Goal: Task Accomplishment & Management: Manage account settings

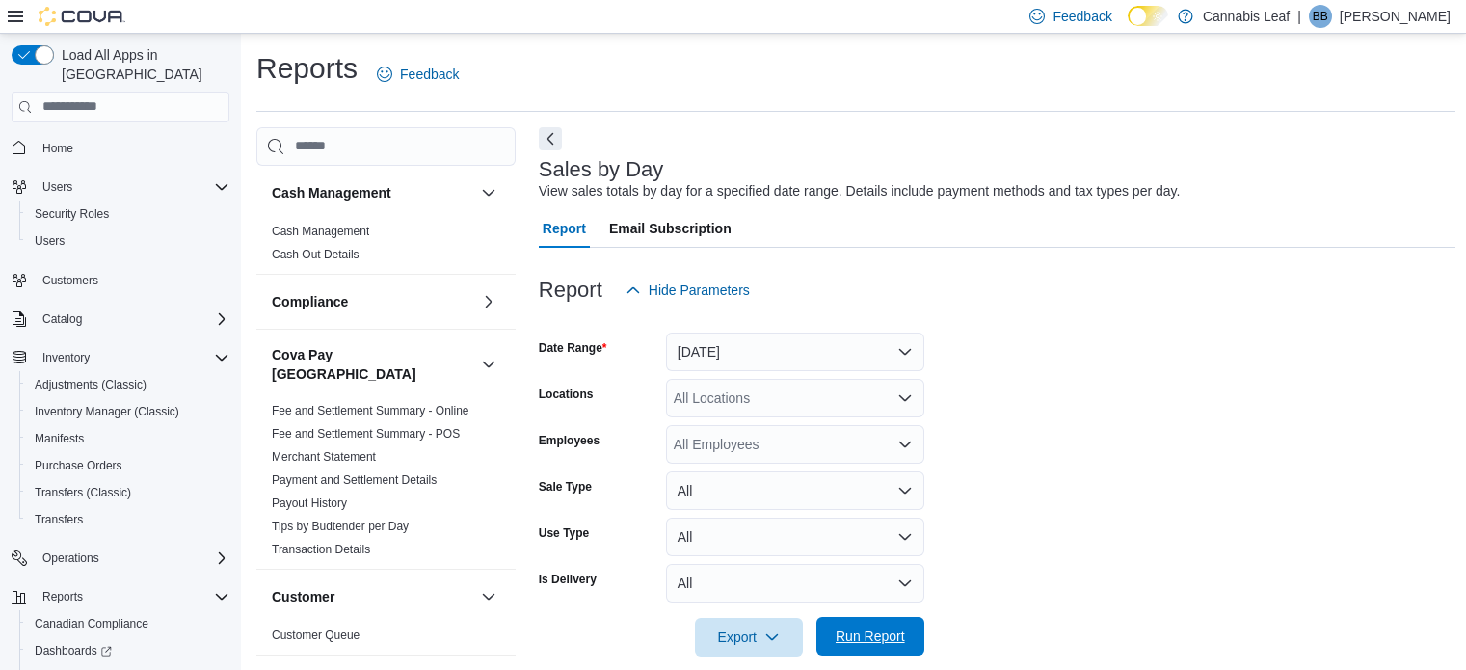
scroll to position [583, 0]
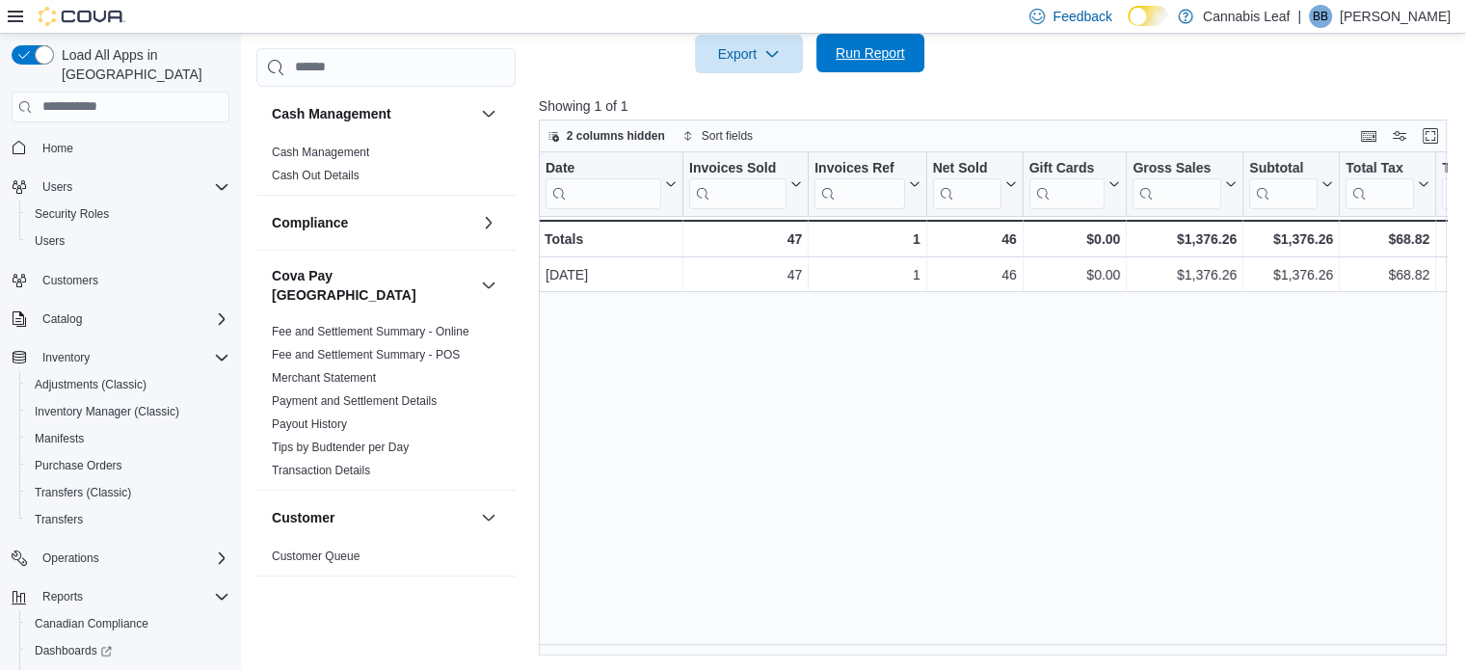
click at [854, 55] on span "Run Report" at bounding box center [870, 52] width 69 height 19
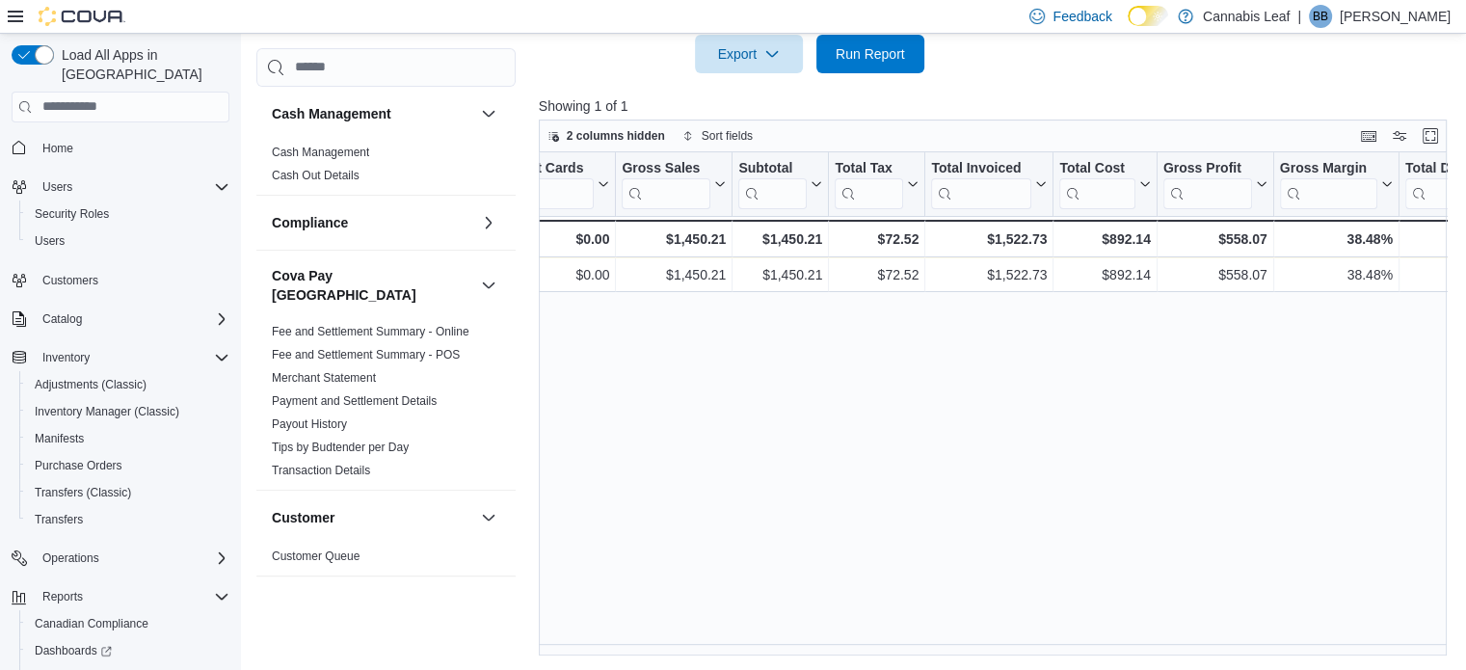
scroll to position [0, 0]
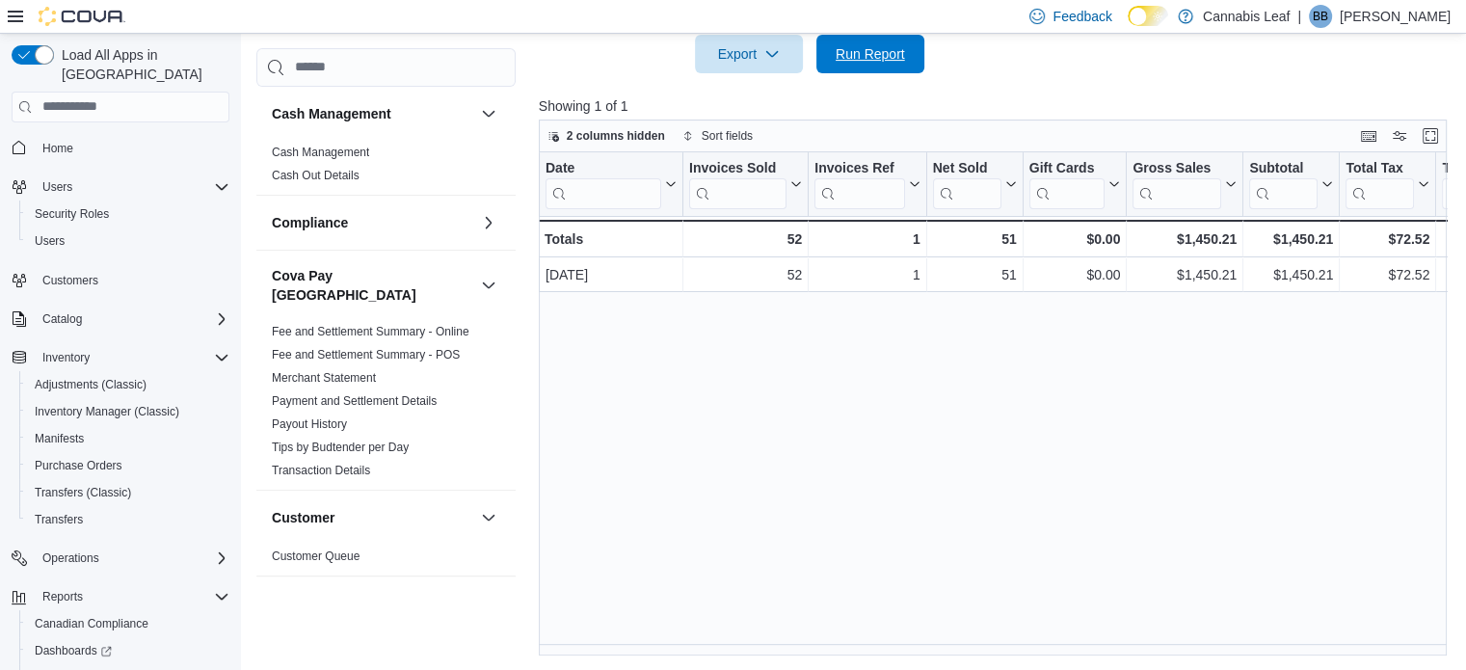
click at [859, 47] on span "Run Report" at bounding box center [870, 53] width 69 height 19
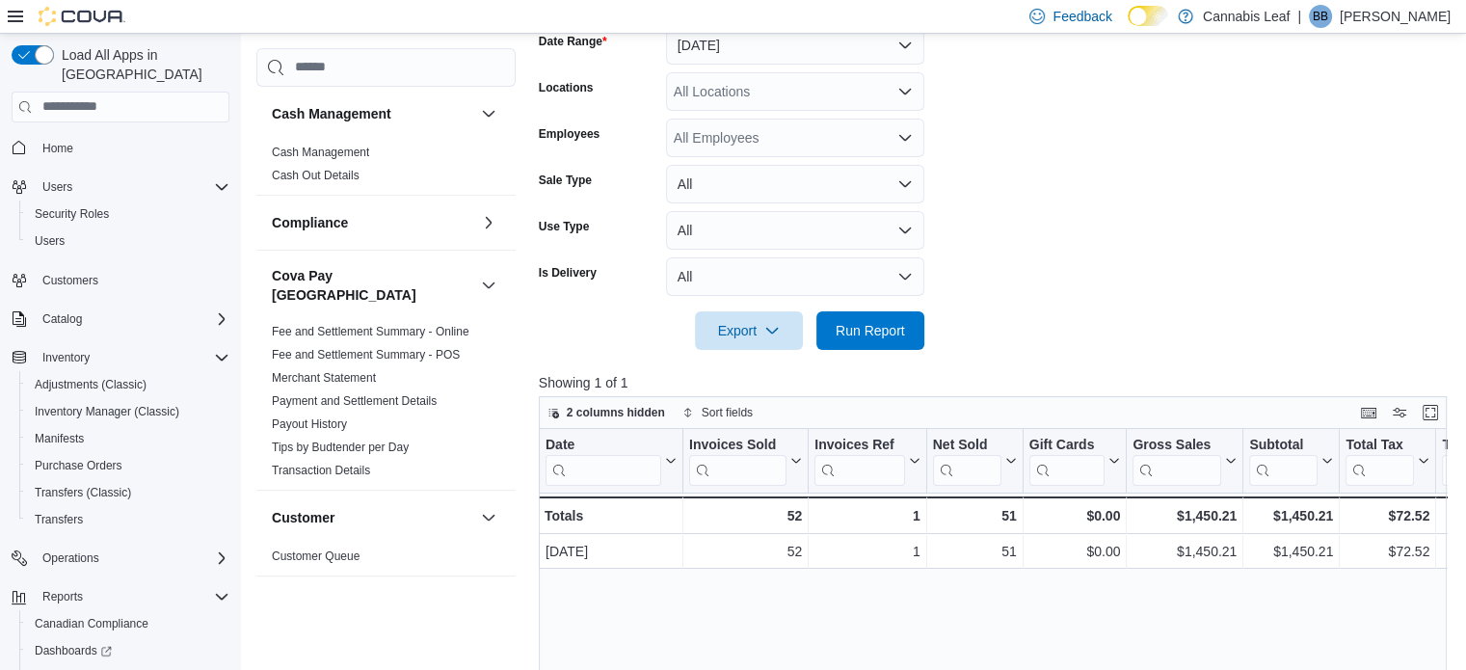
scroll to position [101, 0]
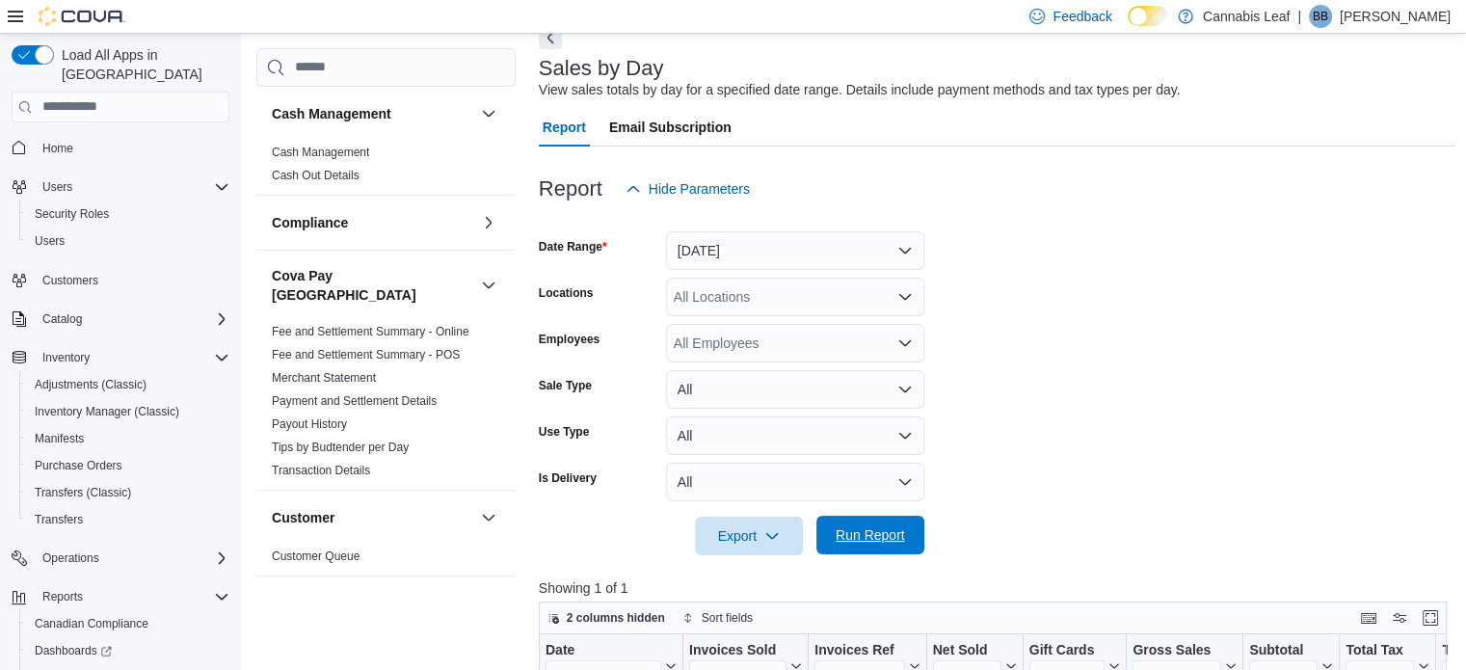
click at [892, 551] on span "Run Report" at bounding box center [870, 535] width 85 height 39
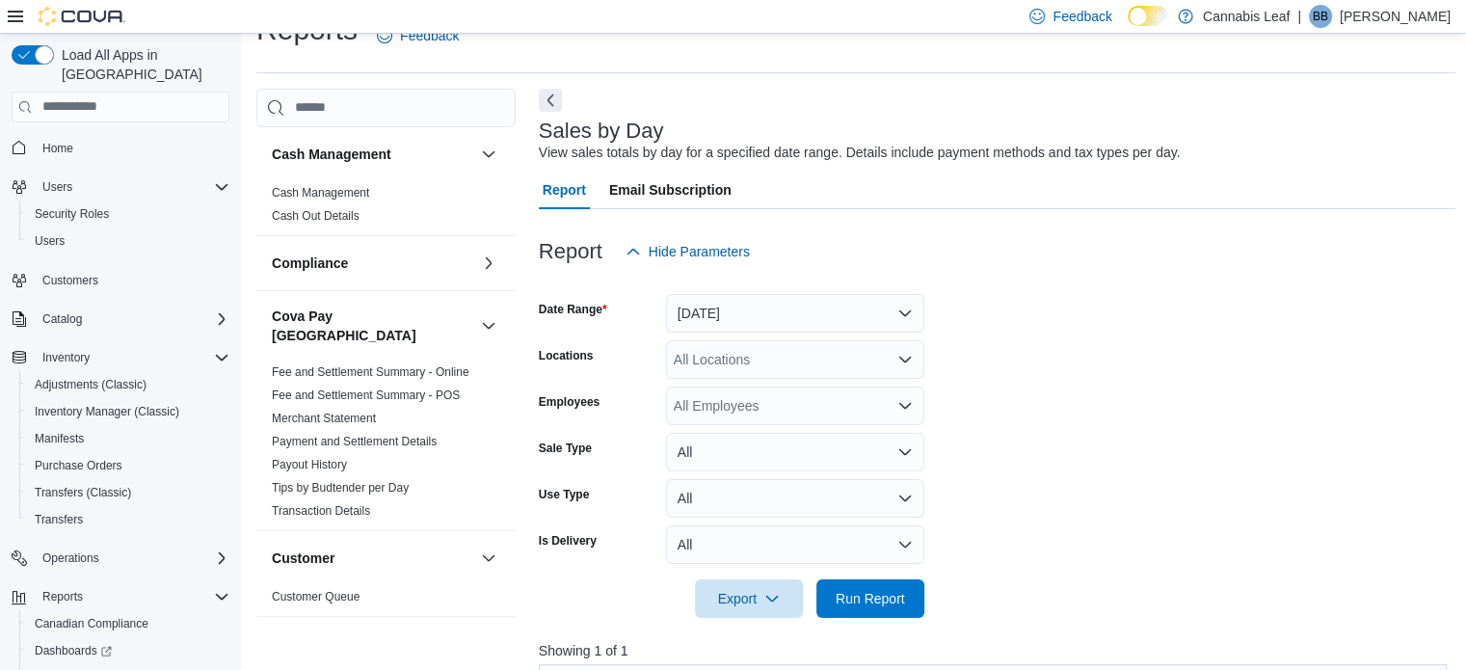
scroll to position [193, 0]
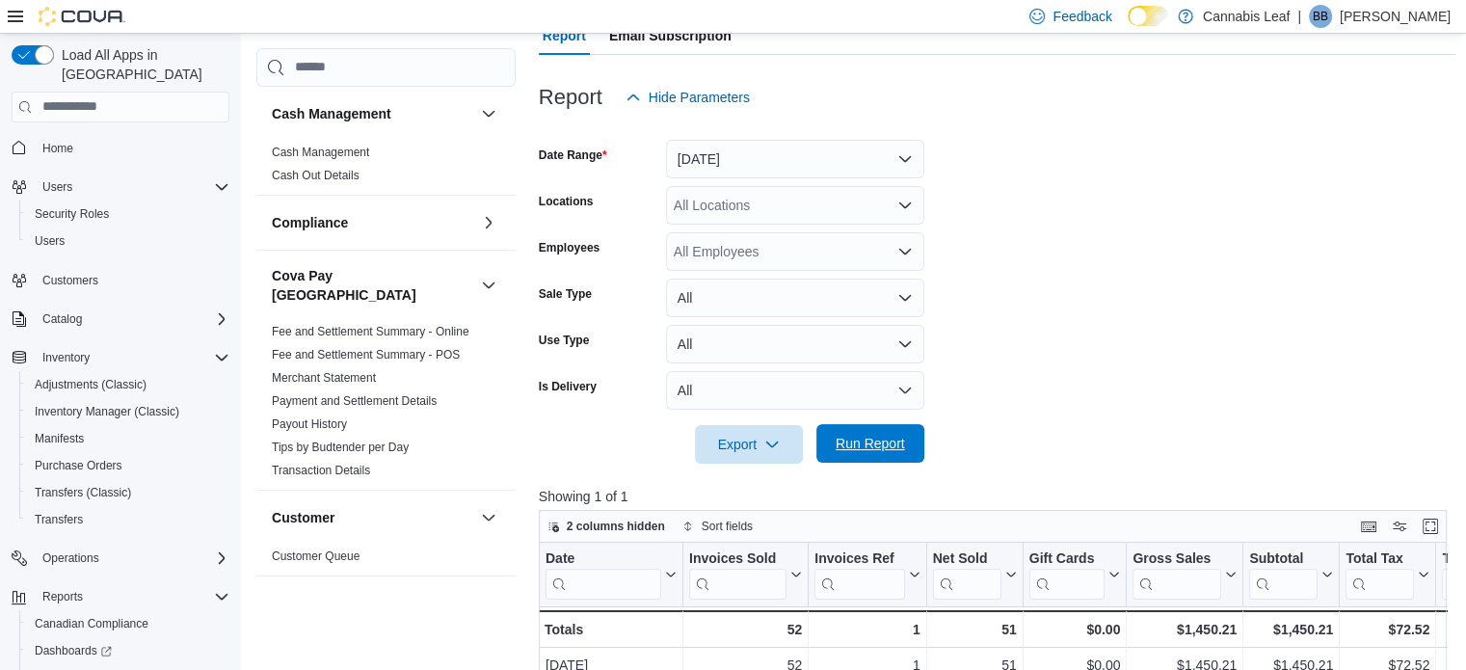
click at [868, 443] on span "Run Report" at bounding box center [870, 443] width 69 height 19
click at [862, 432] on span "Run Report" at bounding box center [870, 443] width 85 height 39
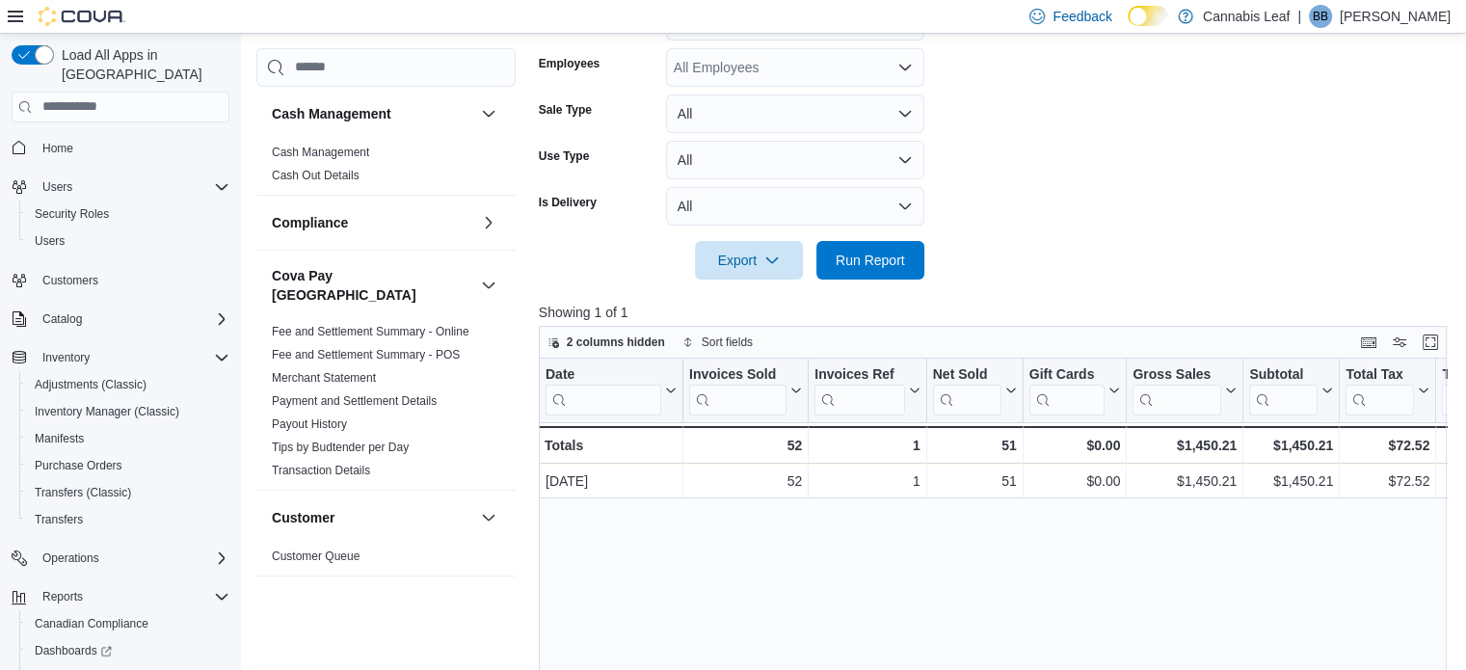
scroll to position [390, 0]
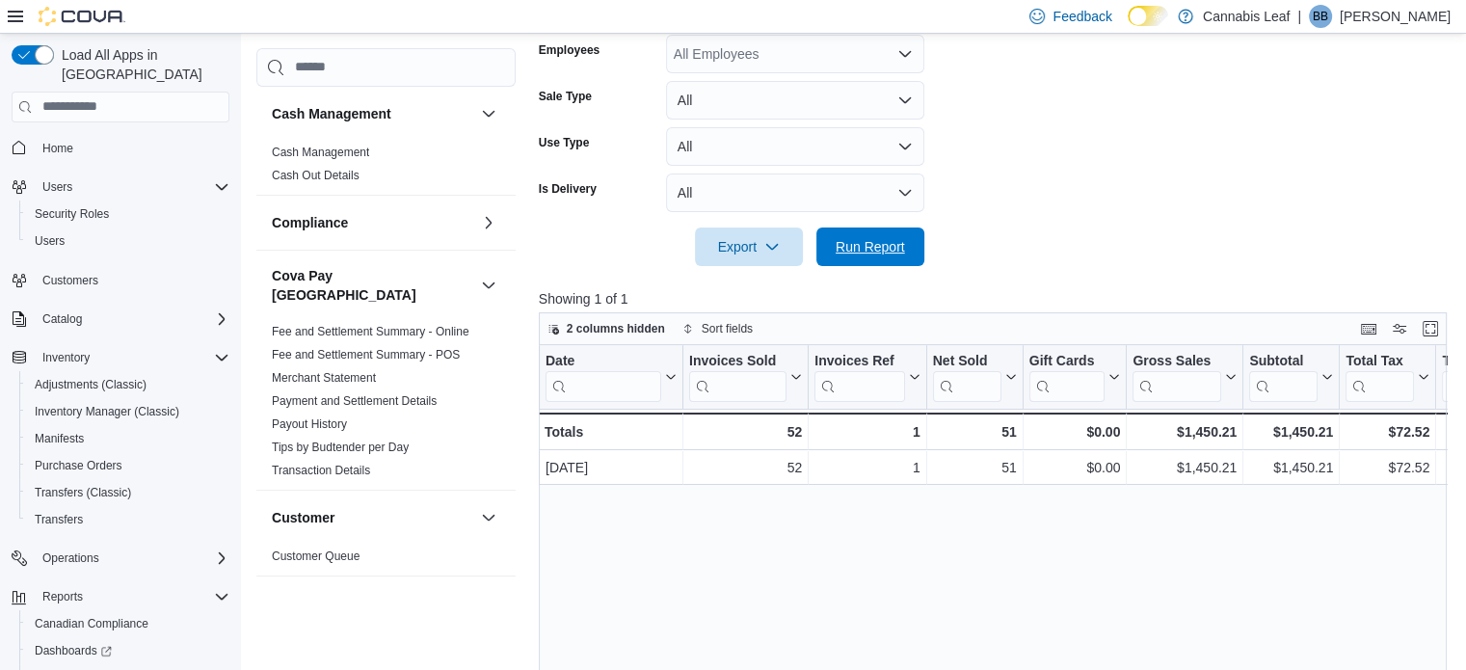
click at [856, 254] on span "Run Report" at bounding box center [870, 246] width 69 height 19
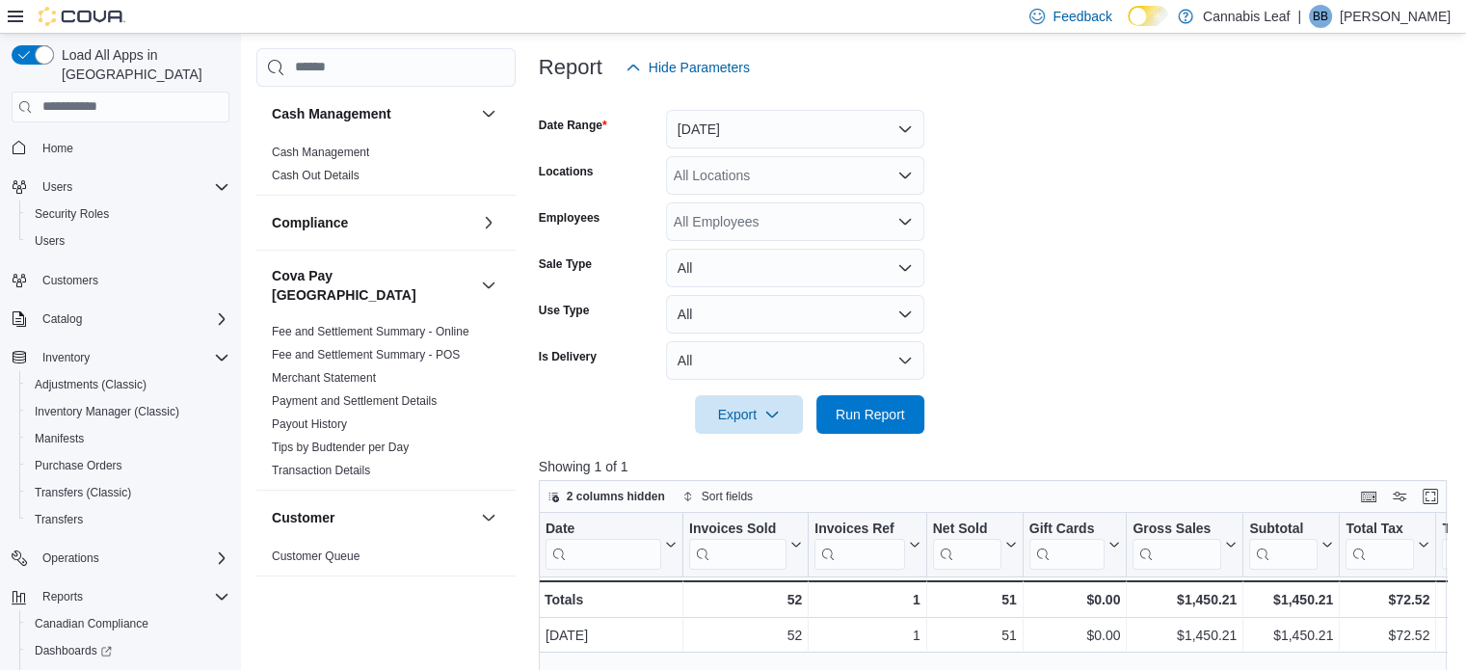
scroll to position [294, 0]
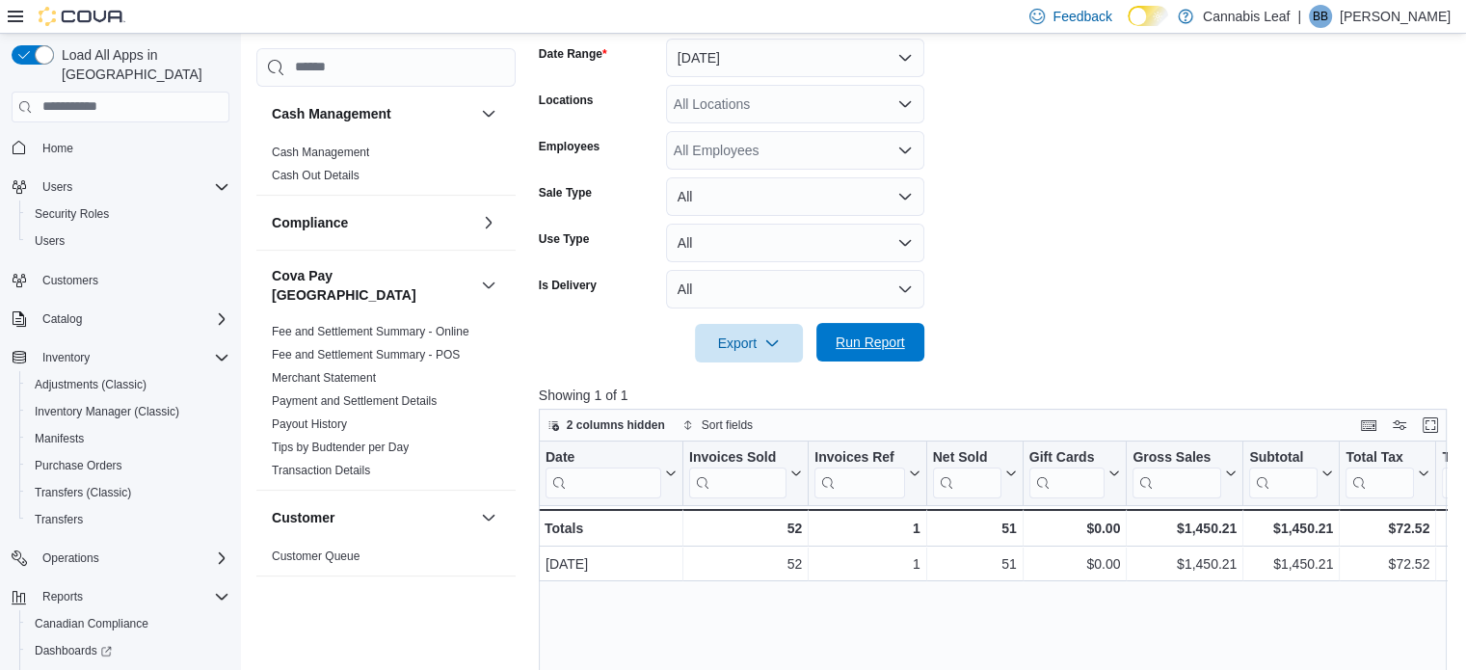
click at [886, 339] on span "Run Report" at bounding box center [870, 342] width 69 height 19
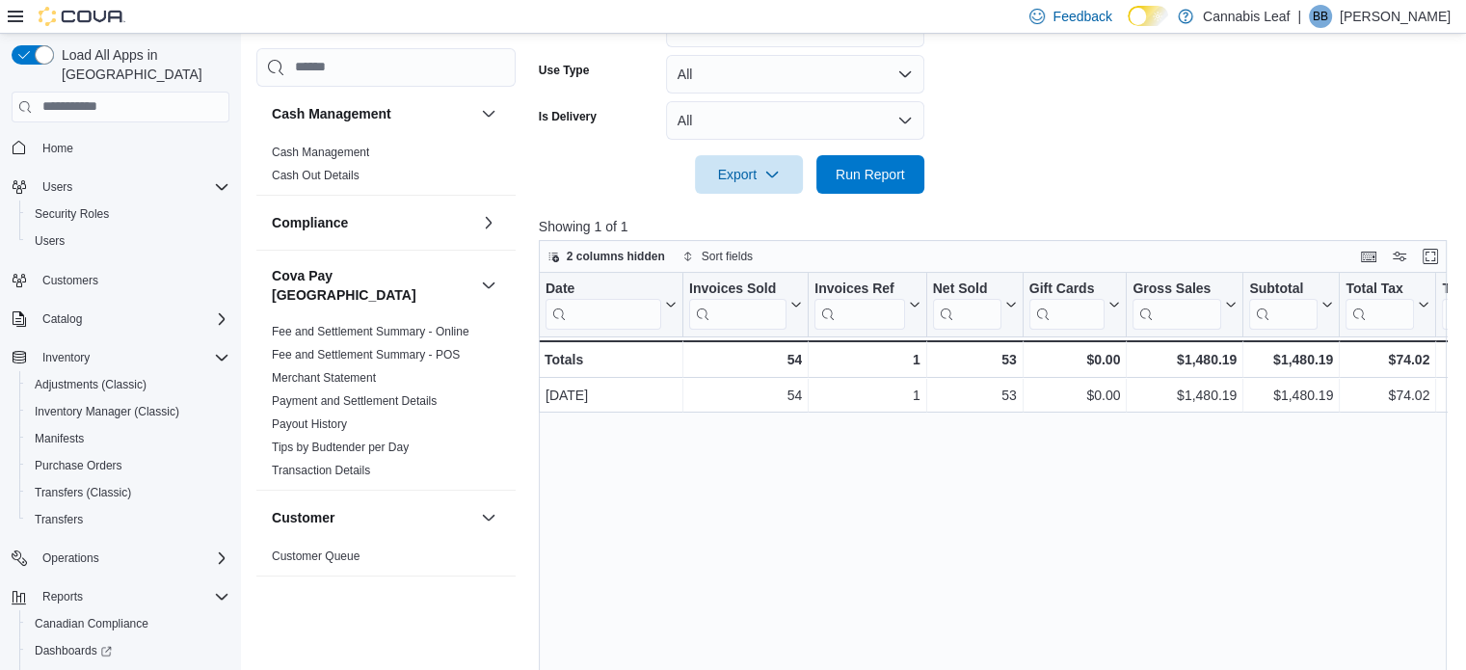
scroll to position [583, 0]
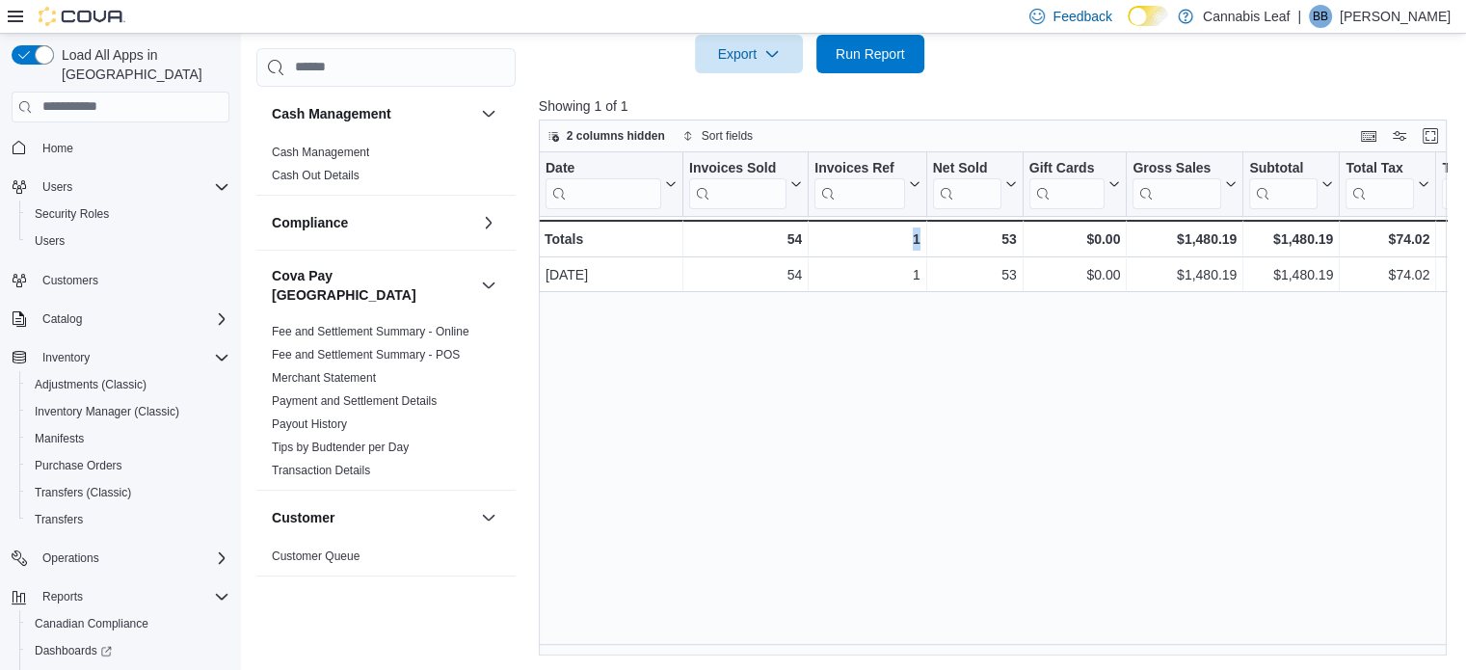
drag, startPoint x: 870, startPoint y: 643, endPoint x: 912, endPoint y: 643, distance: 42.4
click at [980, 662] on div "Reports Feedback Cash Management Cash Management Cash Out Details Compliance OC…" at bounding box center [856, 60] width 1230 height 1221
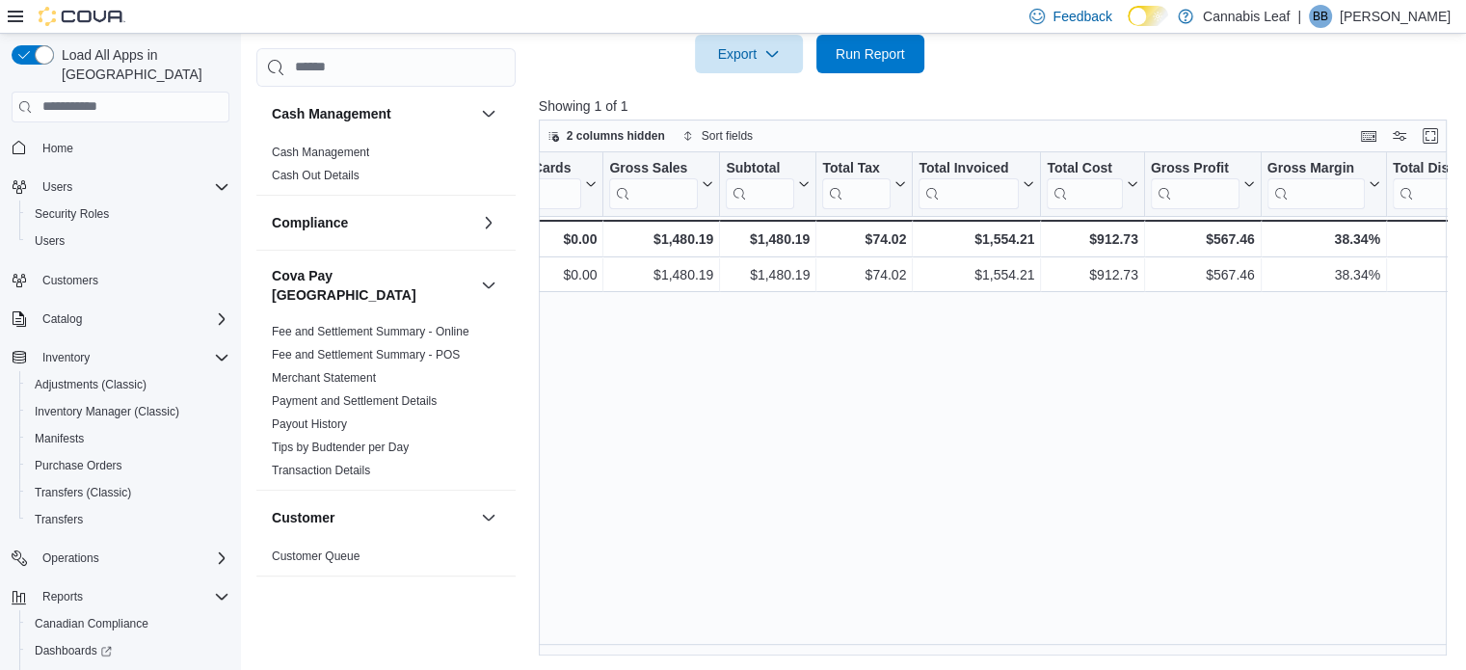
scroll to position [0, 0]
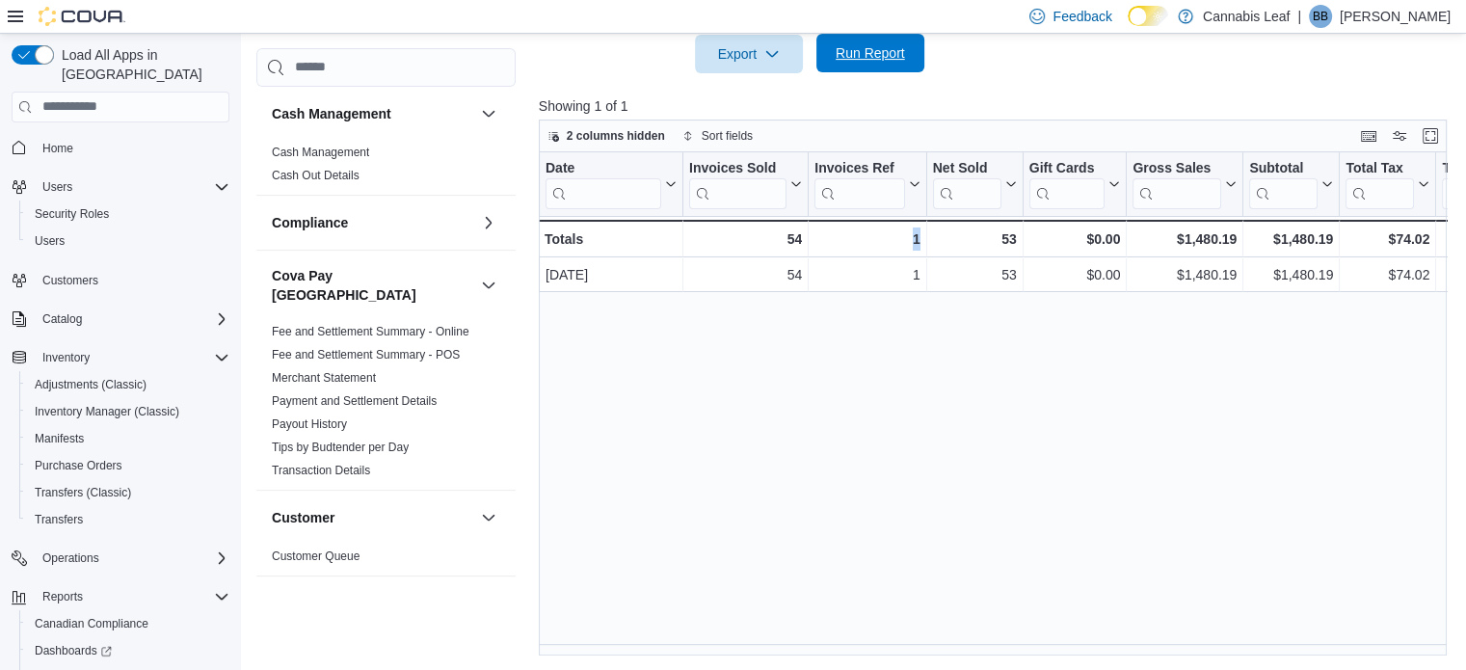
click at [833, 40] on span "Run Report" at bounding box center [870, 53] width 85 height 39
click at [870, 51] on span "Run Report" at bounding box center [870, 53] width 69 height 19
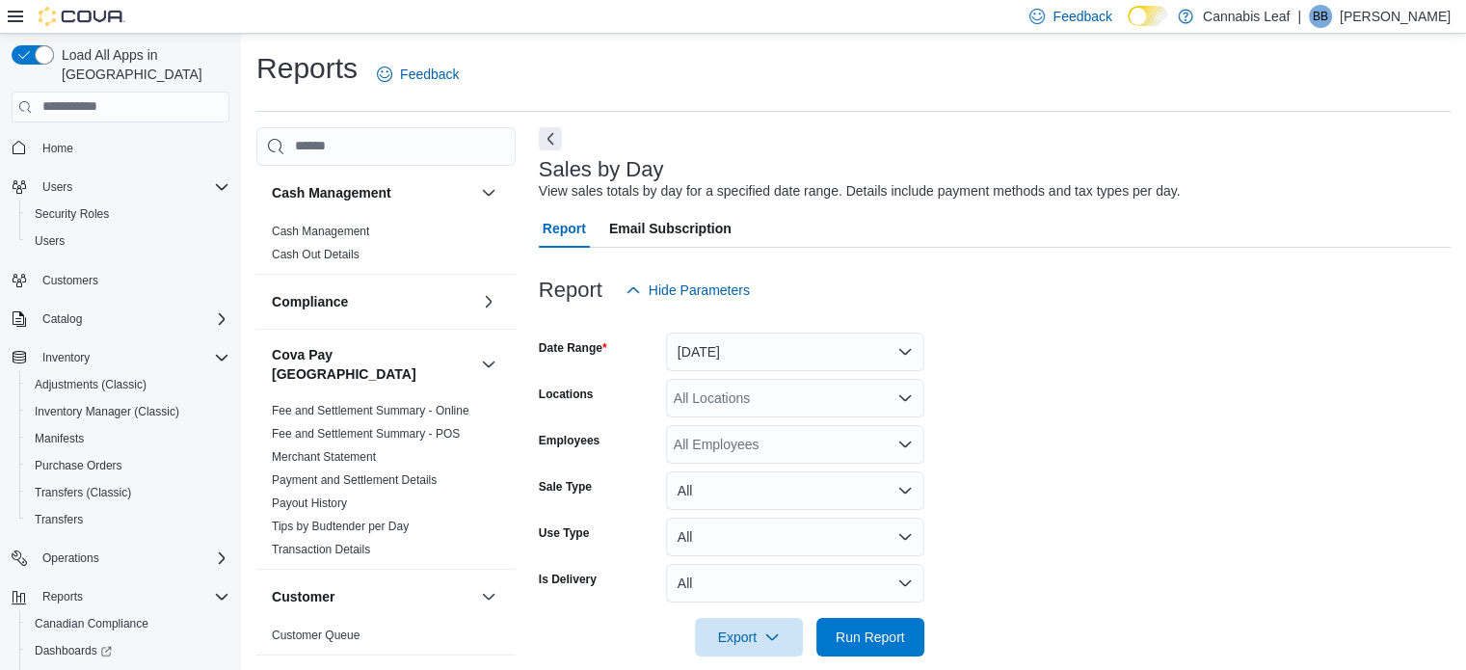
scroll to position [24, 0]
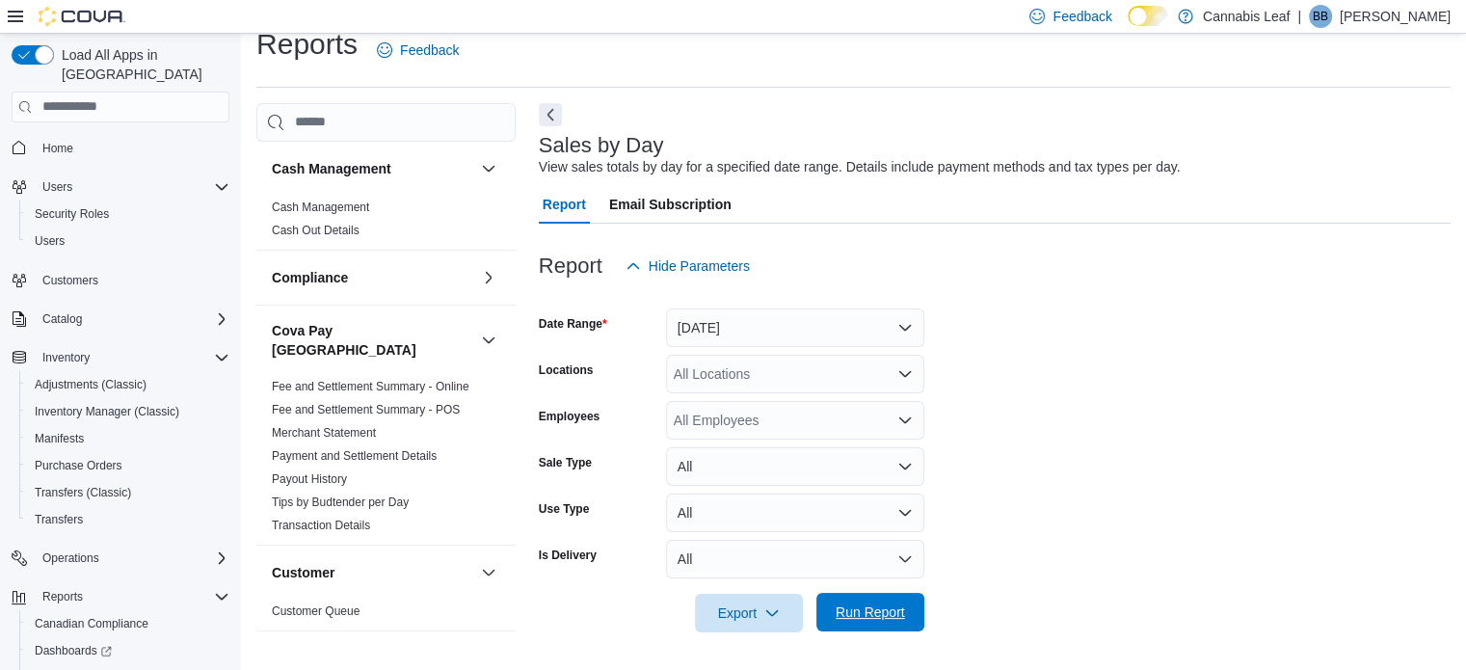
click at [869, 608] on span "Run Report" at bounding box center [870, 612] width 69 height 19
click at [1181, 277] on div "Report Hide Parameters" at bounding box center [998, 266] width 918 height 39
drag, startPoint x: 1254, startPoint y: 547, endPoint x: 1233, endPoint y: 547, distance: 21.2
click at [1256, 547] on form "Date Range Yesterday Locations All Locations Employees All Employees Sale Type …" at bounding box center [998, 458] width 918 height 347
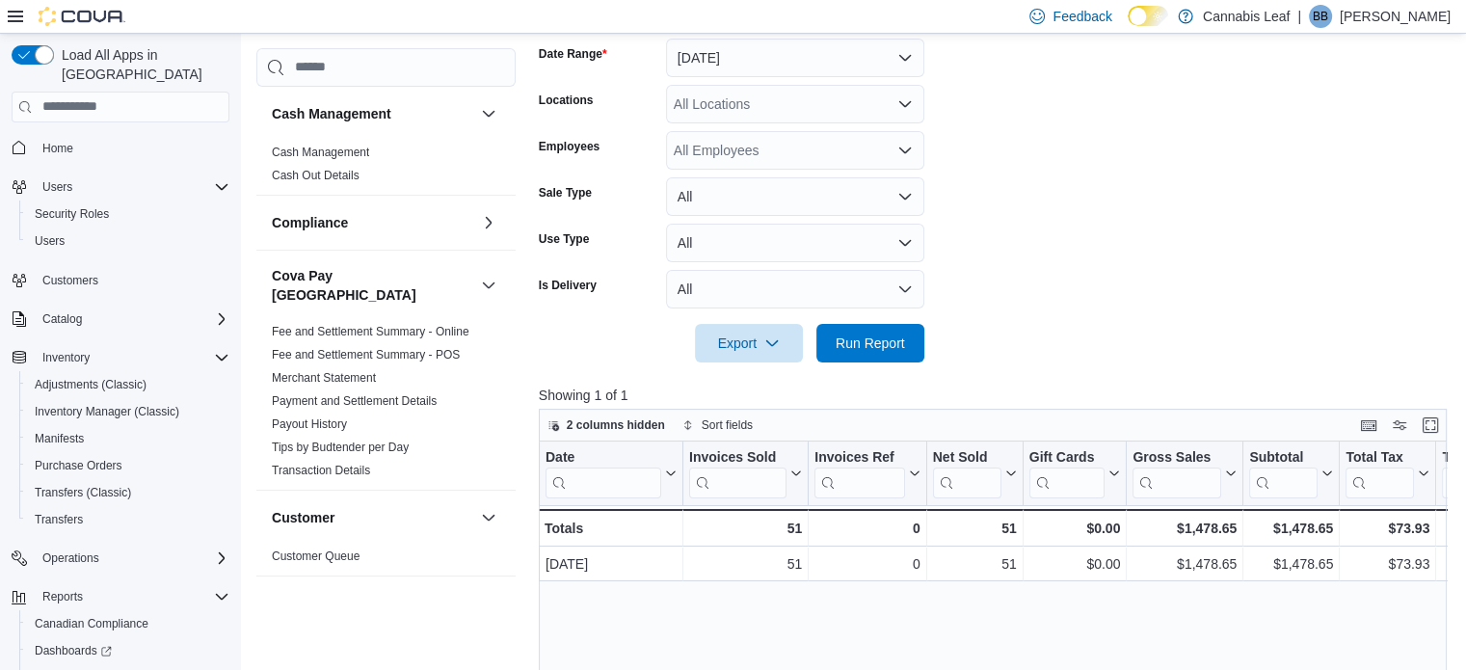
scroll to position [198, 0]
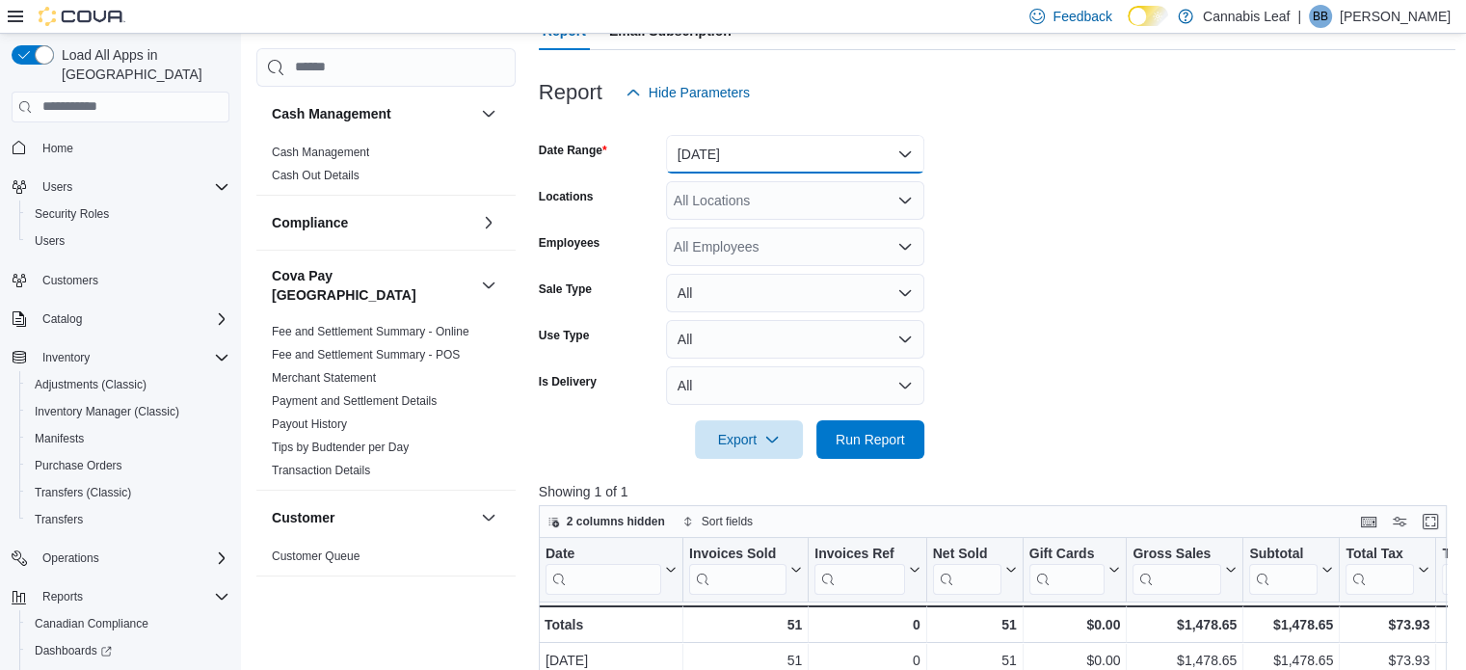
click at [845, 166] on button "Yesterday" at bounding box center [795, 154] width 258 height 39
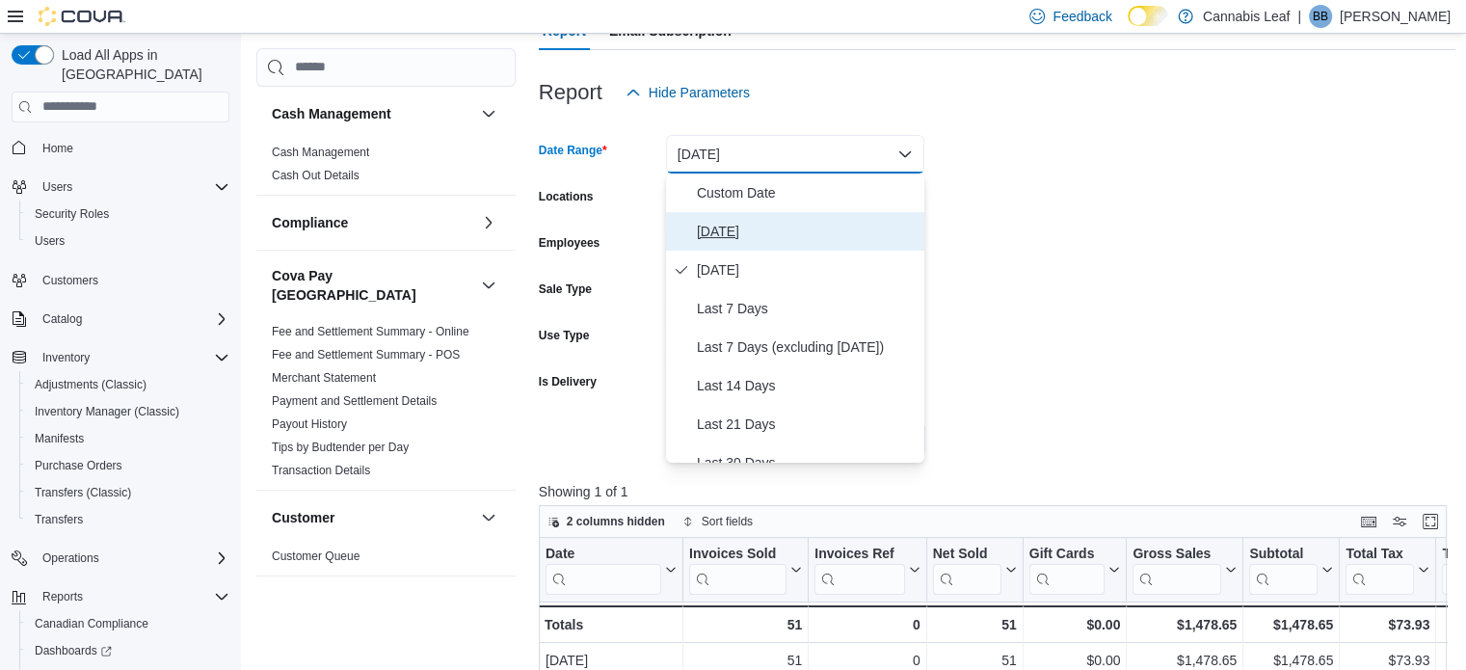
click at [818, 235] on span "Today" at bounding box center [807, 231] width 220 height 23
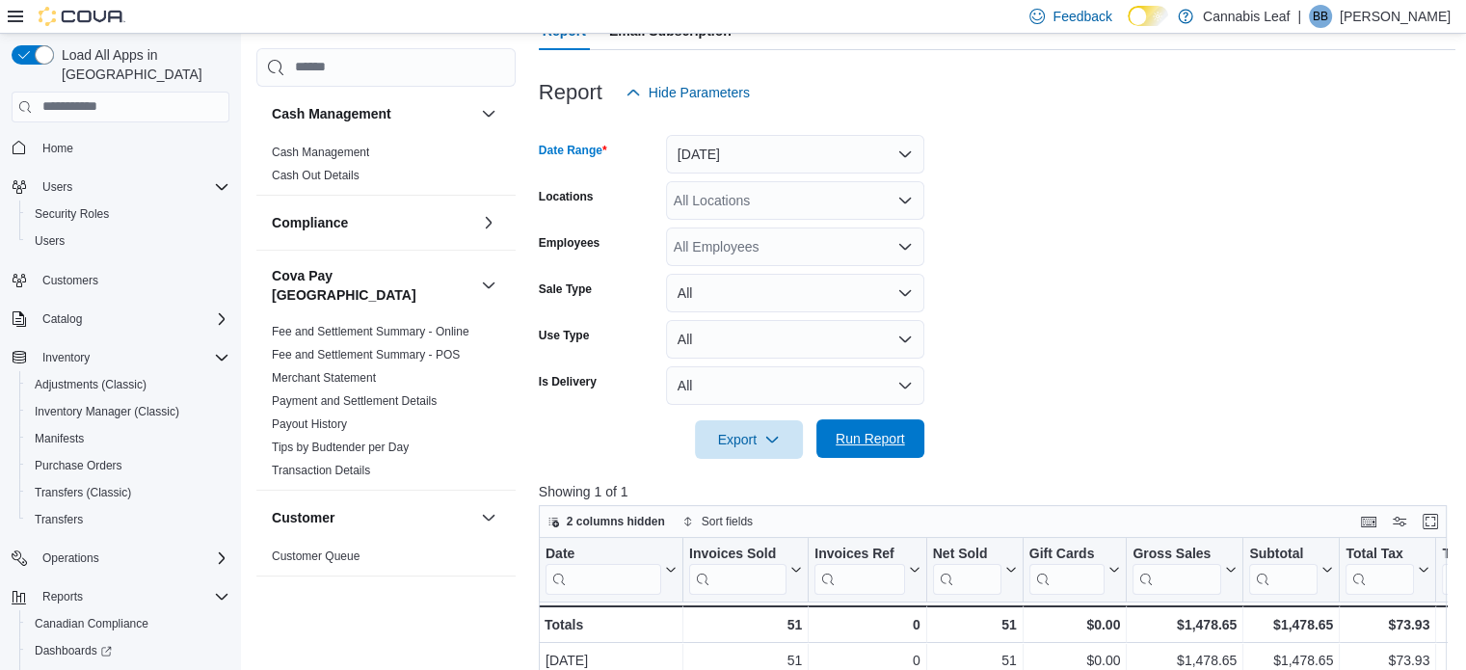
click at [891, 445] on span "Run Report" at bounding box center [870, 438] width 69 height 19
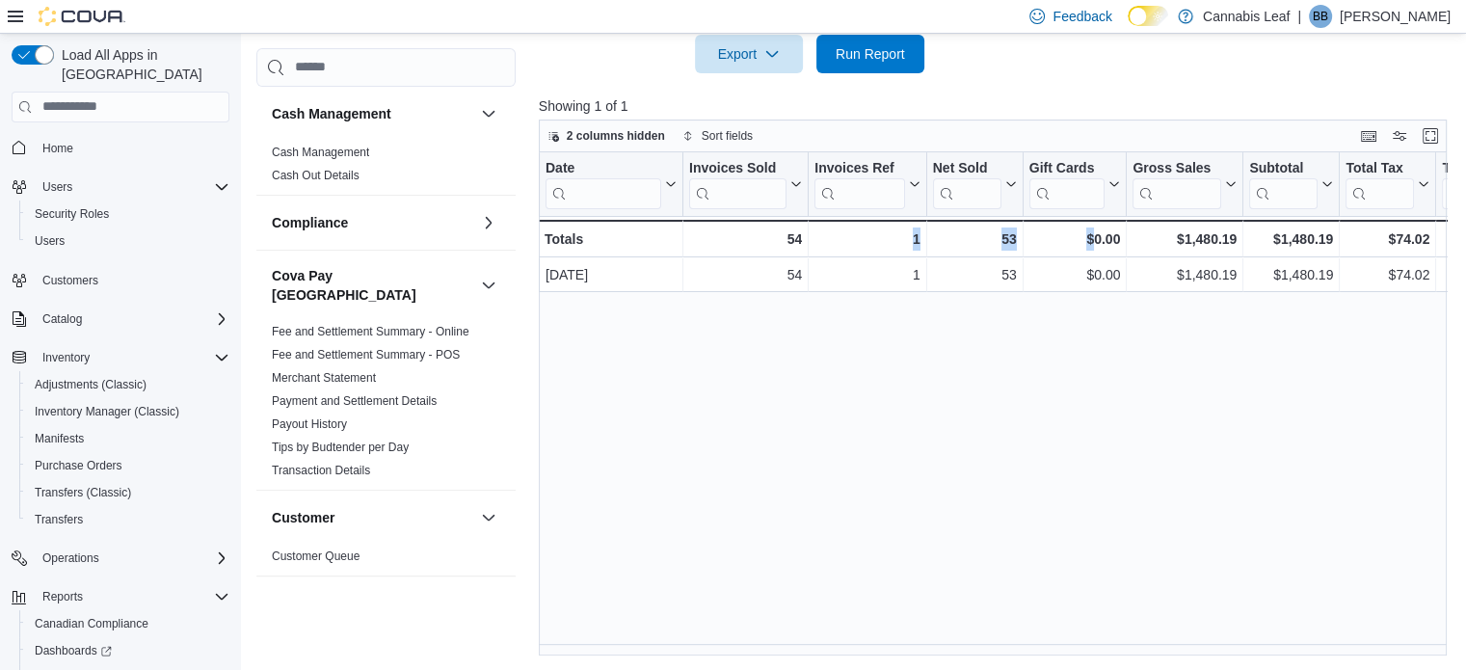
drag, startPoint x: 856, startPoint y: 655, endPoint x: 1096, endPoint y: 705, distance: 245.2
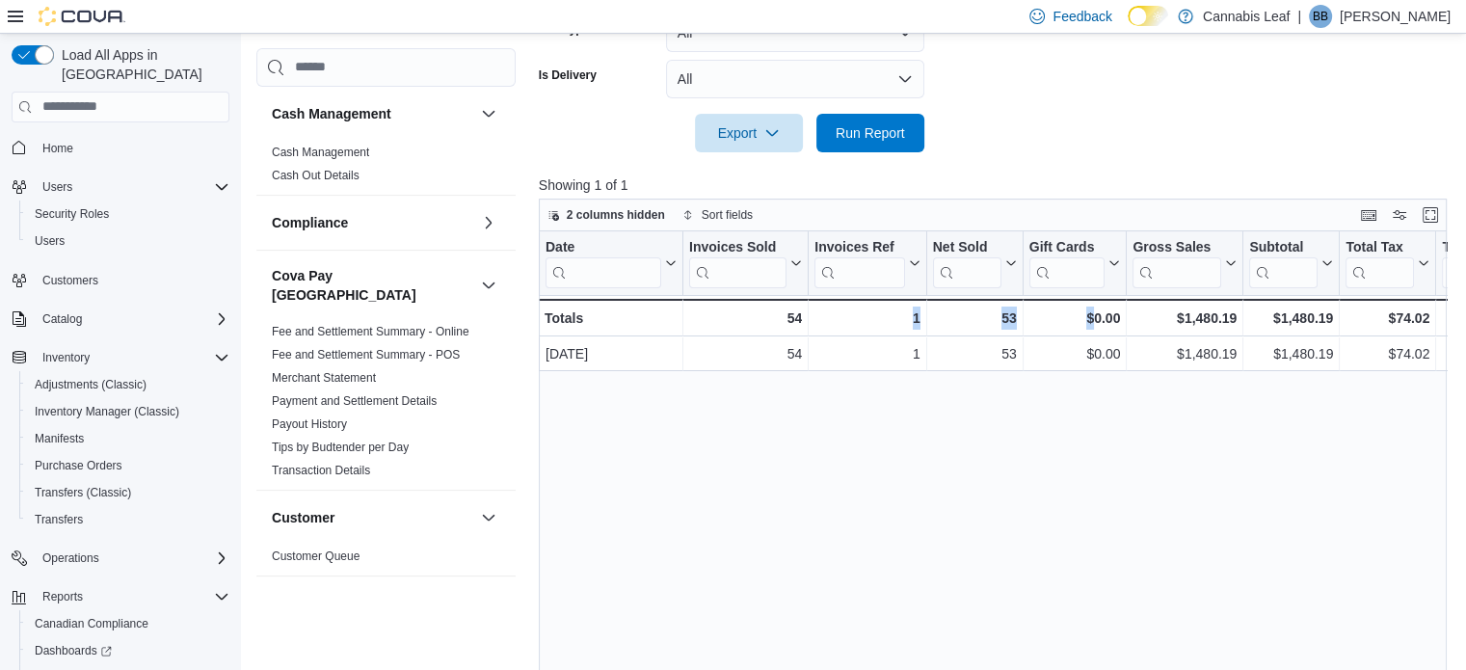
scroll to position [390, 0]
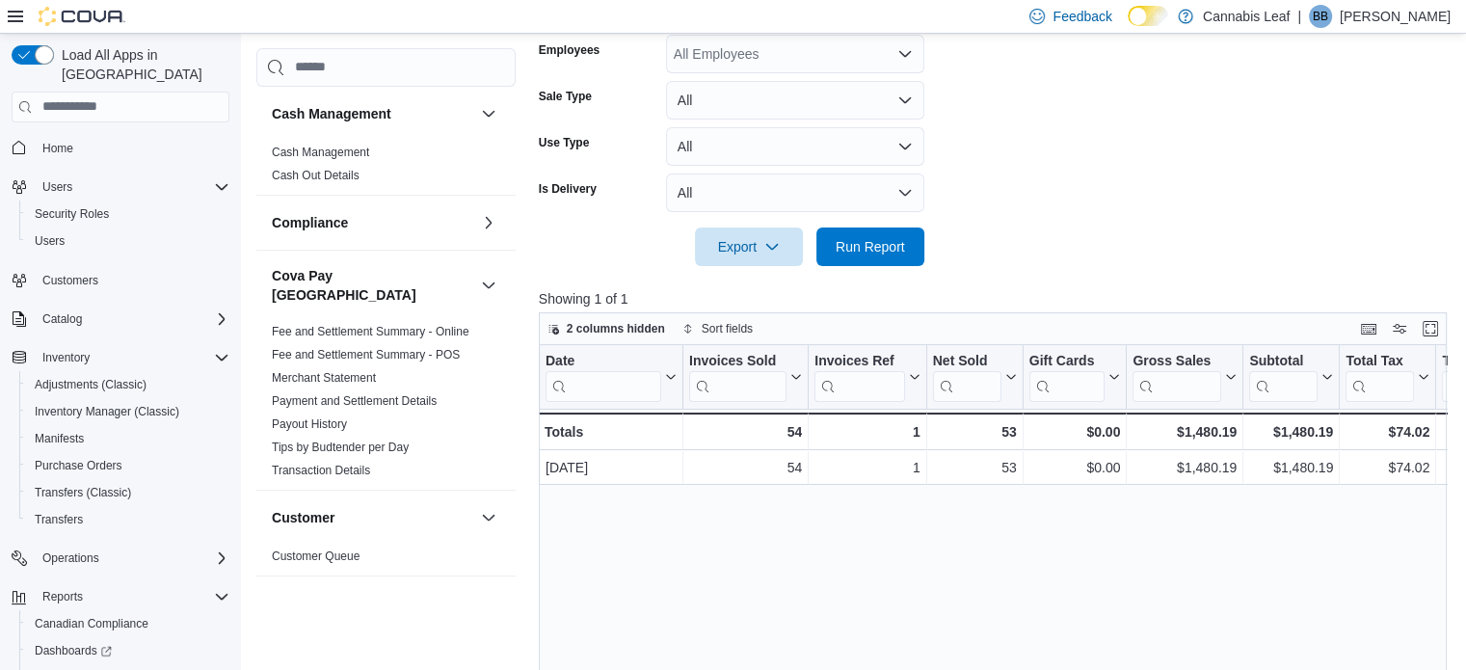
click at [852, 222] on div at bounding box center [998, 219] width 918 height 15
click at [860, 250] on span "Run Report" at bounding box center [870, 245] width 69 height 19
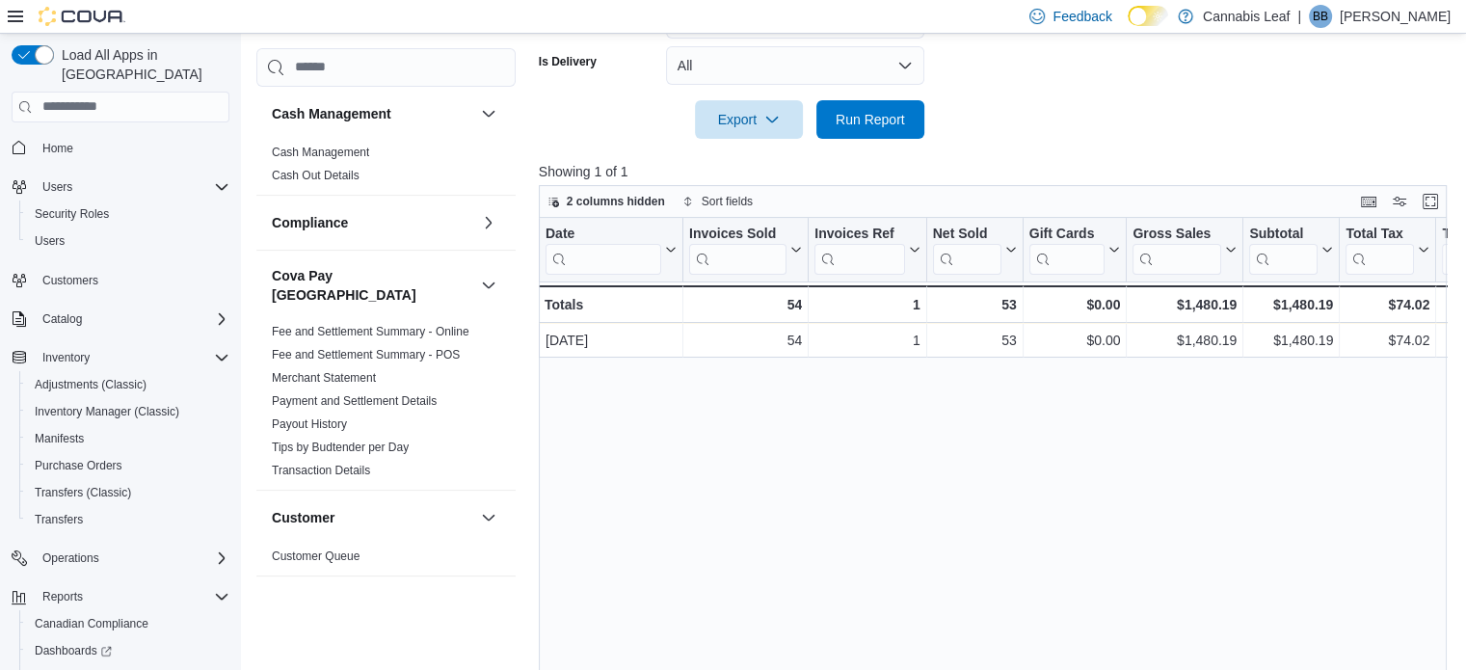
scroll to position [487, 0]
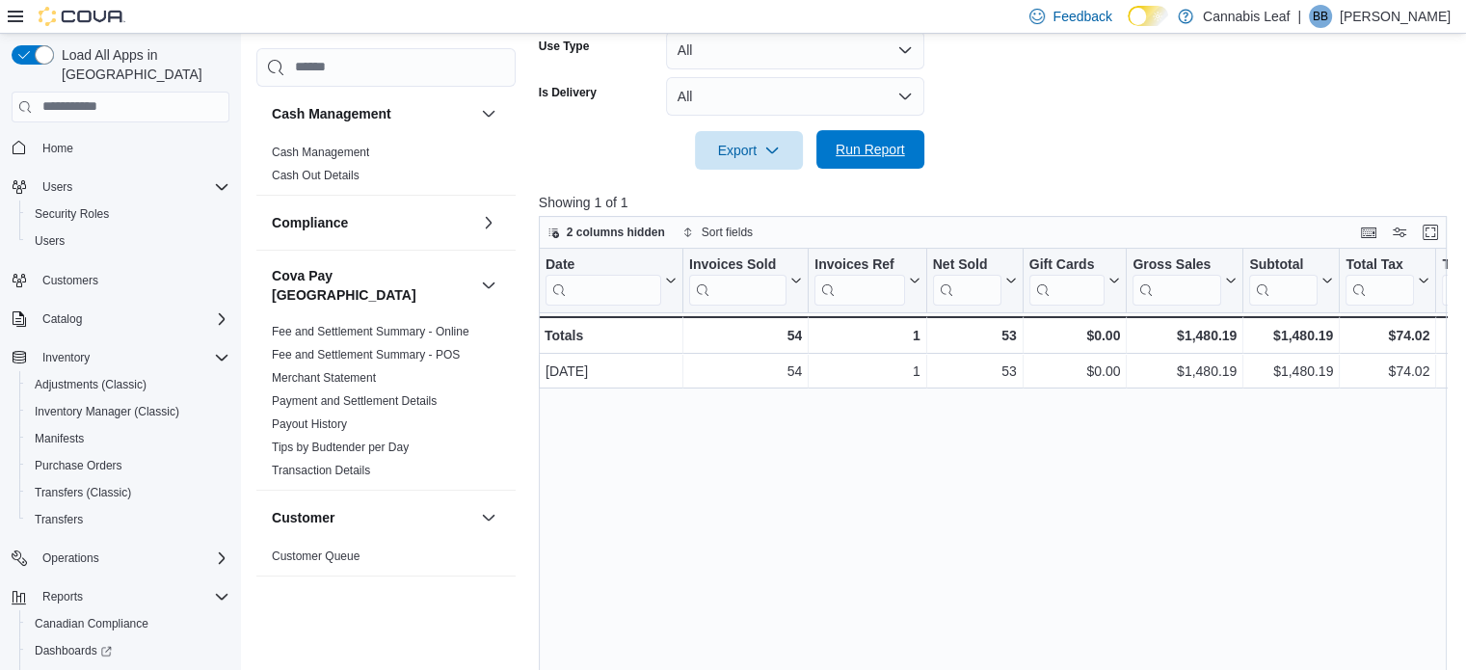
click at [877, 159] on span "Run Report" at bounding box center [870, 149] width 85 height 39
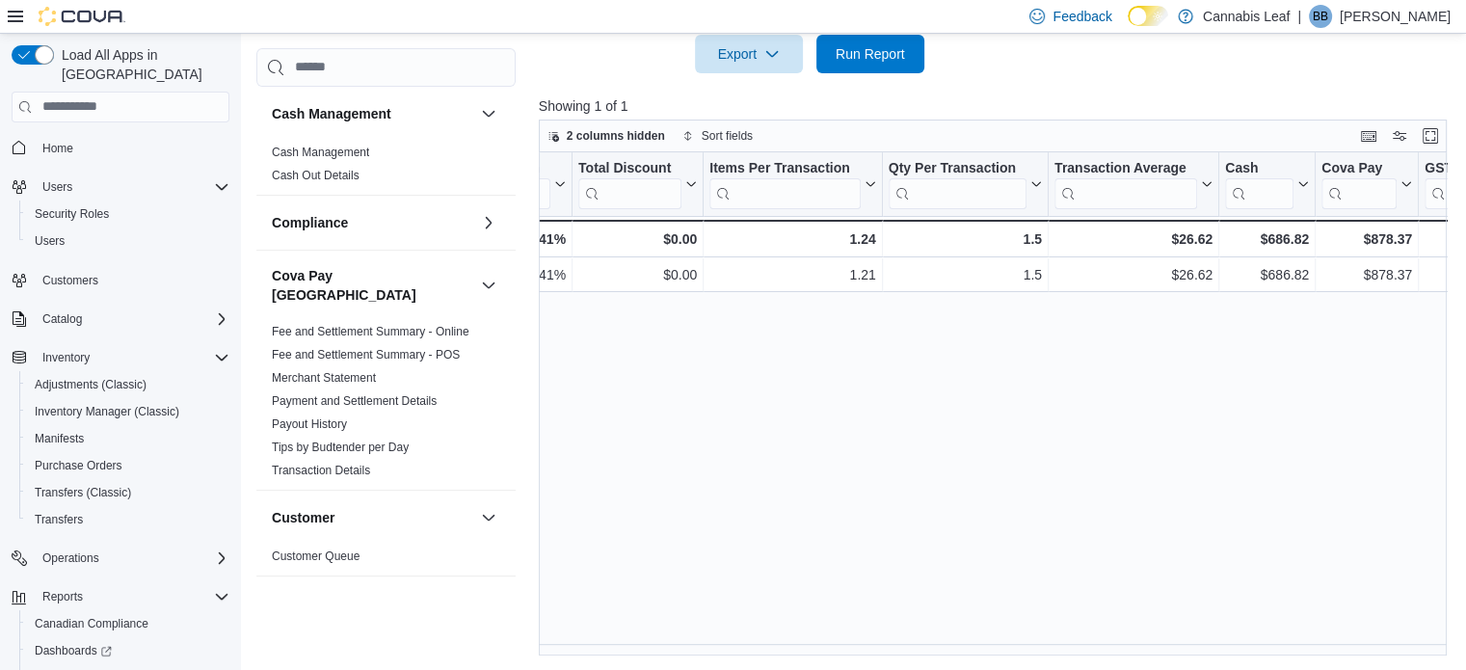
scroll to position [0, 0]
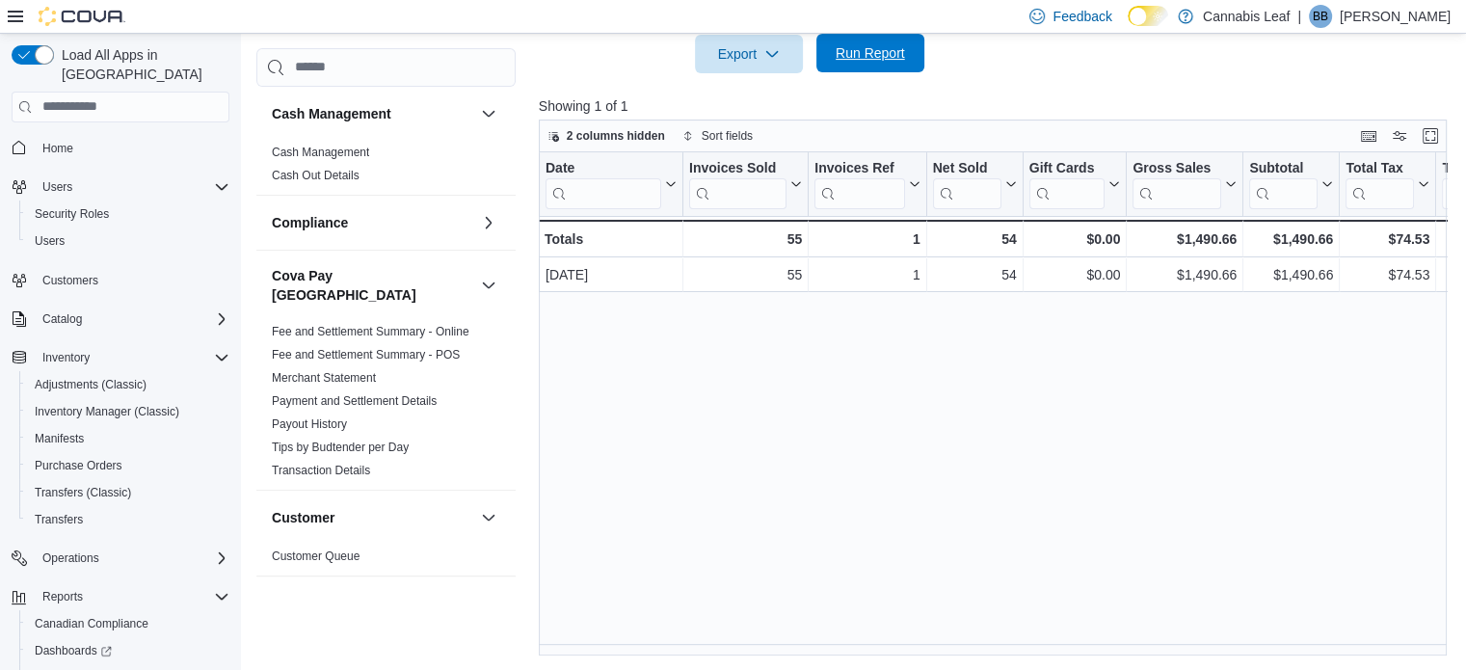
click at [831, 59] on span "Run Report" at bounding box center [870, 53] width 85 height 39
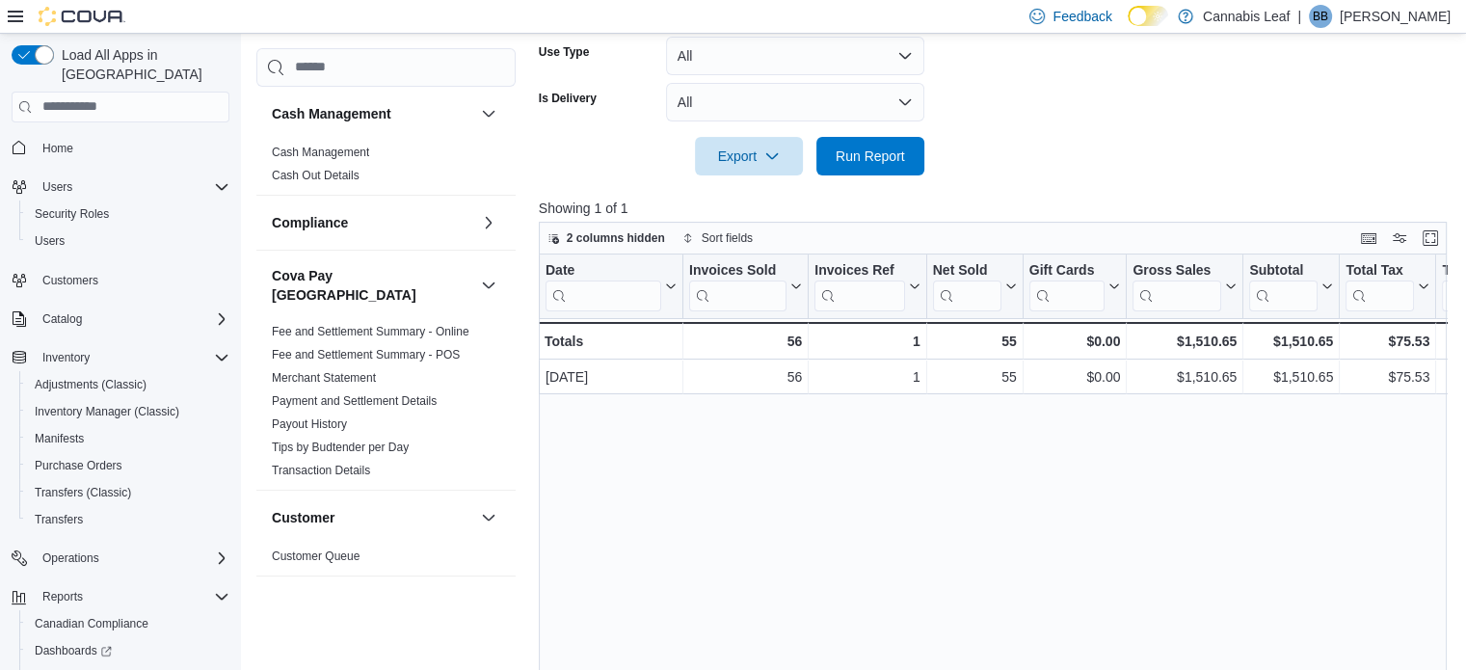
scroll to position [390, 0]
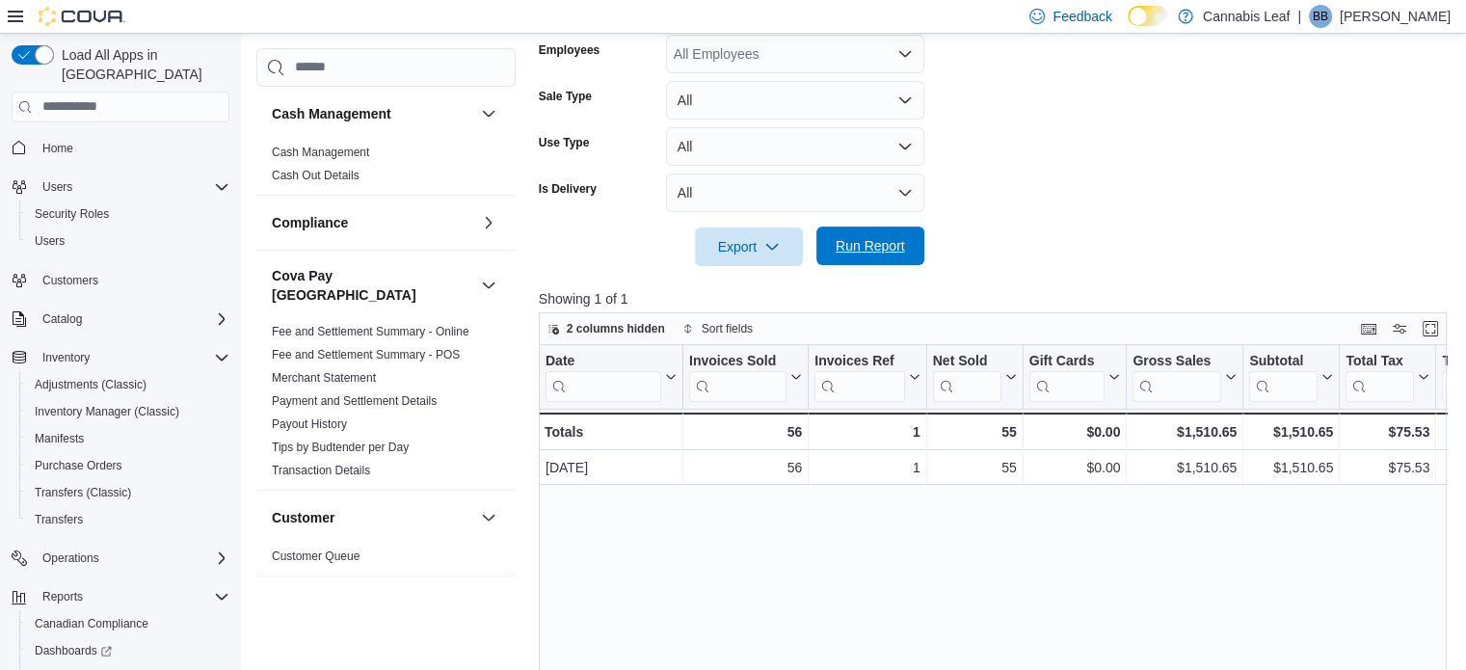
click at [881, 254] on span "Run Report" at bounding box center [870, 245] width 69 height 19
click at [918, 247] on button "Run Report" at bounding box center [871, 246] width 108 height 39
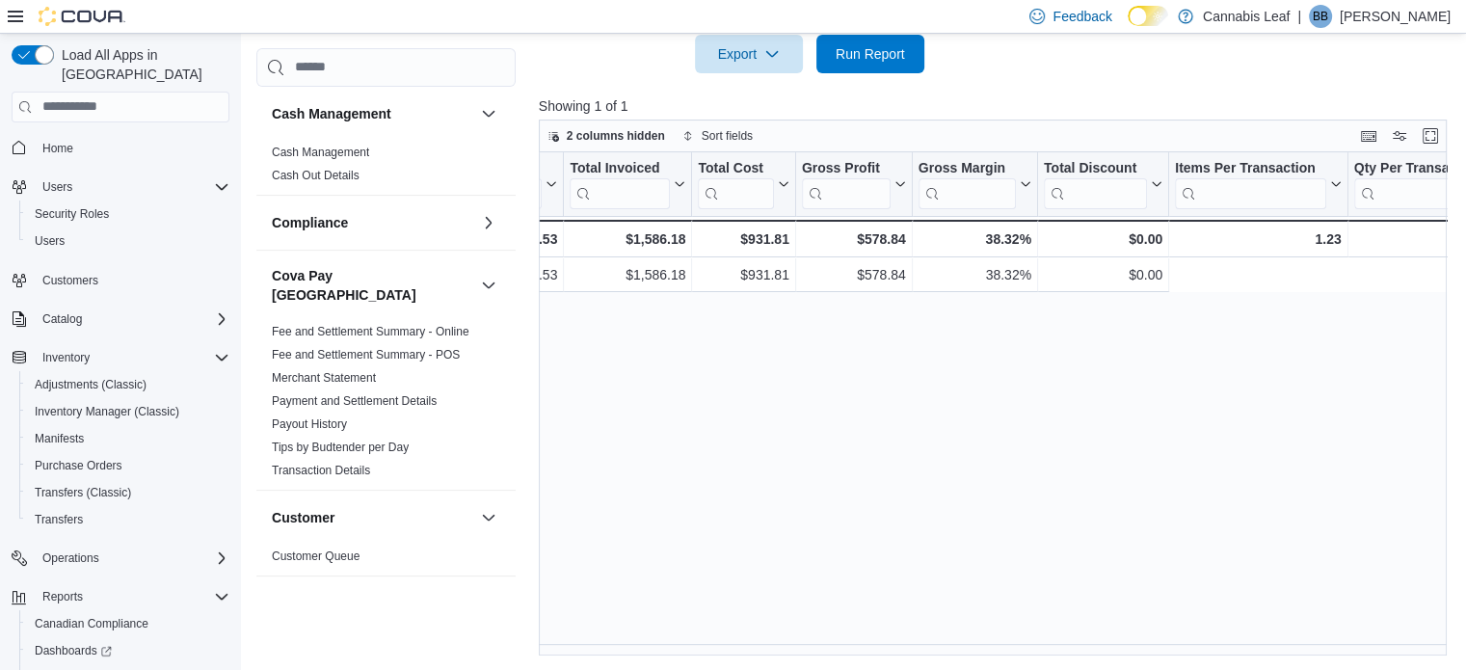
scroll to position [0, 0]
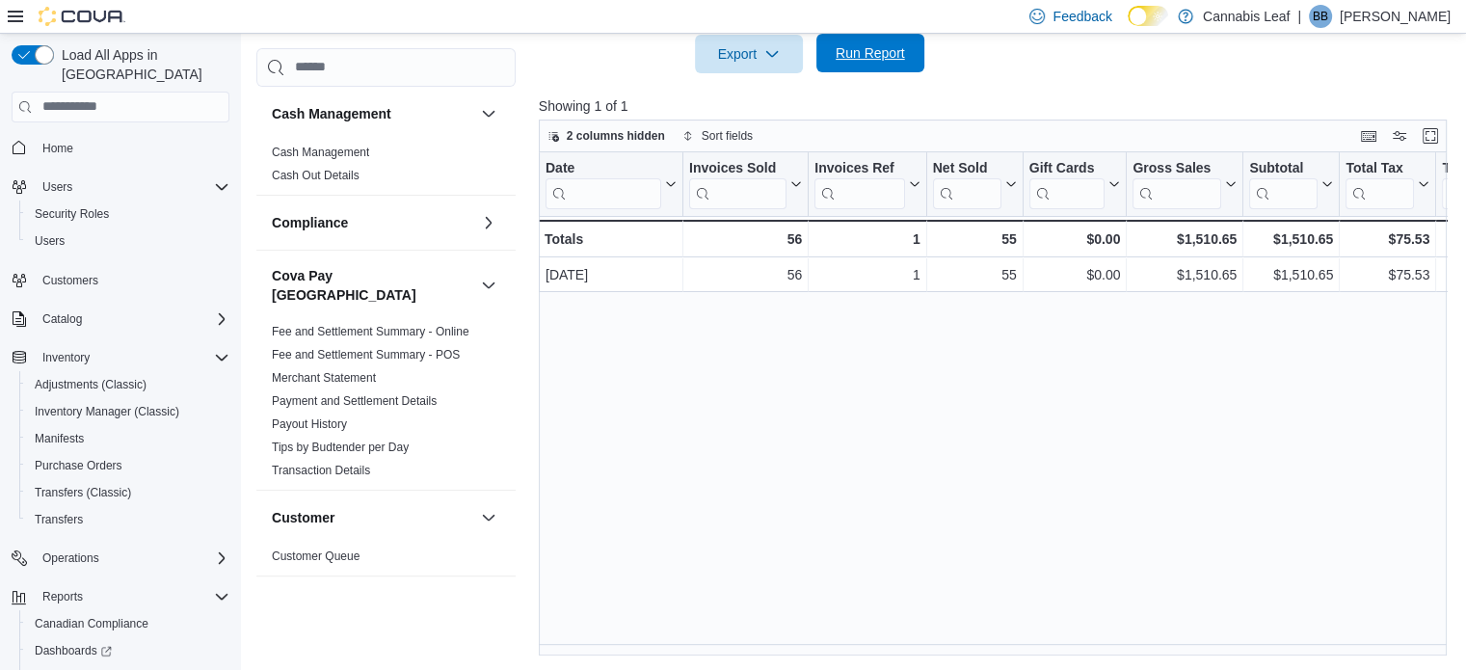
click at [899, 65] on span "Run Report" at bounding box center [870, 53] width 85 height 39
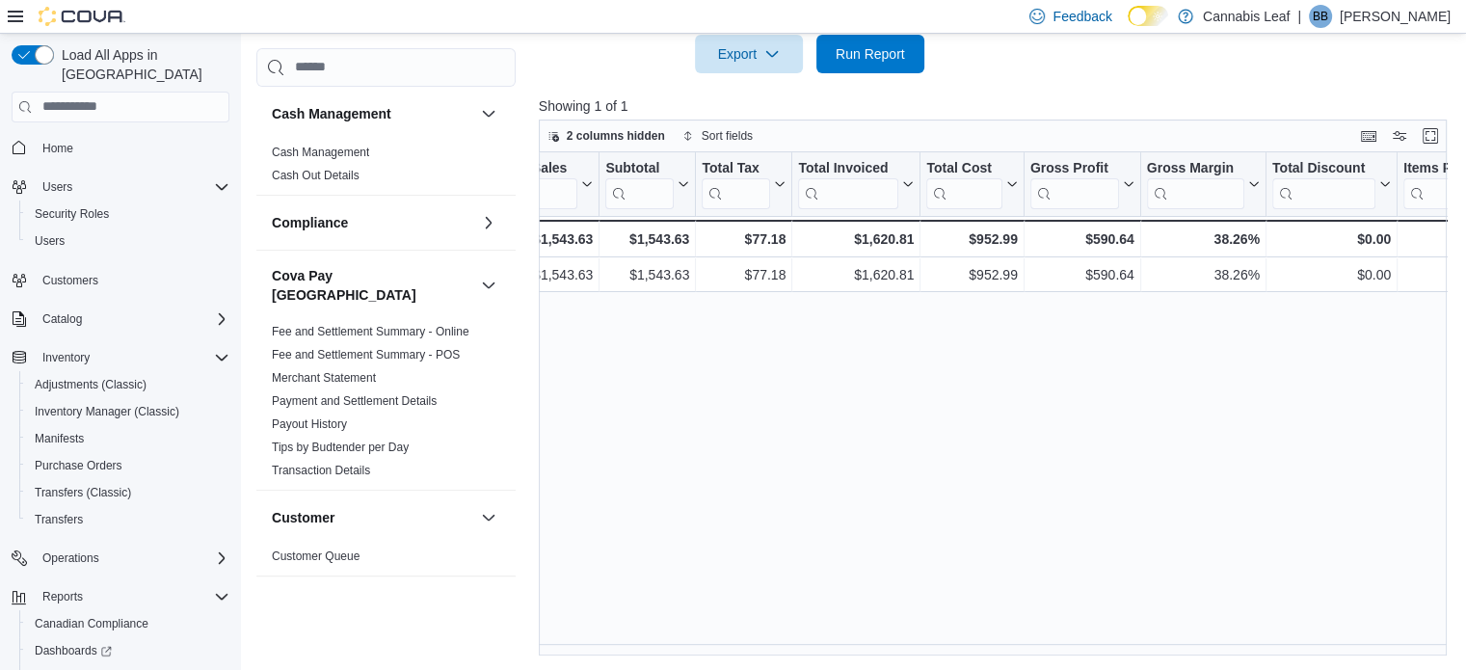
scroll to position [0, 453]
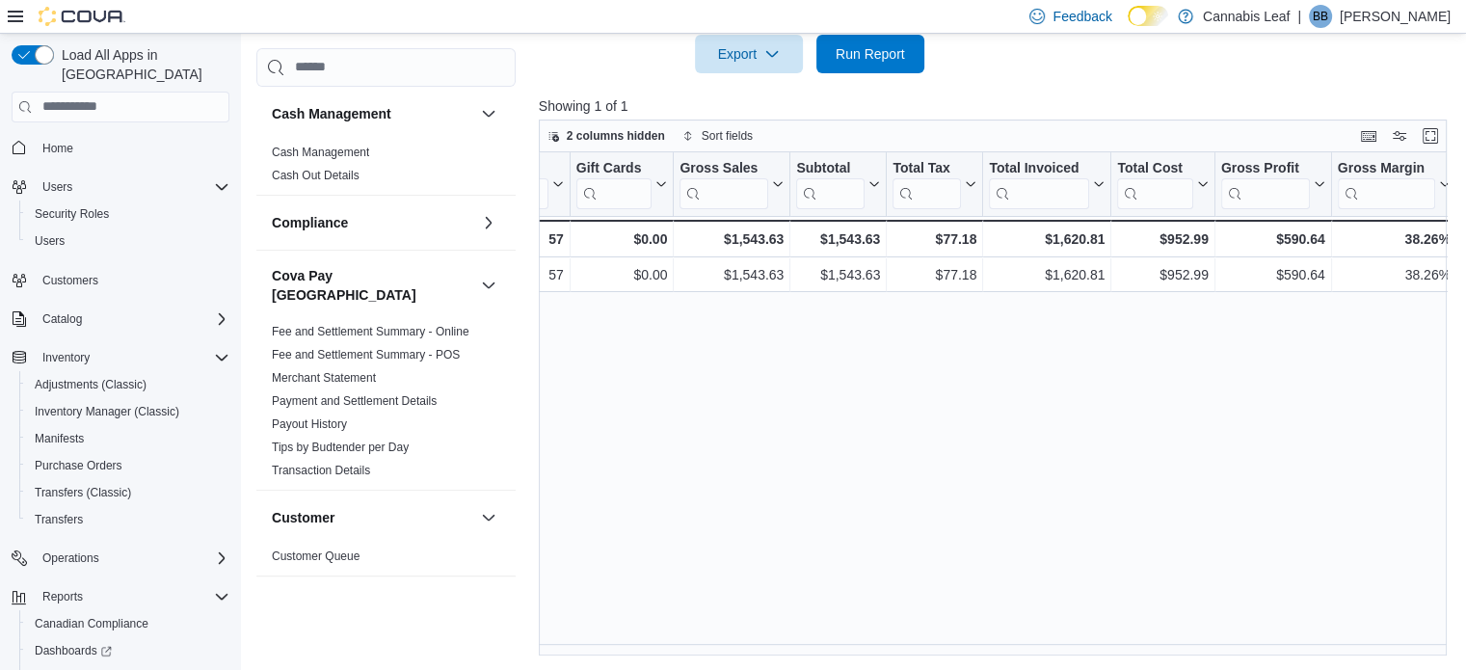
click at [856, 30] on div "Feedback Dark Mode Cannabis Leaf | BB Bobby Bassi" at bounding box center [733, 17] width 1466 height 34
click at [852, 59] on span "Run Report" at bounding box center [870, 52] width 69 height 19
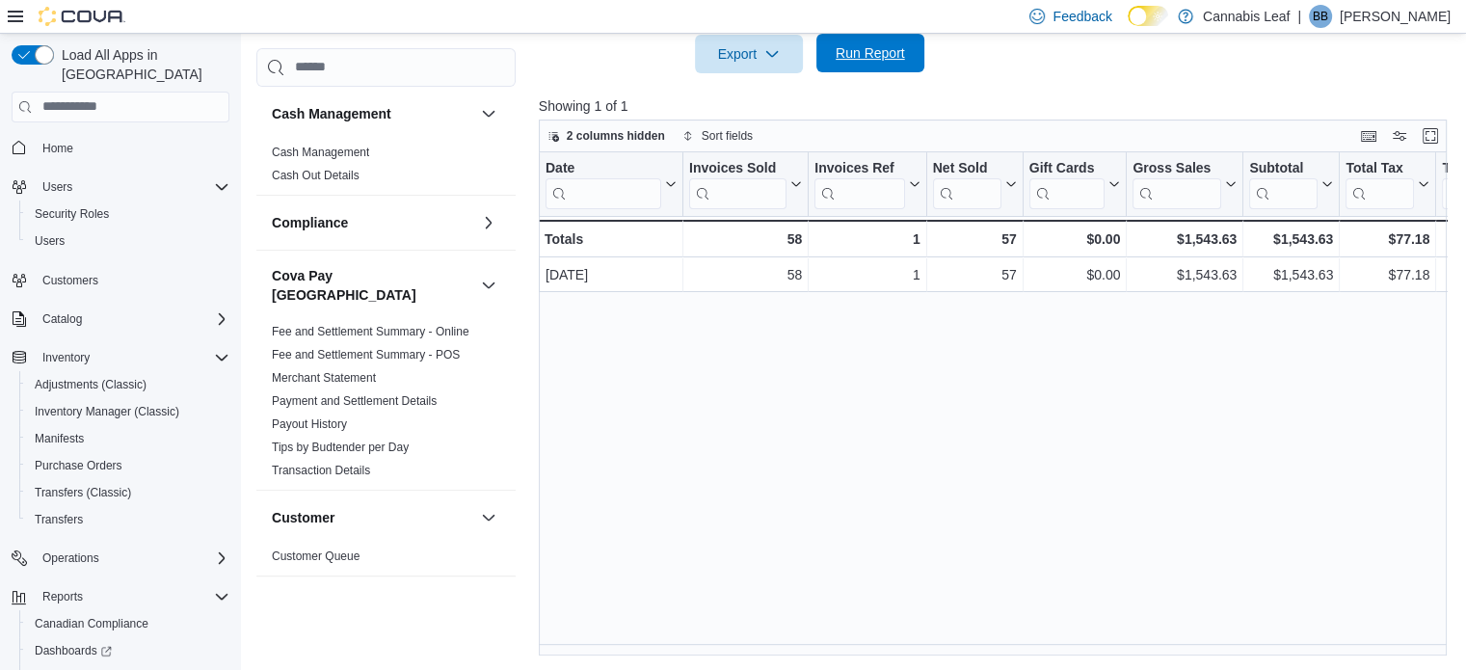
click at [873, 53] on span "Run Report" at bounding box center [870, 52] width 69 height 19
drag, startPoint x: 810, startPoint y: 643, endPoint x: 969, endPoint y: 645, distance: 159.1
click at [969, 645] on div "Date Click to view column header actions Invoices Sold Click to view column hea…" at bounding box center [998, 404] width 918 height 504
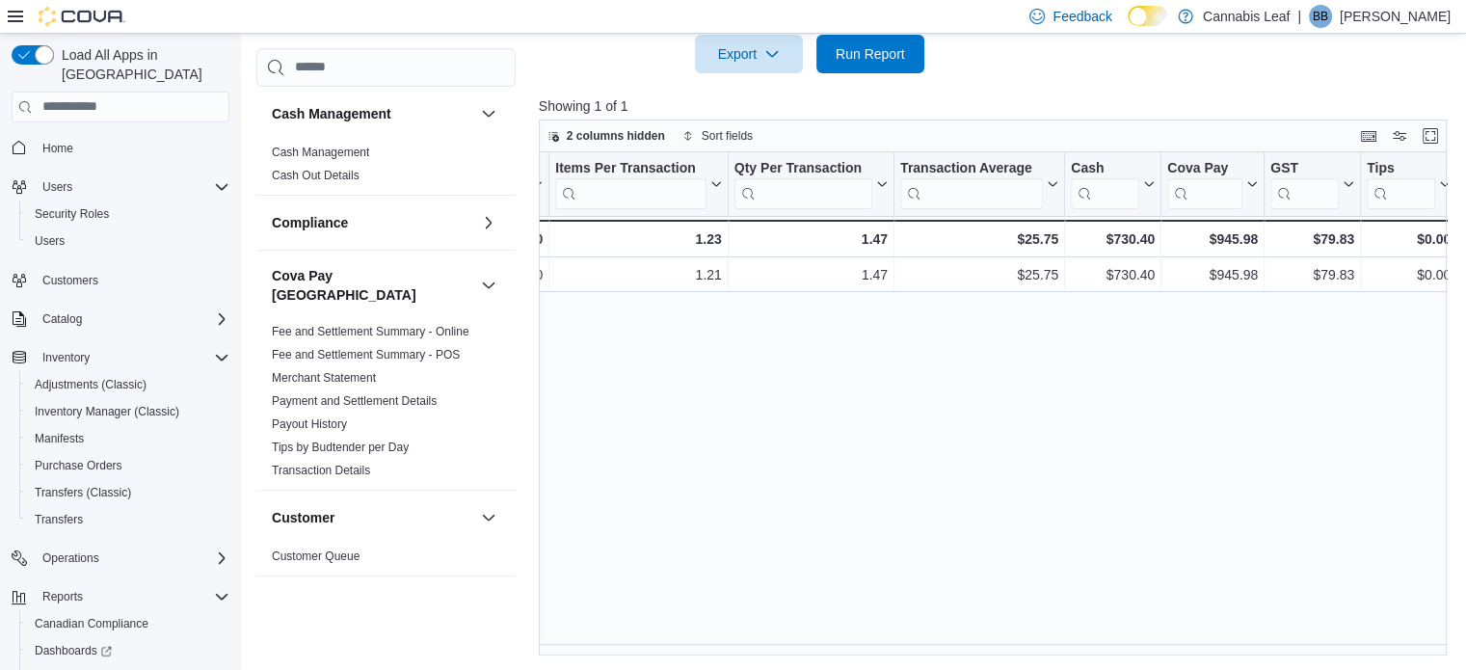
scroll to position [0, 0]
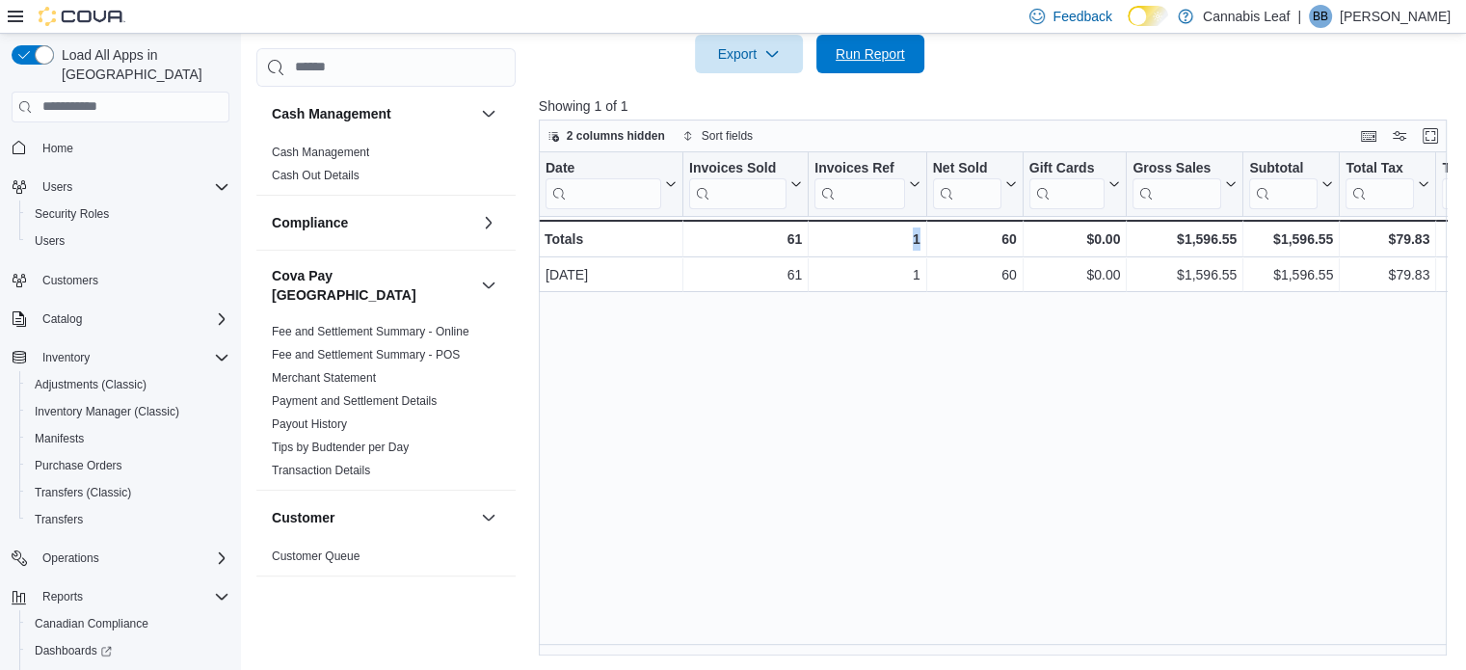
click at [855, 66] on span "Run Report" at bounding box center [870, 54] width 85 height 39
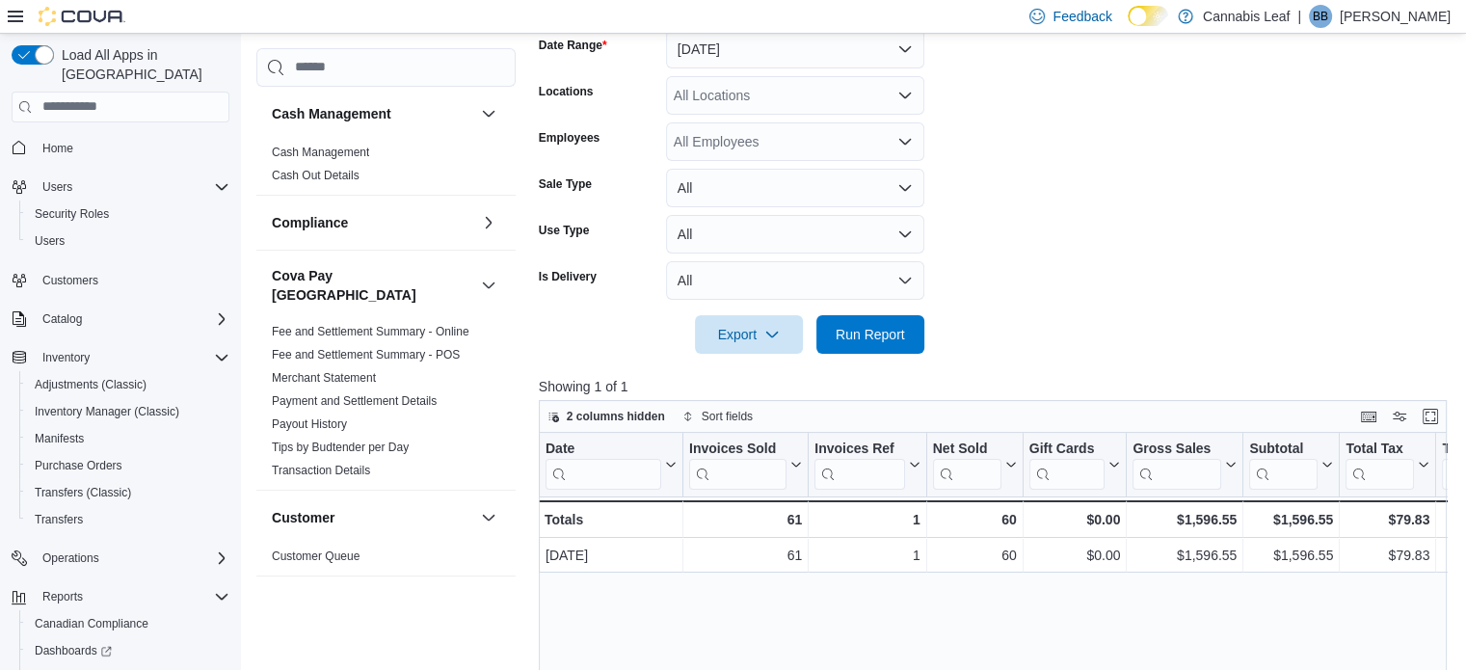
scroll to position [294, 0]
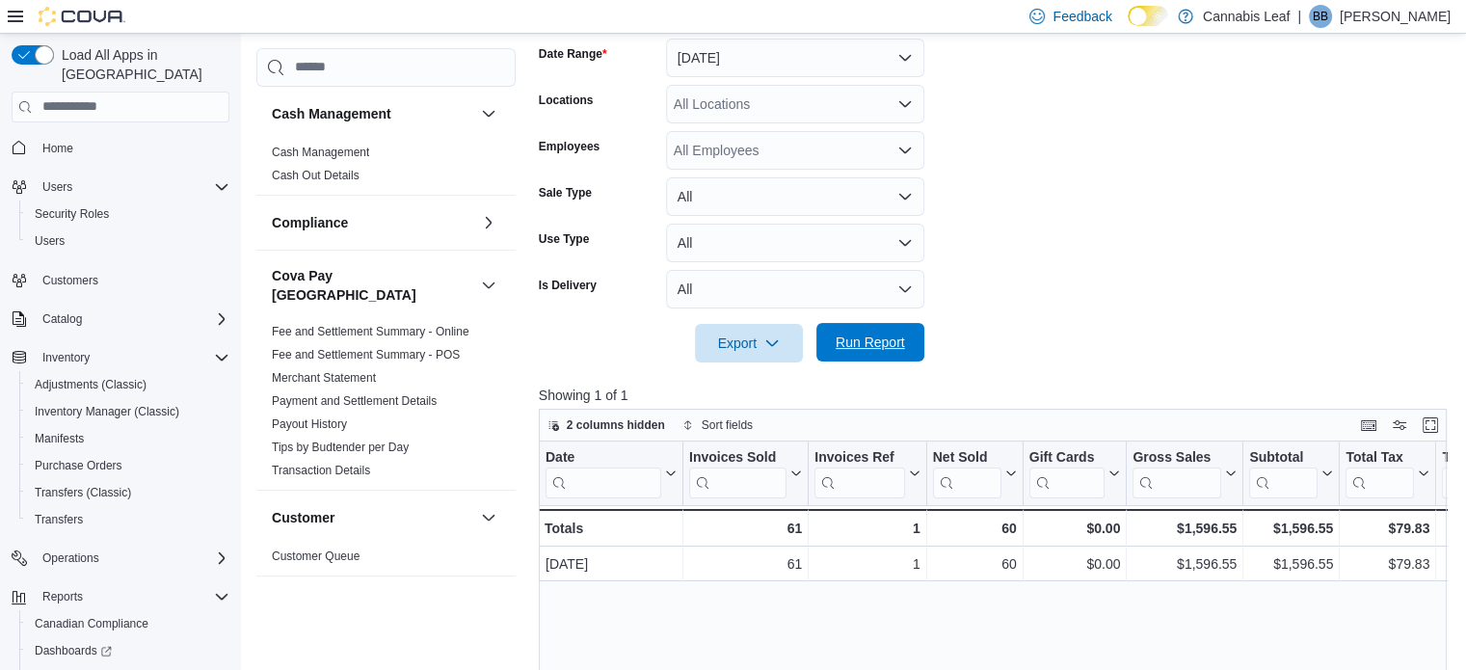
click at [861, 353] on span "Run Report" at bounding box center [870, 342] width 85 height 39
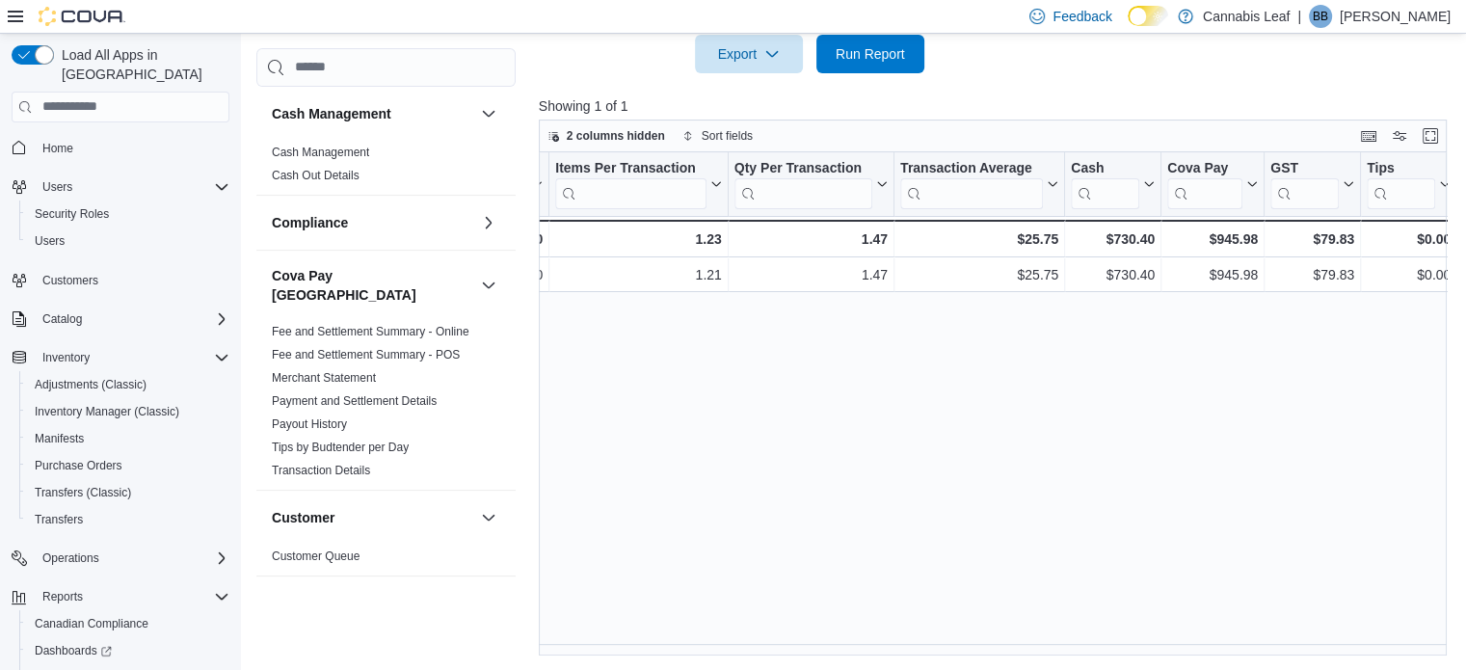
scroll to position [0, 0]
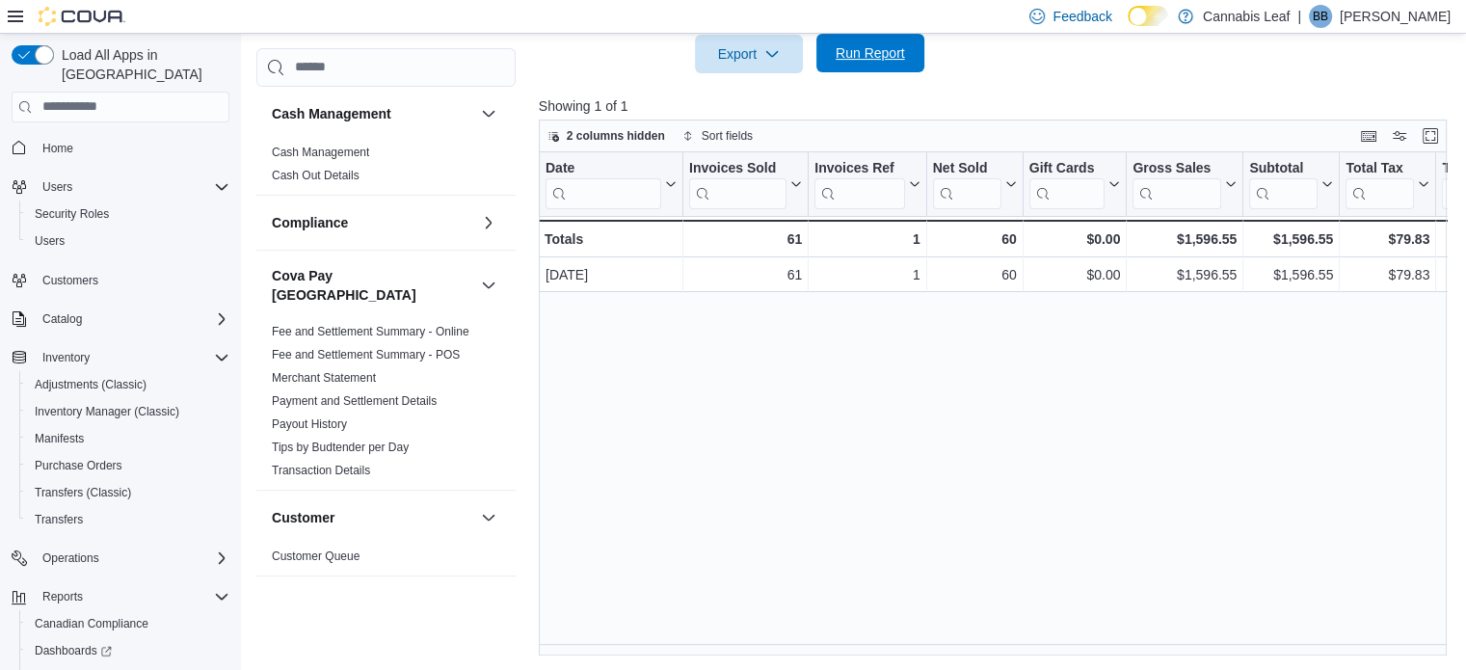
click at [885, 44] on span "Run Report" at bounding box center [870, 52] width 69 height 19
click at [860, 53] on span "Run Report" at bounding box center [870, 53] width 69 height 19
click at [844, 39] on span "Run Report" at bounding box center [870, 53] width 85 height 39
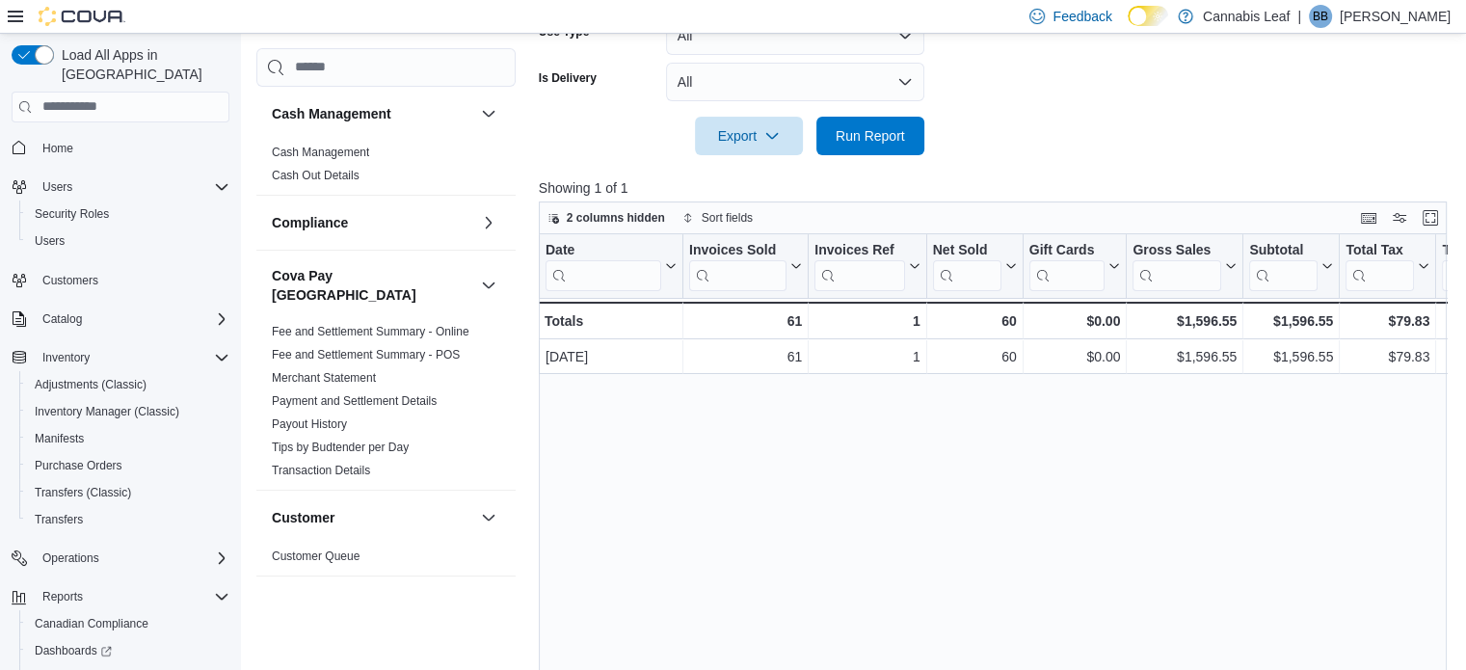
scroll to position [390, 0]
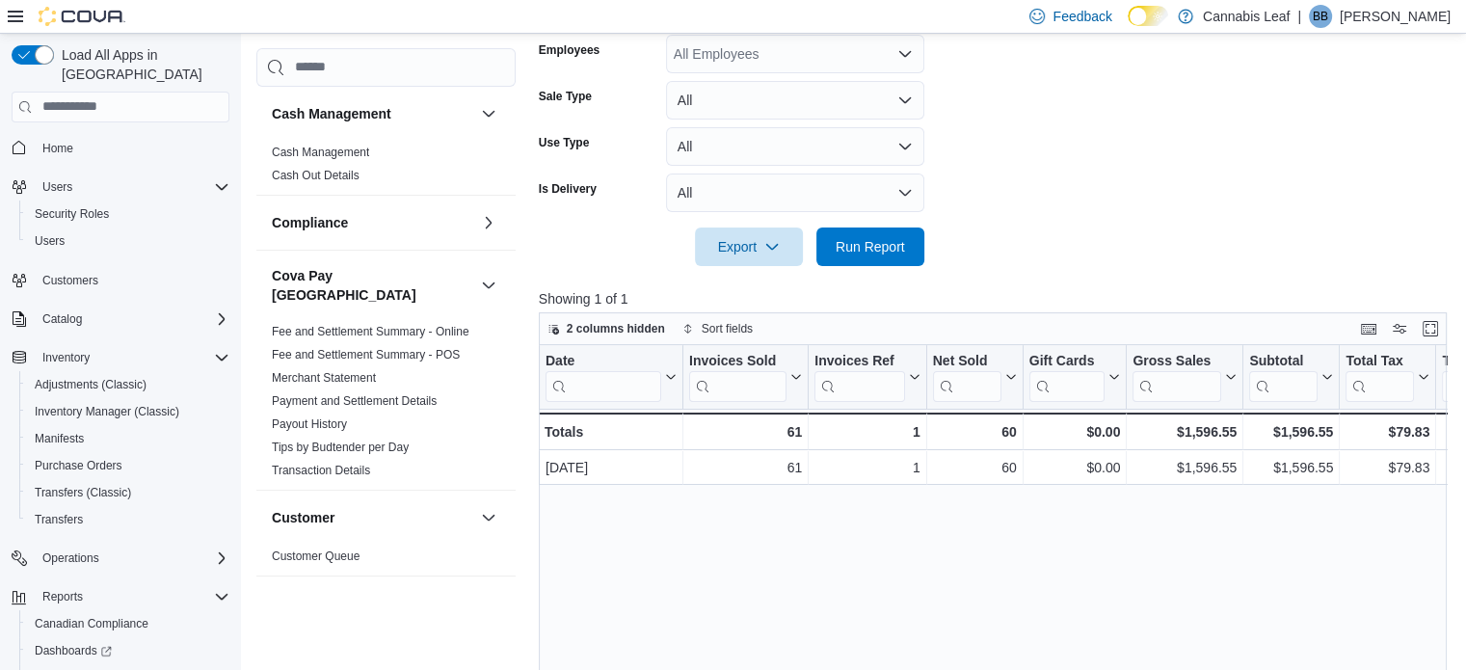
click at [872, 212] on div at bounding box center [998, 219] width 918 height 15
click at [867, 231] on span "Run Report" at bounding box center [870, 246] width 85 height 39
click at [845, 241] on span "Run Report" at bounding box center [870, 245] width 69 height 19
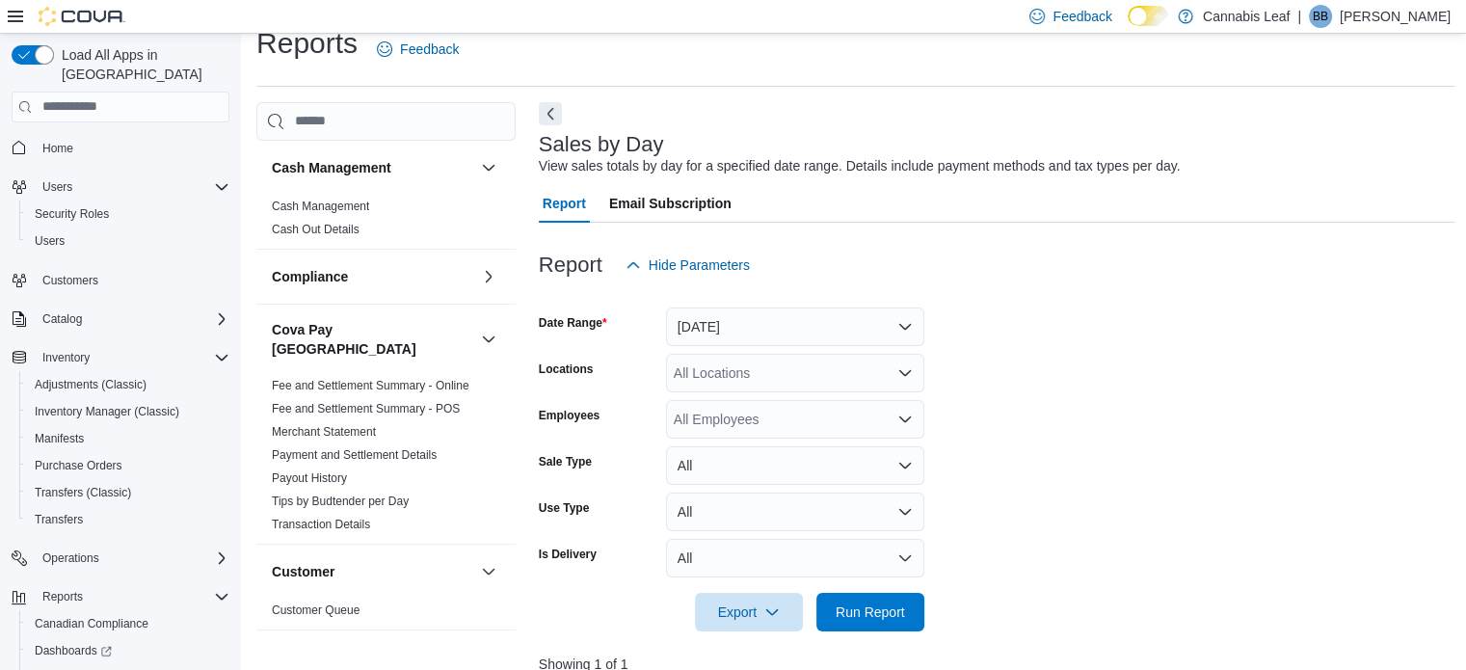
scroll to position [96, 0]
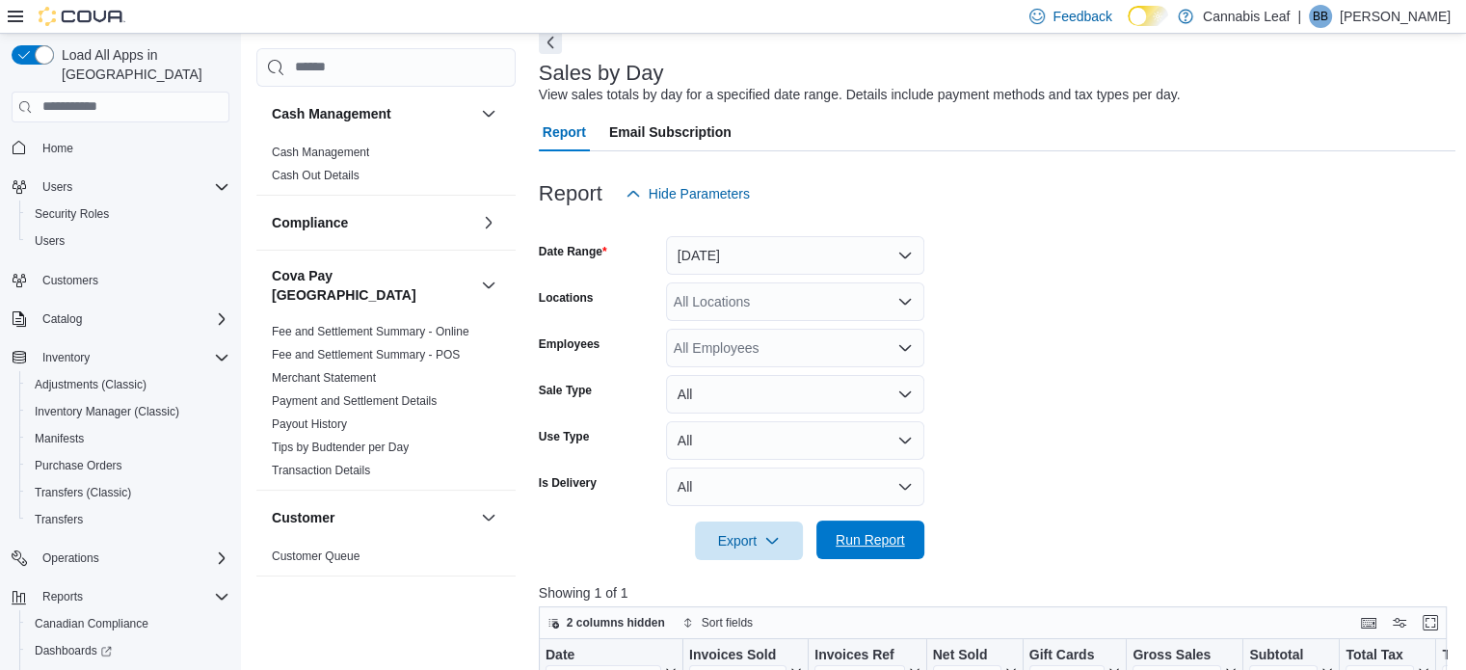
click at [864, 547] on span "Run Report" at bounding box center [870, 539] width 69 height 19
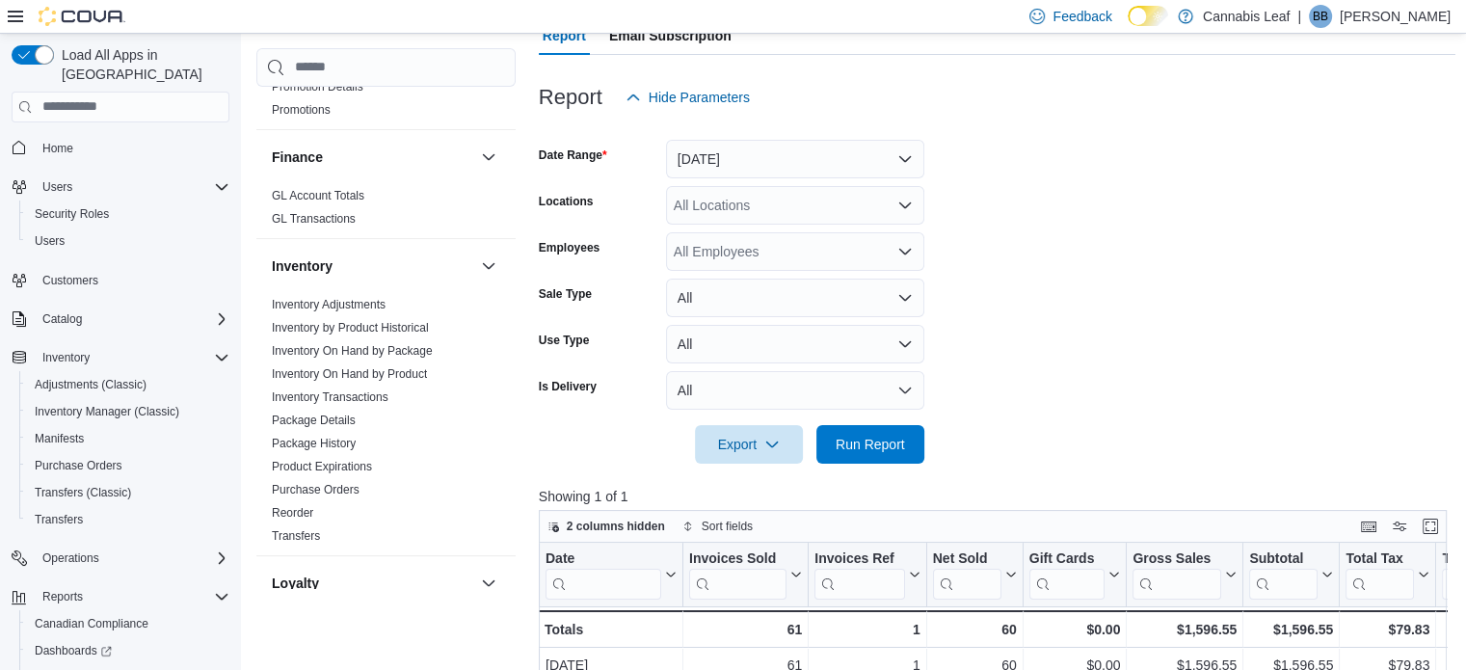
scroll to position [289, 0]
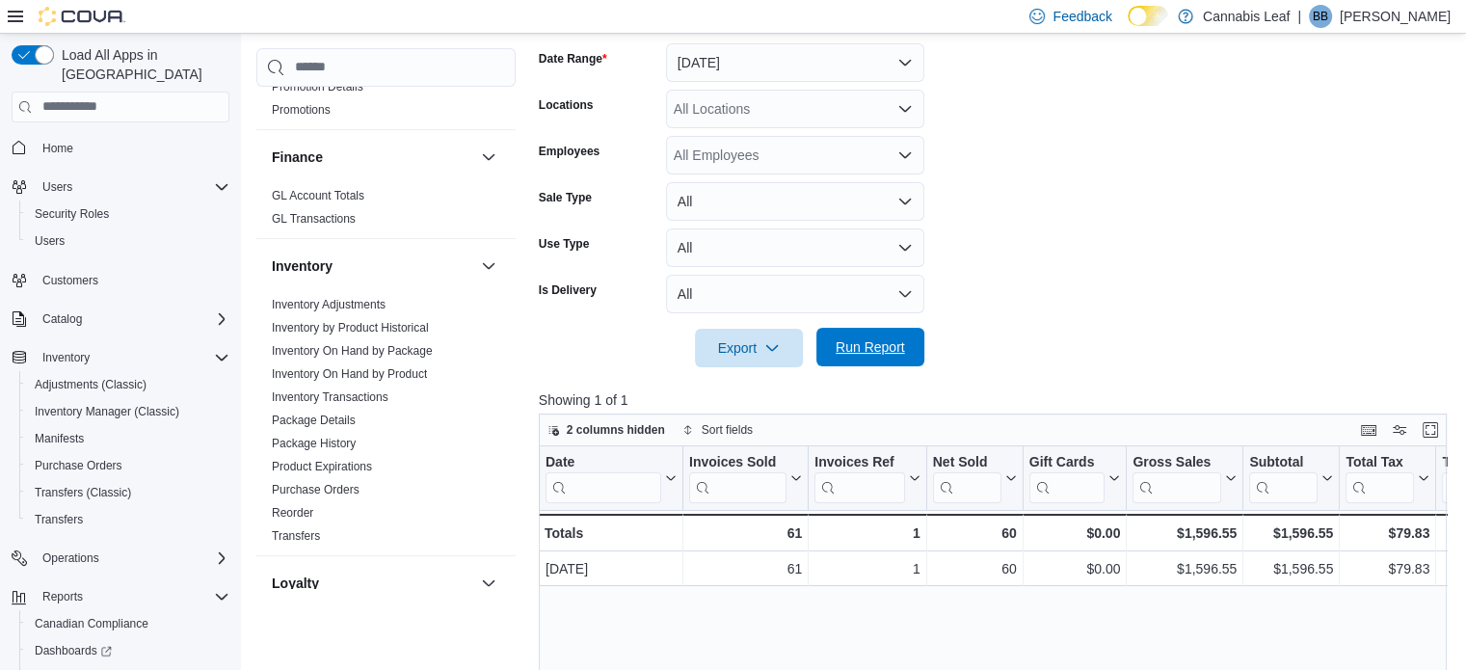
click at [869, 343] on span "Run Report" at bounding box center [870, 346] width 69 height 19
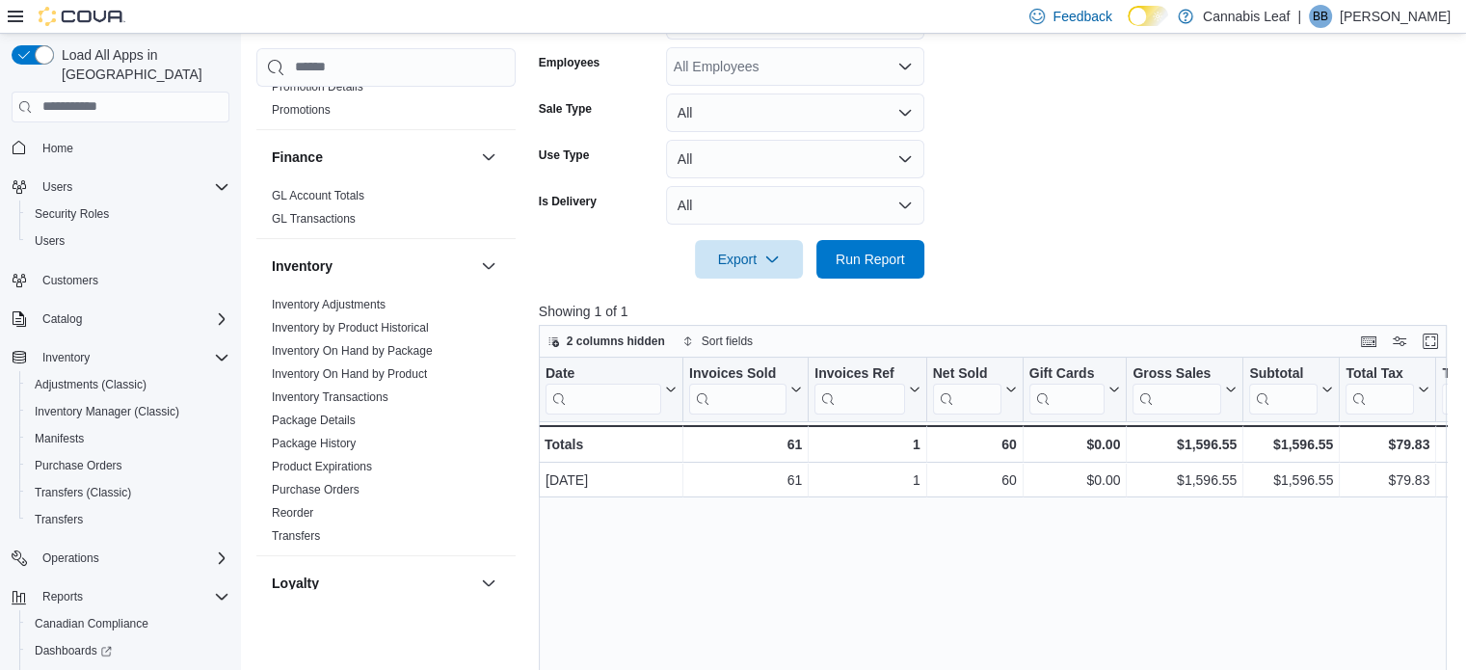
scroll to position [386, 0]
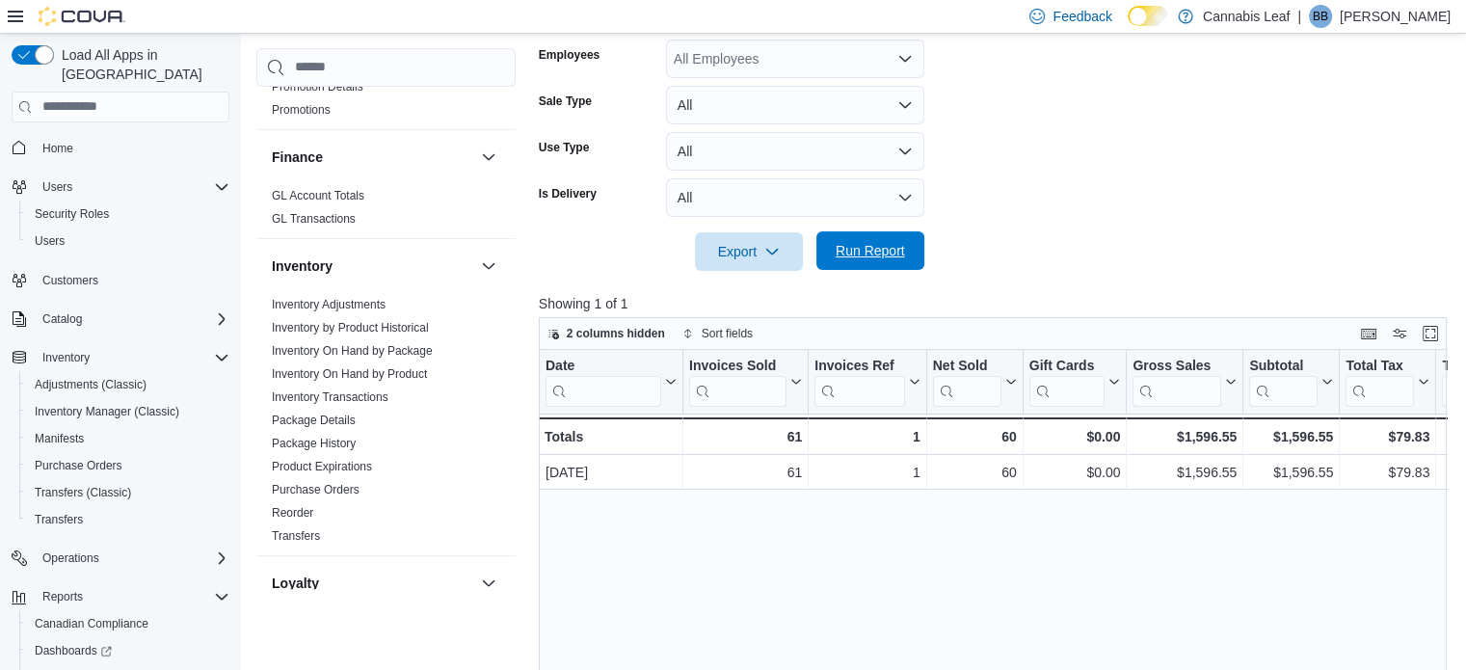
click at [868, 239] on span "Run Report" at bounding box center [870, 250] width 85 height 39
drag, startPoint x: 841, startPoint y: 264, endPoint x: 829, endPoint y: 261, distance: 11.9
click at [842, 264] on span "Run Report" at bounding box center [870, 250] width 85 height 39
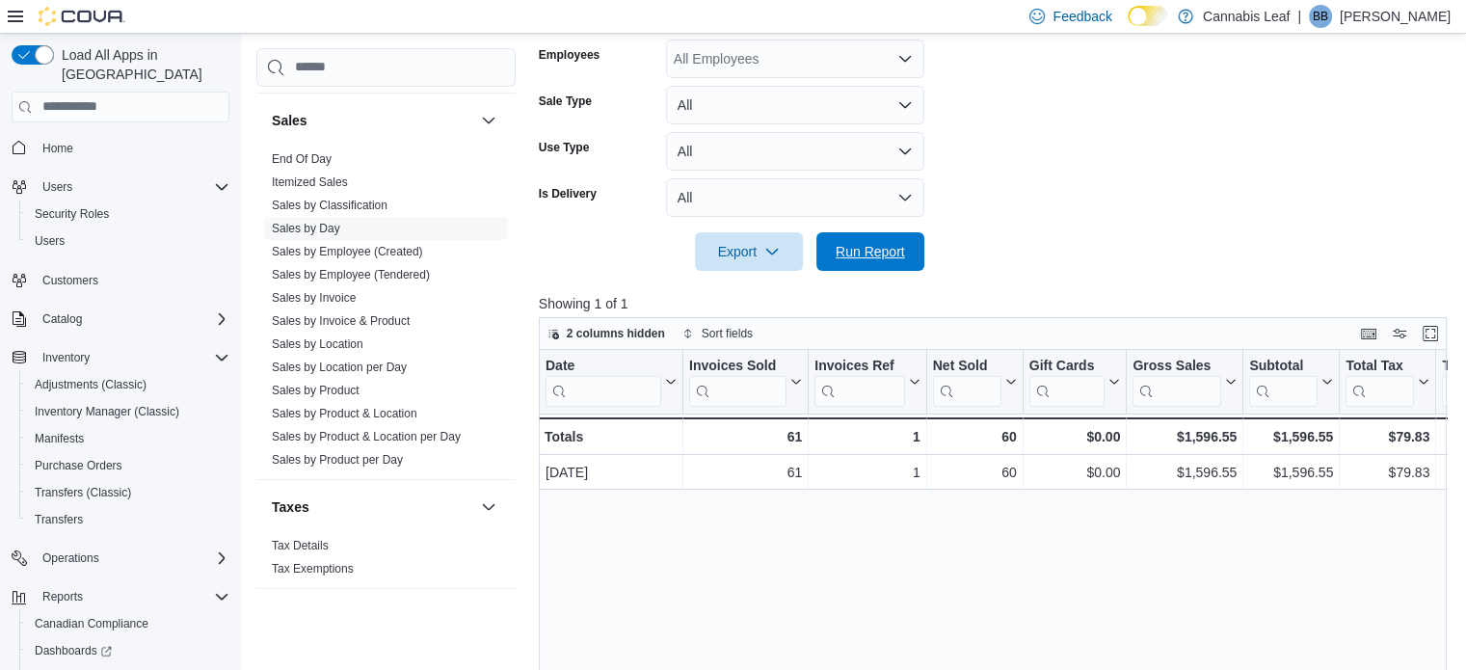
drag, startPoint x: 881, startPoint y: 240, endPoint x: 995, endPoint y: 253, distance: 114.4
click at [884, 239] on span "Run Report" at bounding box center [870, 251] width 85 height 39
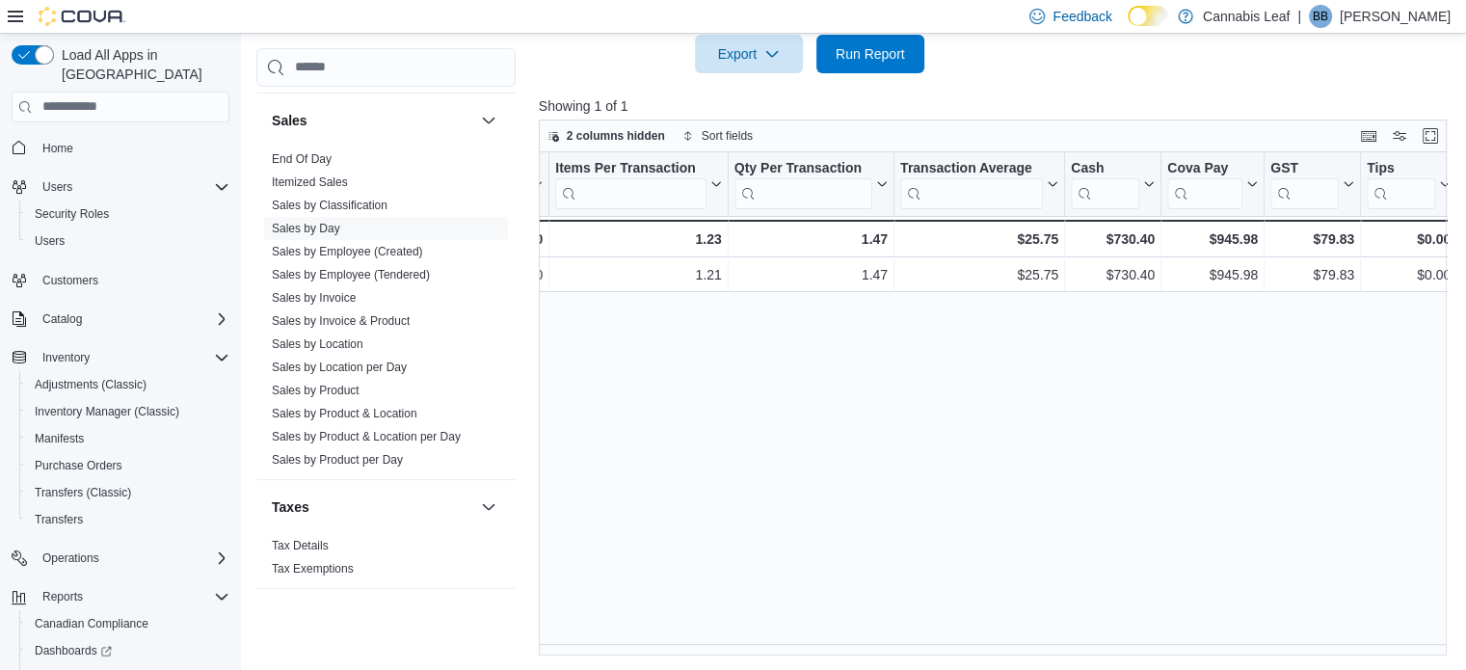
scroll to position [0, 0]
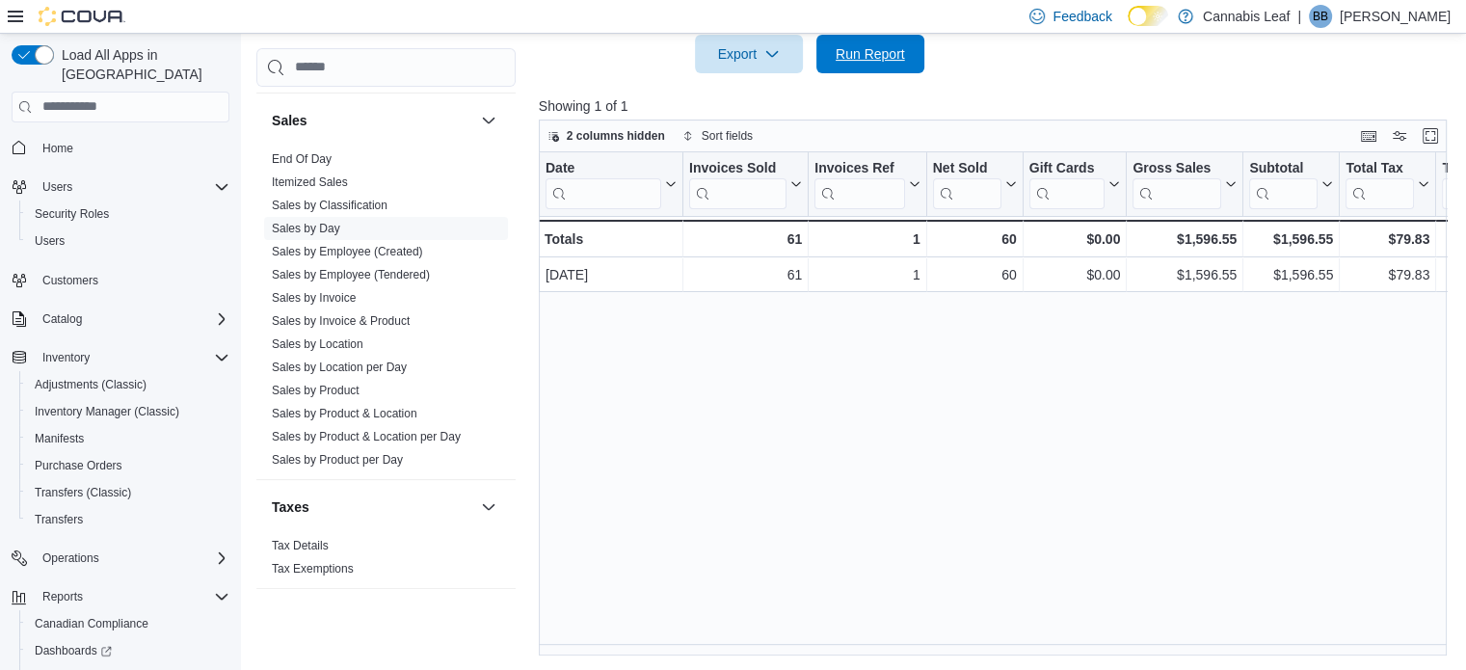
click at [864, 61] on span "Run Report" at bounding box center [870, 53] width 69 height 19
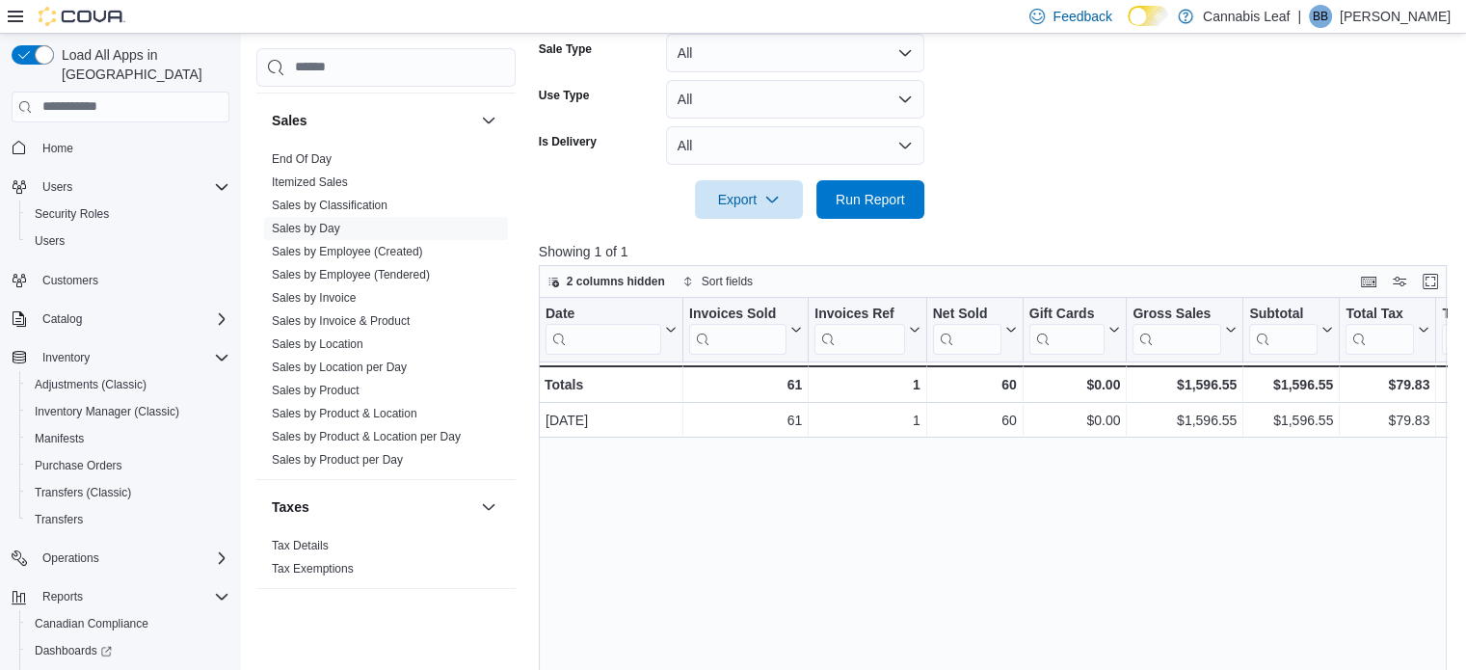
scroll to position [294, 0]
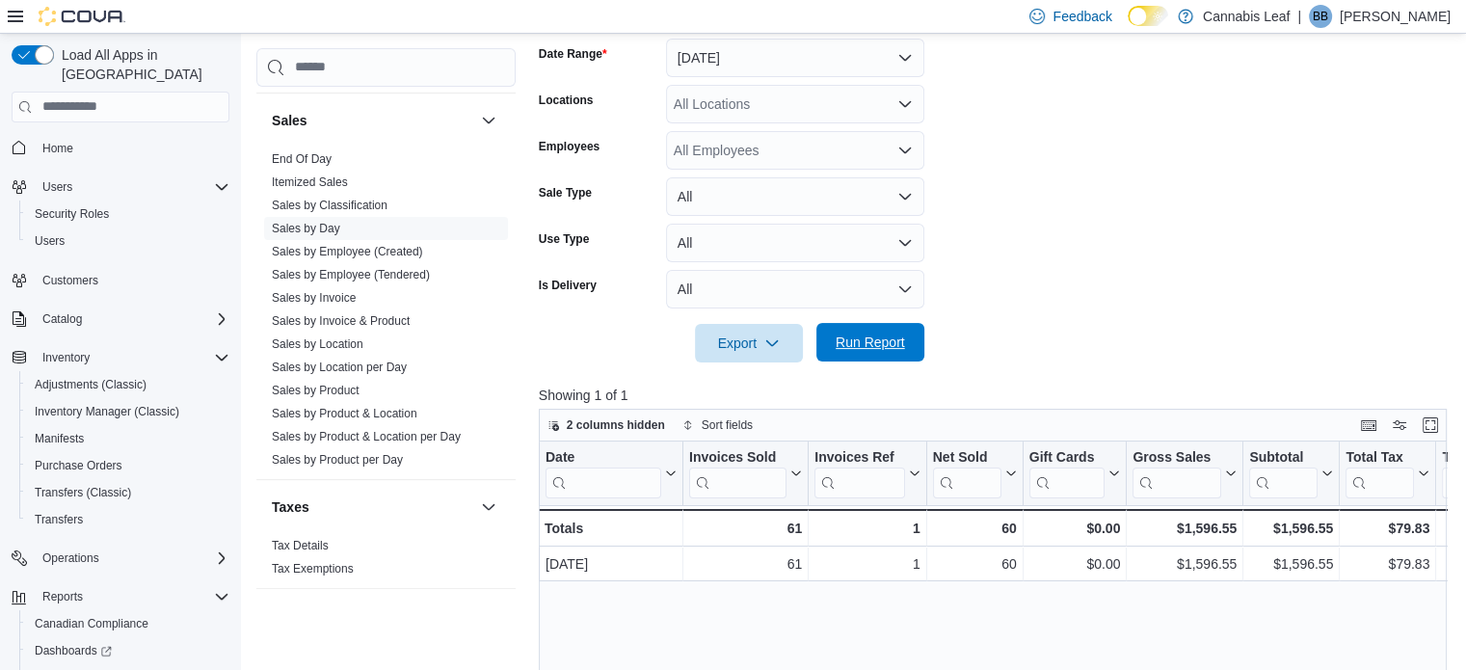
click at [863, 344] on span "Run Report" at bounding box center [870, 342] width 69 height 19
click at [881, 335] on span "Run Report" at bounding box center [870, 342] width 69 height 19
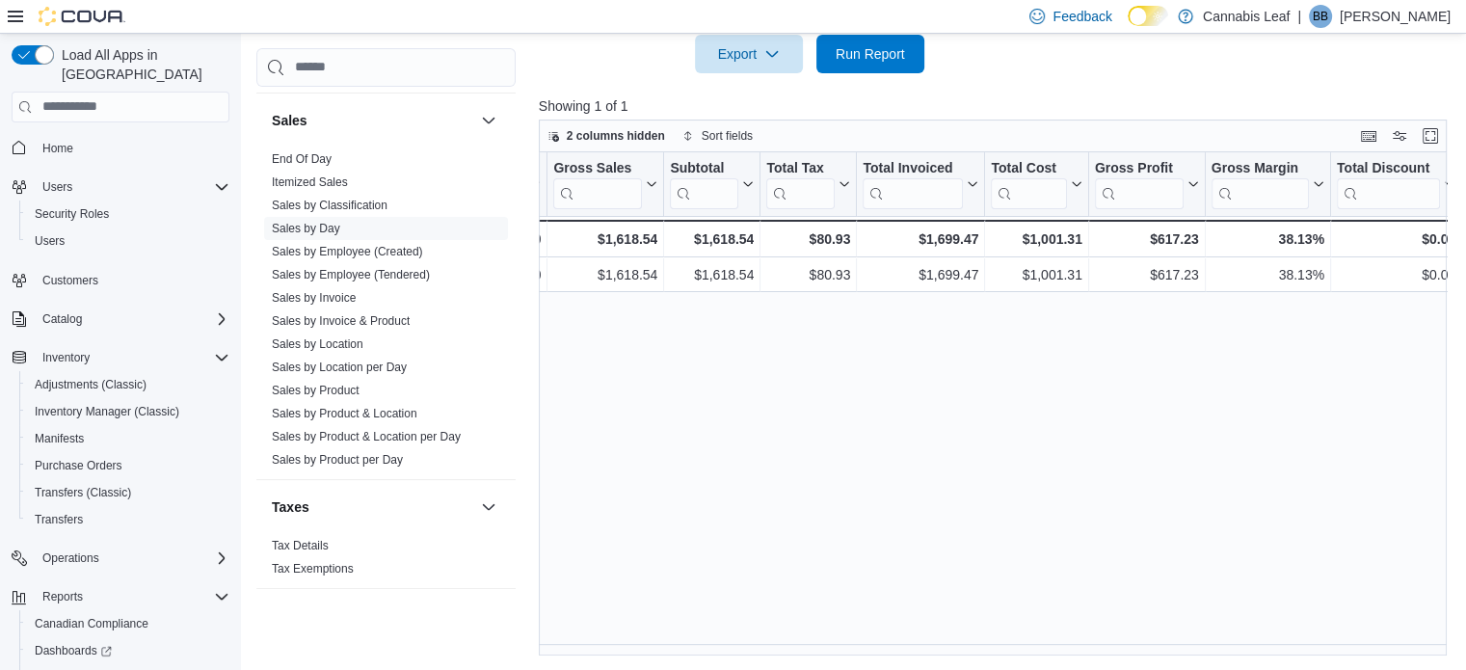
scroll to position [0, 0]
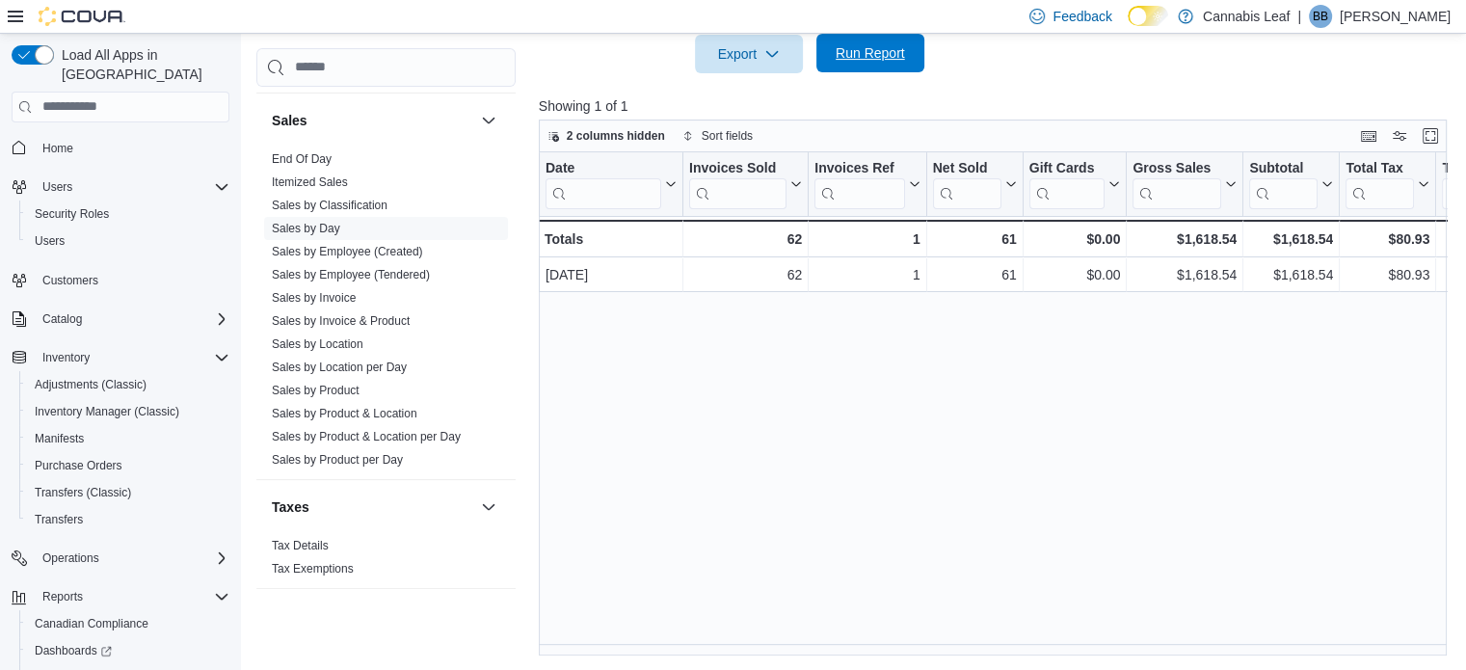
click at [856, 42] on span "Run Report" at bounding box center [870, 53] width 85 height 39
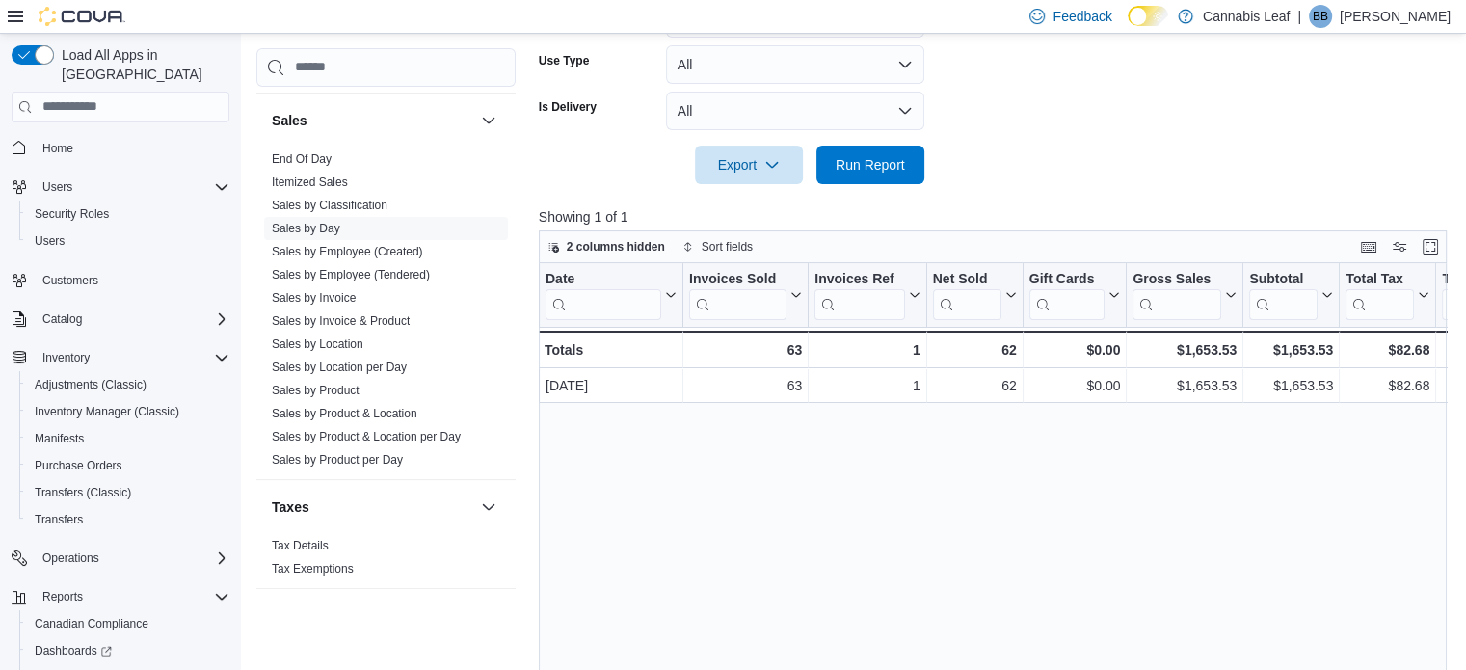
scroll to position [390, 0]
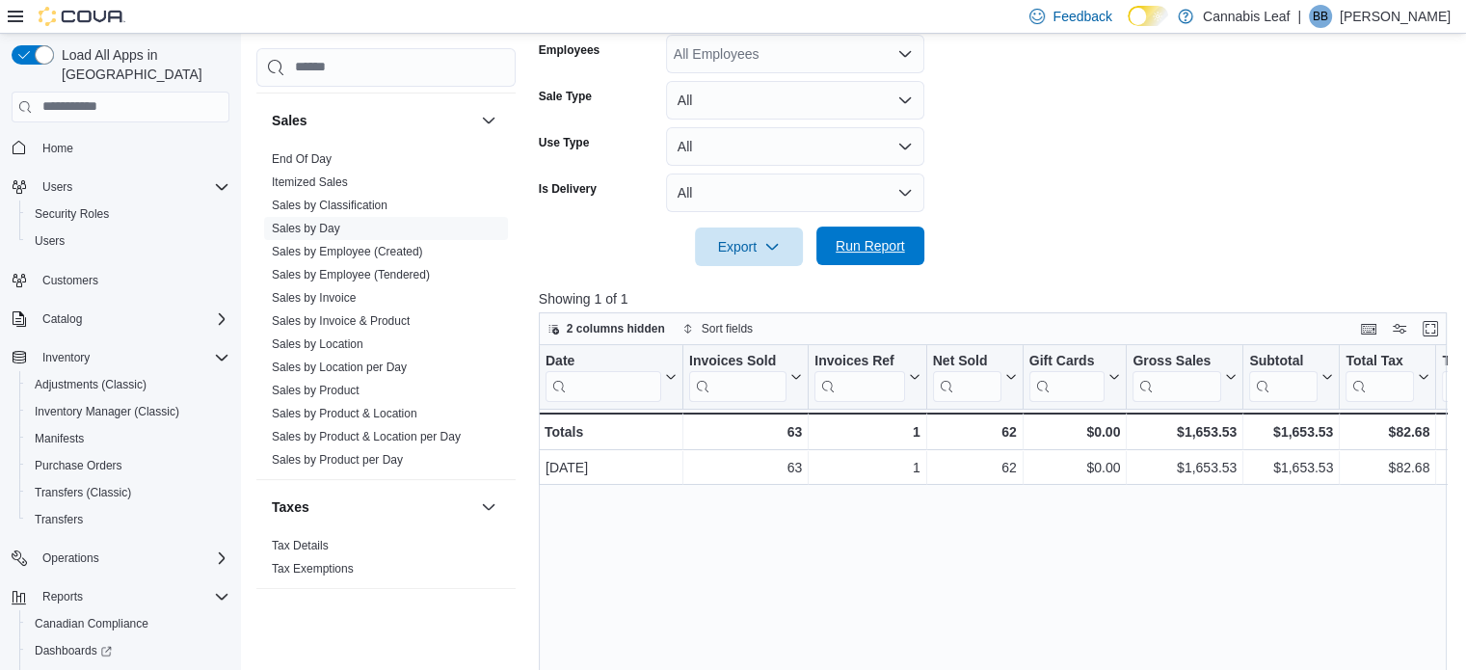
click at [903, 244] on span "Run Report" at bounding box center [870, 245] width 69 height 19
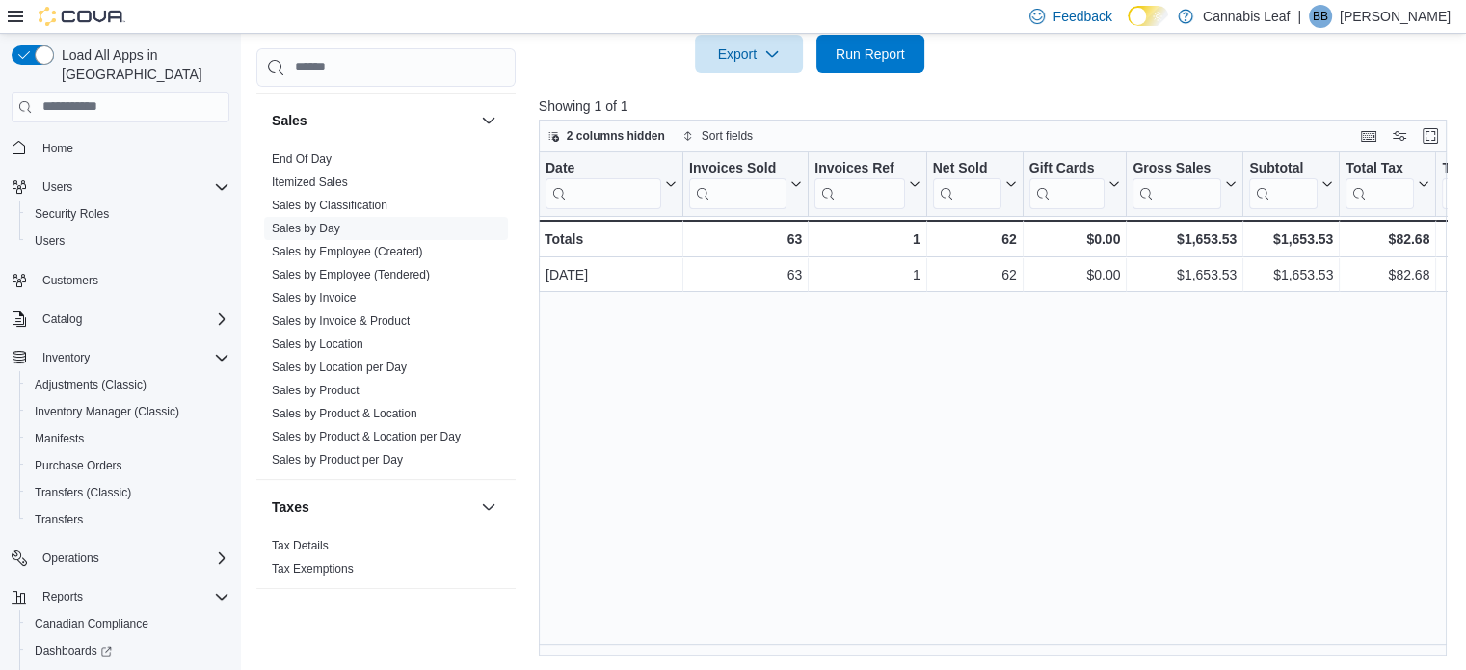
scroll to position [0, 52]
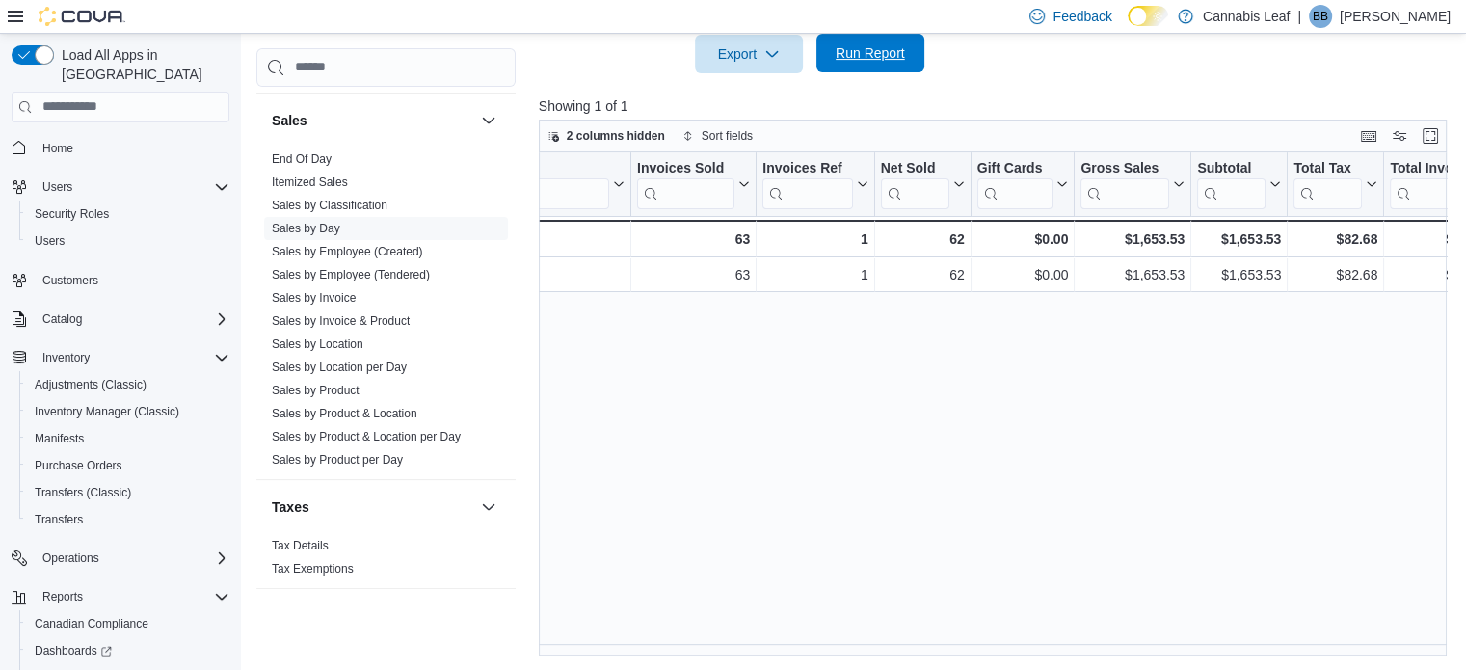
click at [884, 48] on span "Run Report" at bounding box center [870, 52] width 69 height 19
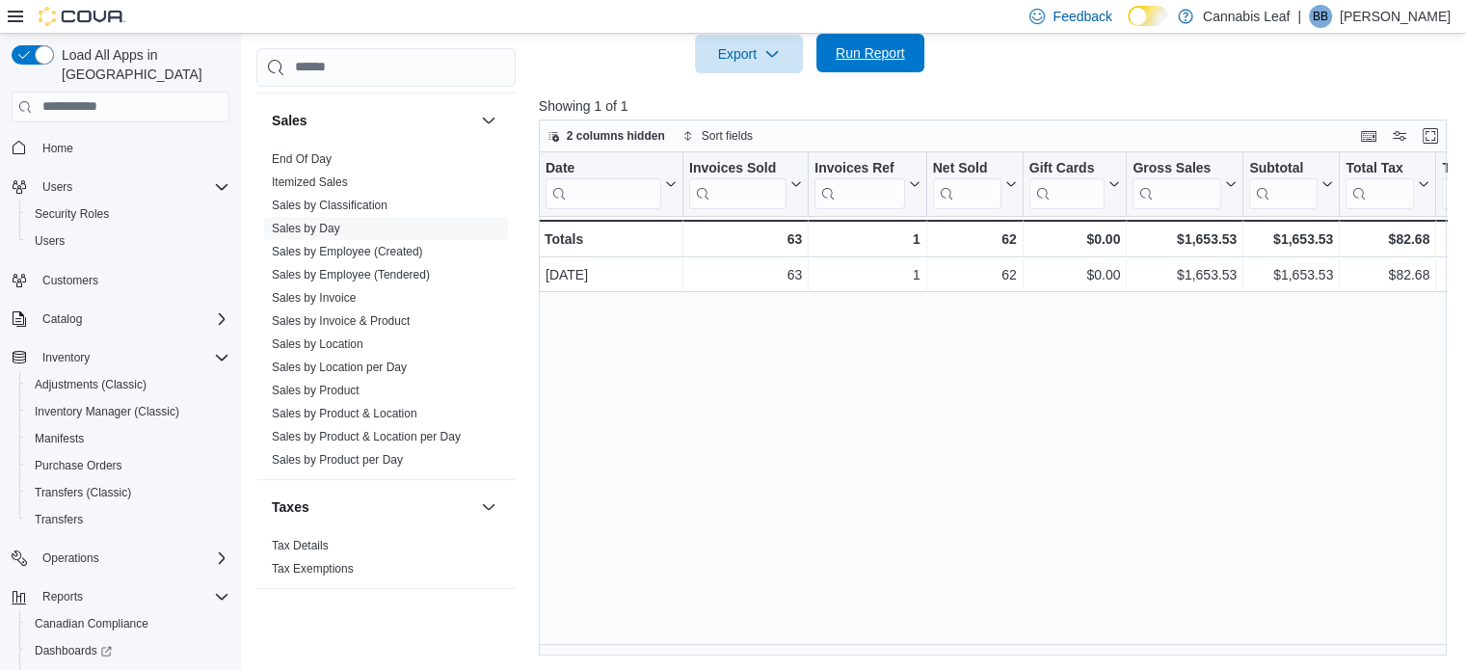
click at [890, 61] on span "Run Report" at bounding box center [870, 52] width 69 height 19
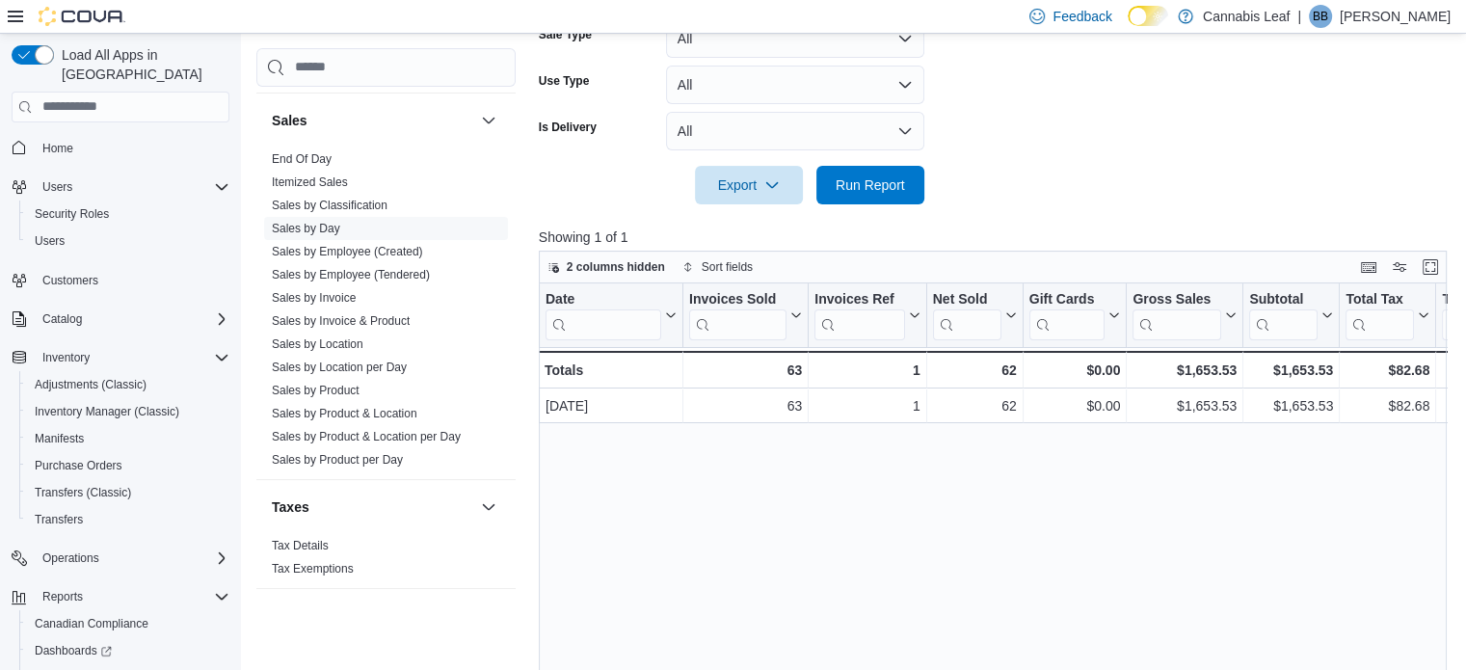
scroll to position [294, 0]
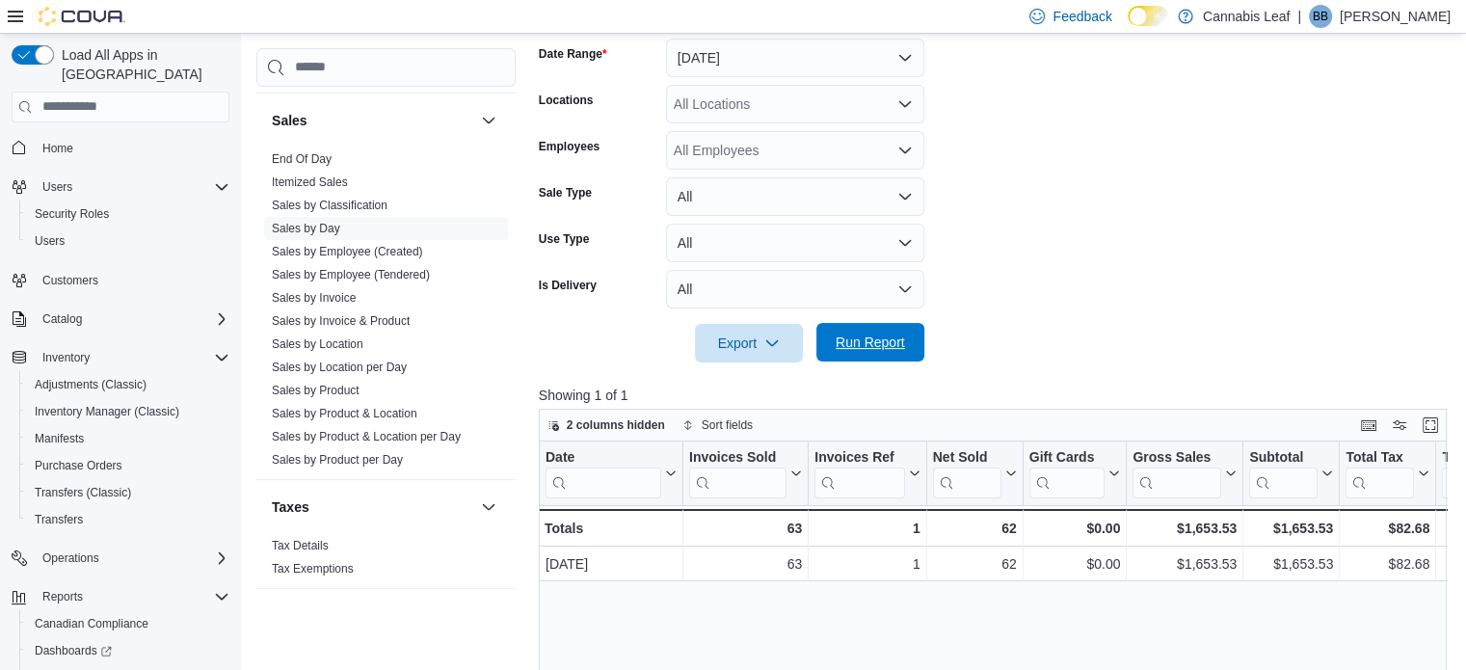
click at [836, 346] on span "Run Report" at bounding box center [870, 342] width 69 height 19
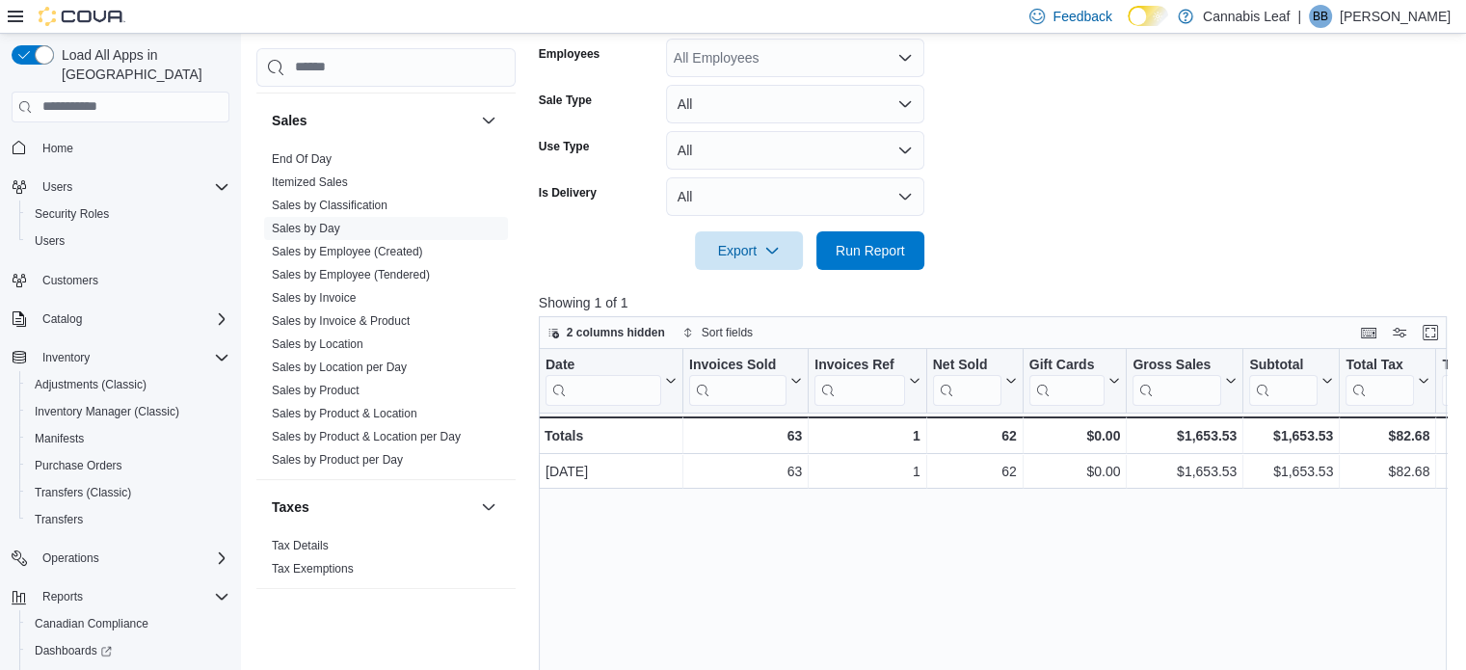
scroll to position [508, 0]
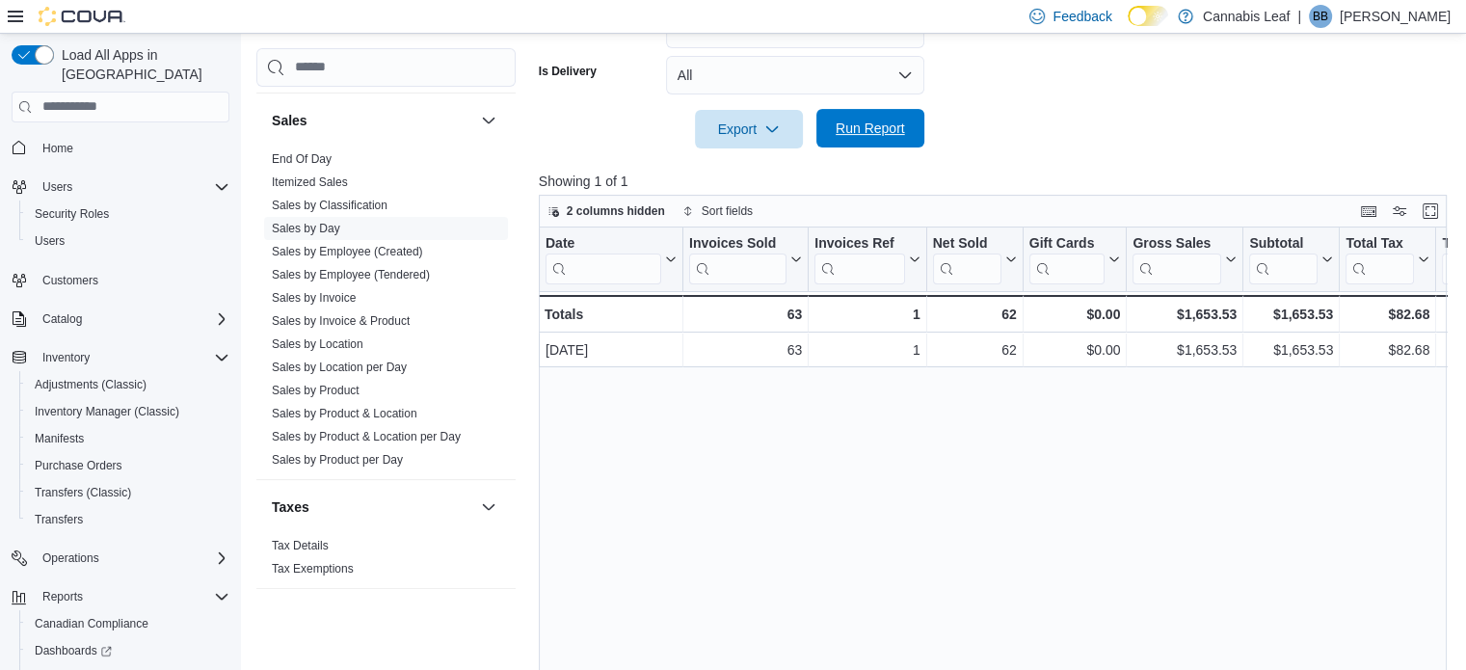
click at [868, 134] on span "Run Report" at bounding box center [870, 128] width 69 height 19
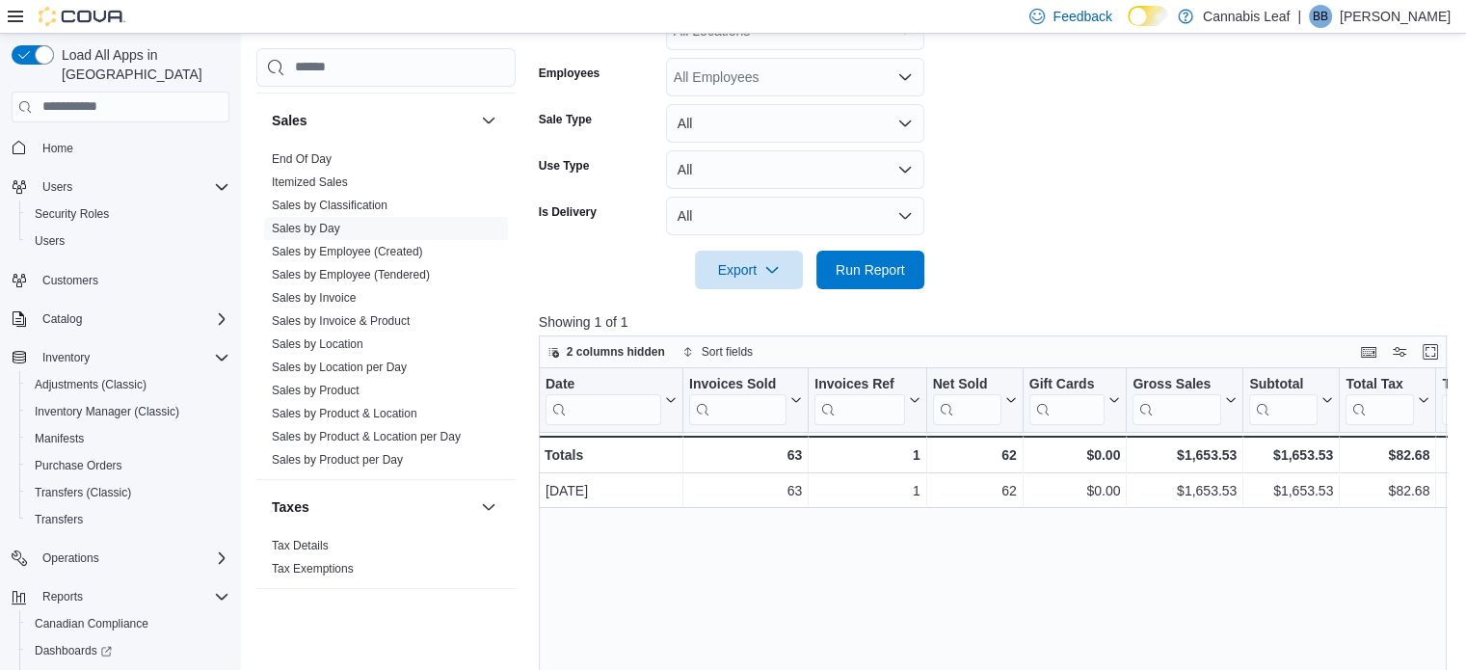
scroll to position [315, 0]
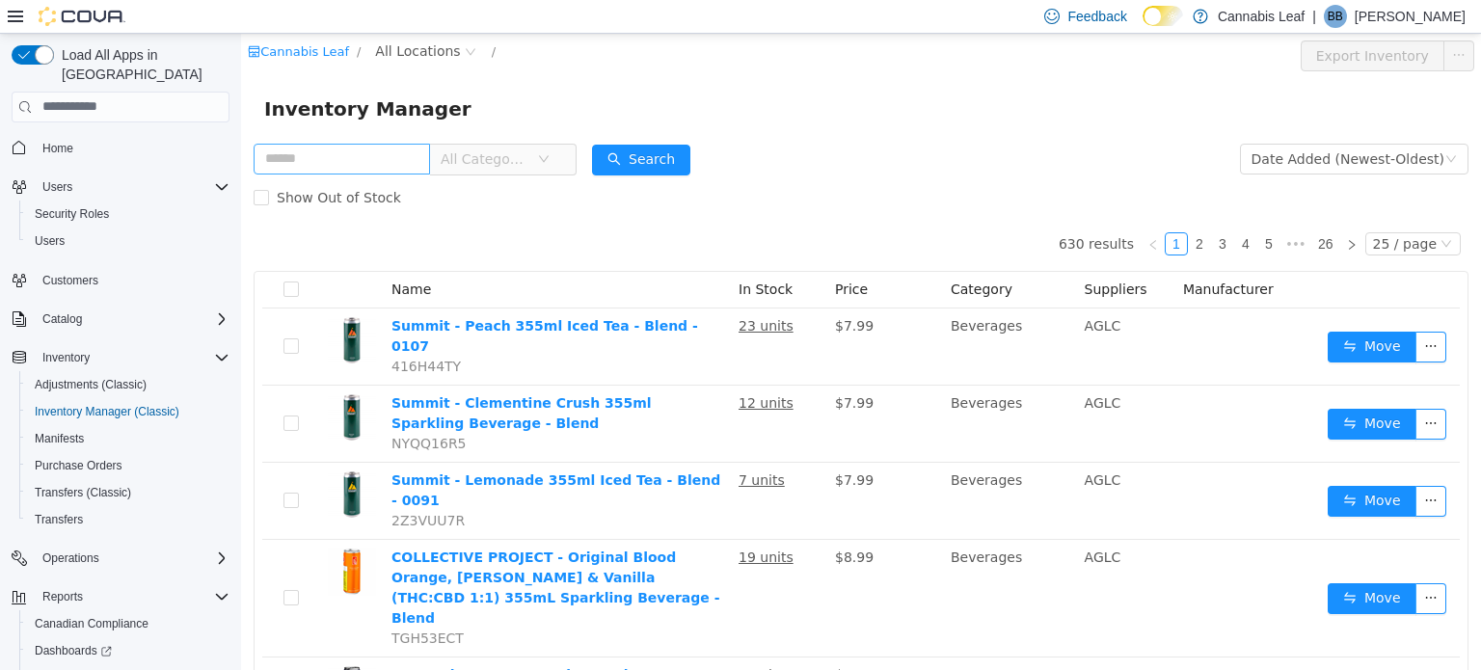
click at [340, 148] on input "text" at bounding box center [342, 158] width 176 height 31
type input "******"
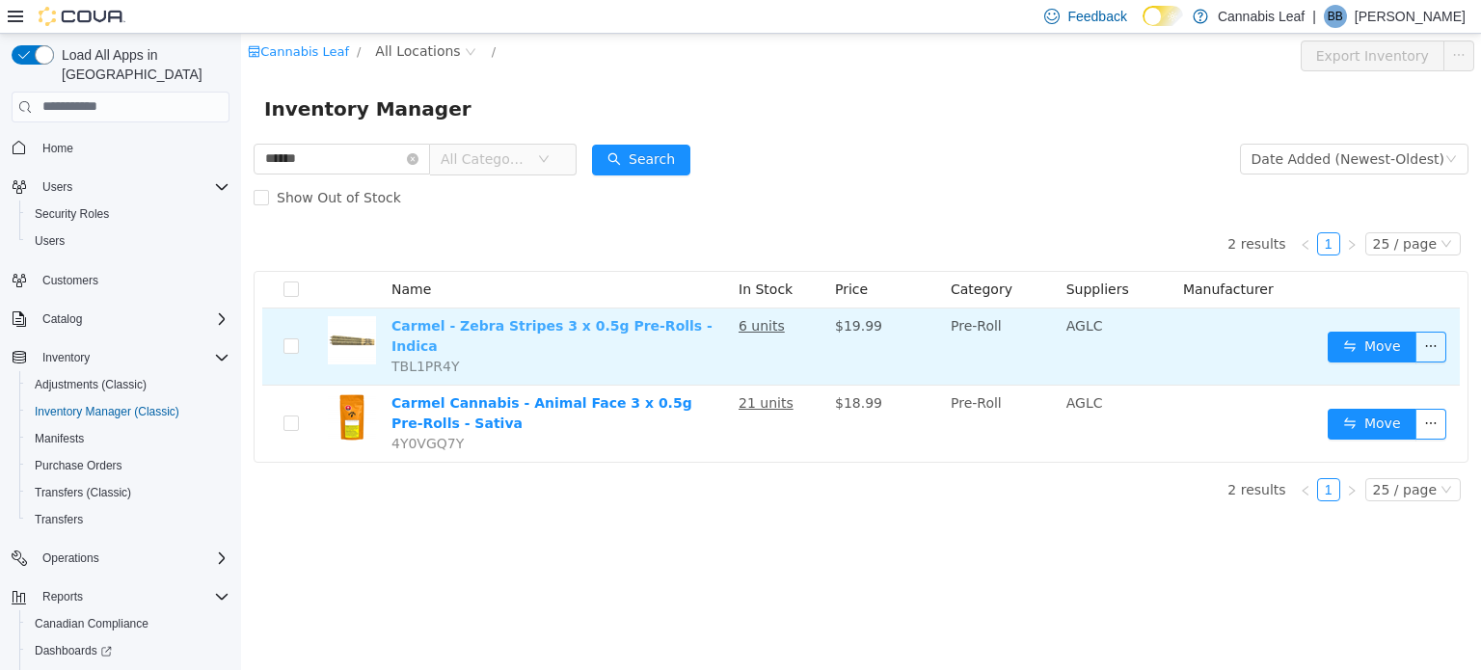
click at [542, 326] on link "Carmel - Zebra Stripes 3 x 0.5g Pre-Rolls - Indica" at bounding box center [551, 335] width 321 height 36
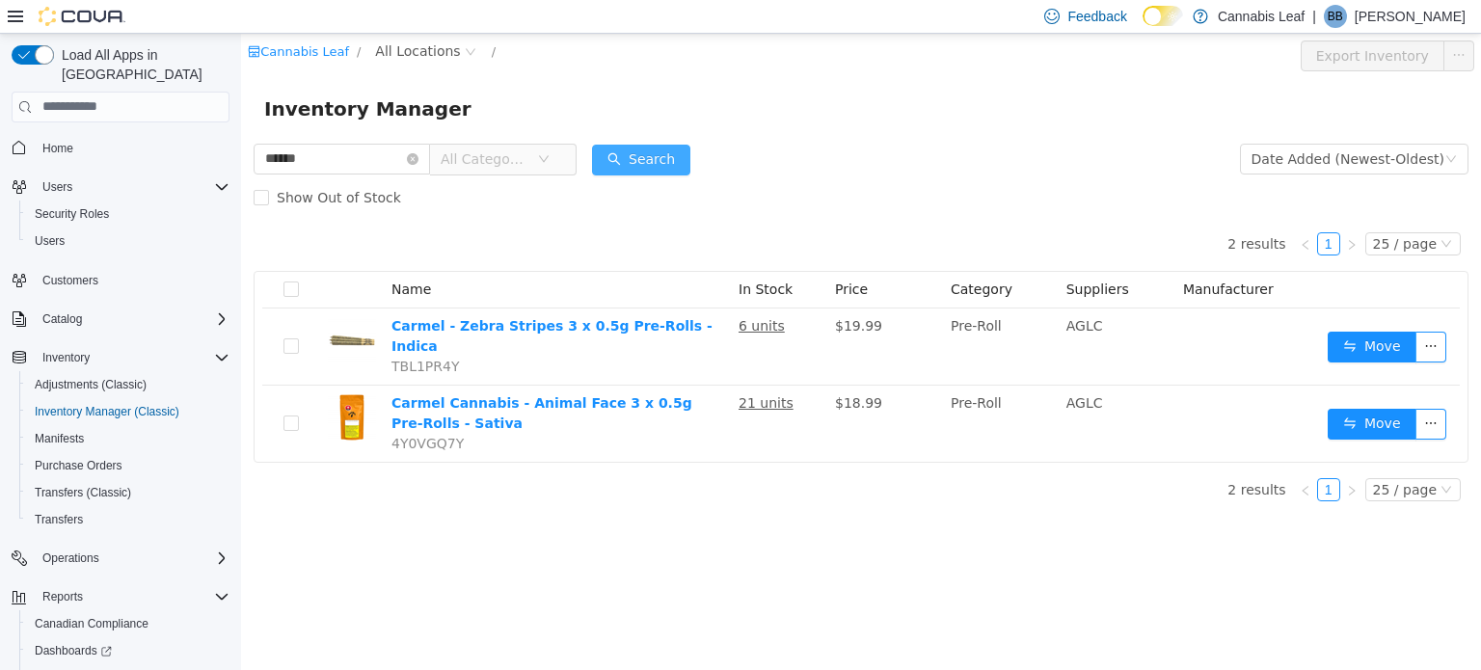
click at [656, 159] on button "Search" at bounding box center [641, 159] width 98 height 31
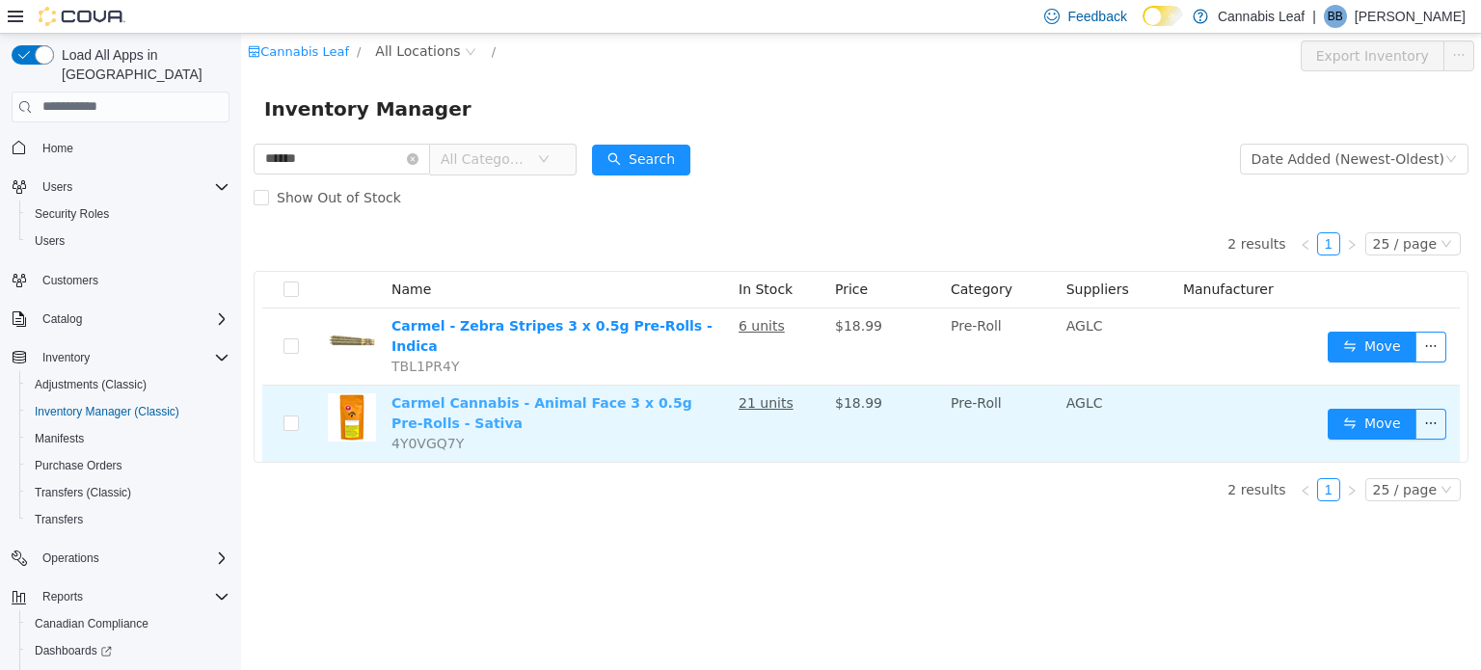
click at [571, 394] on link "Carmel Cannabis - Animal Face 3 x 0.5g Pre-Rolls - Sativa" at bounding box center [541, 412] width 301 height 36
click at [656, 394] on link "Carmel Cannabis - Animal Face 3 x 0.5g Pre-Rolls - Sativa" at bounding box center [541, 412] width 301 height 36
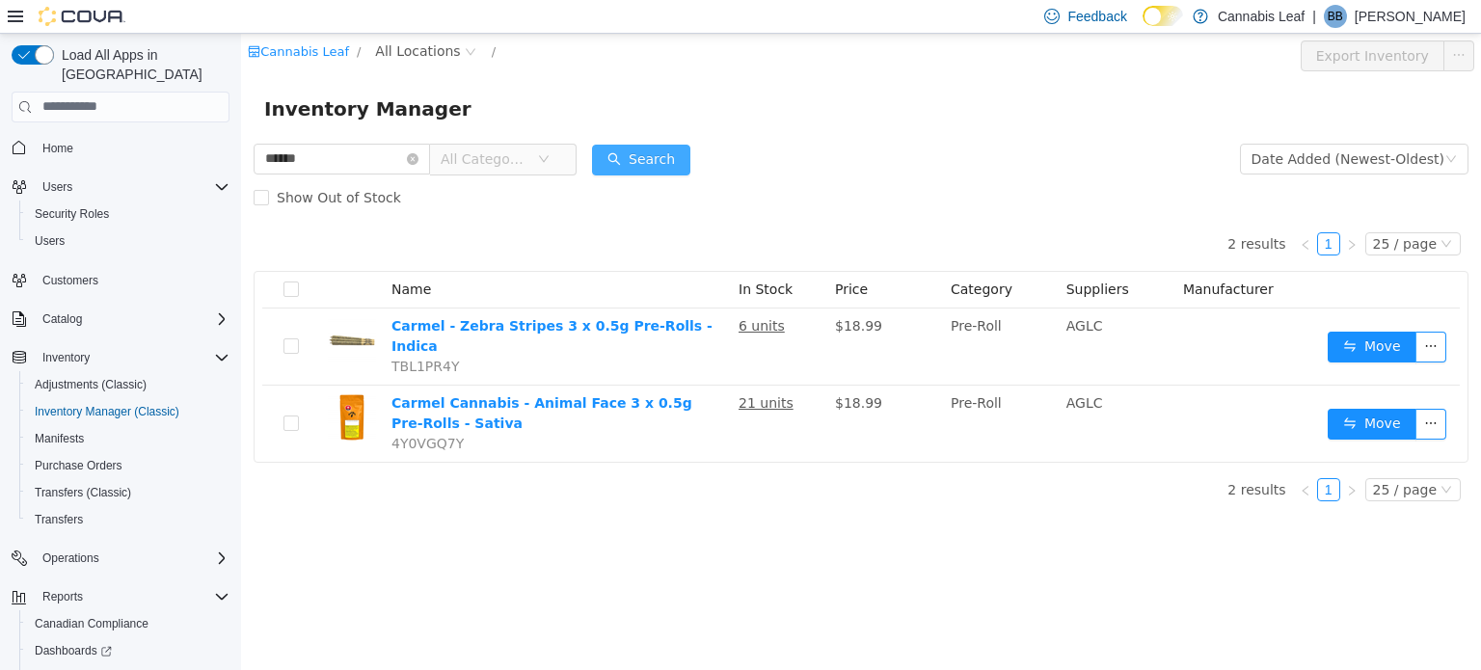
click at [641, 158] on button "Search" at bounding box center [641, 159] width 98 height 31
click at [367, 159] on input "******" at bounding box center [342, 158] width 176 height 31
click at [418, 157] on icon "icon: close-circle" at bounding box center [413, 158] width 12 height 12
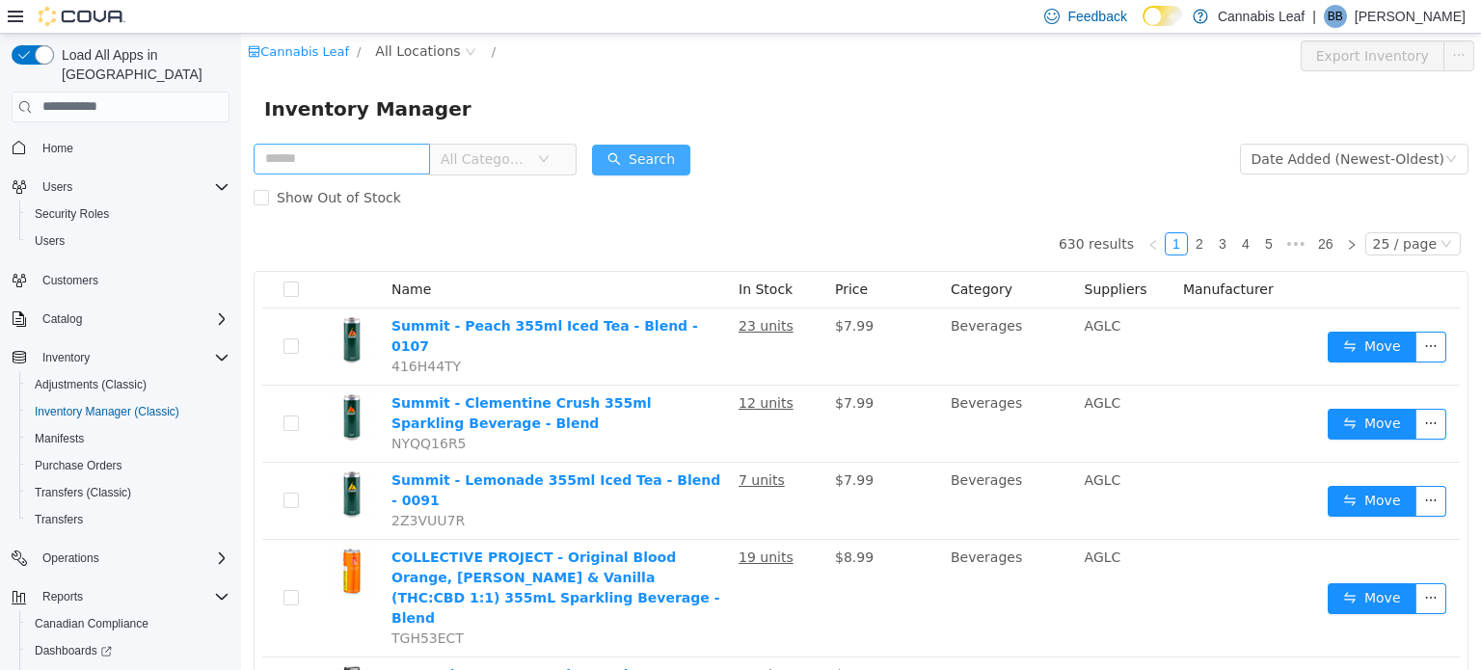
click at [642, 160] on button "Search" at bounding box center [641, 159] width 98 height 31
click at [349, 164] on input "text" at bounding box center [342, 158] width 176 height 31
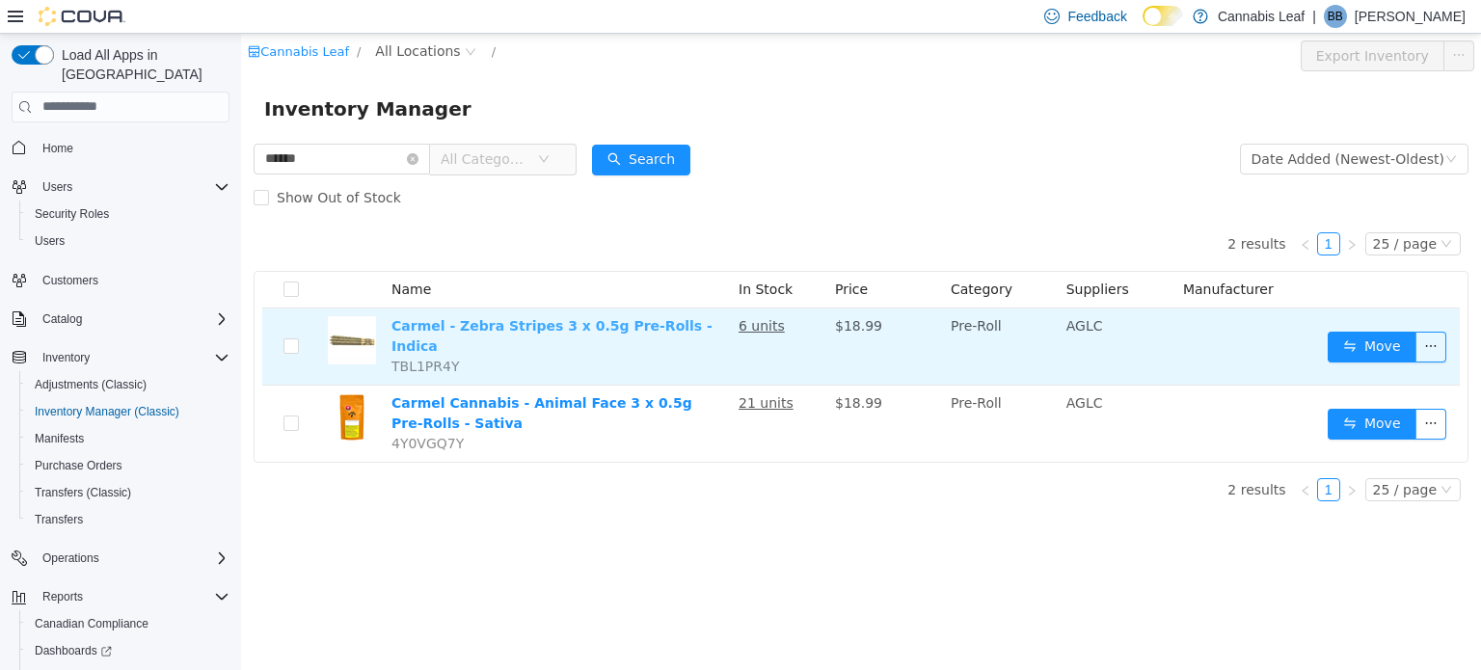
click at [524, 327] on link "Carmel - Zebra Stripes 3 x 0.5g Pre-Rolls - Indica" at bounding box center [551, 335] width 321 height 36
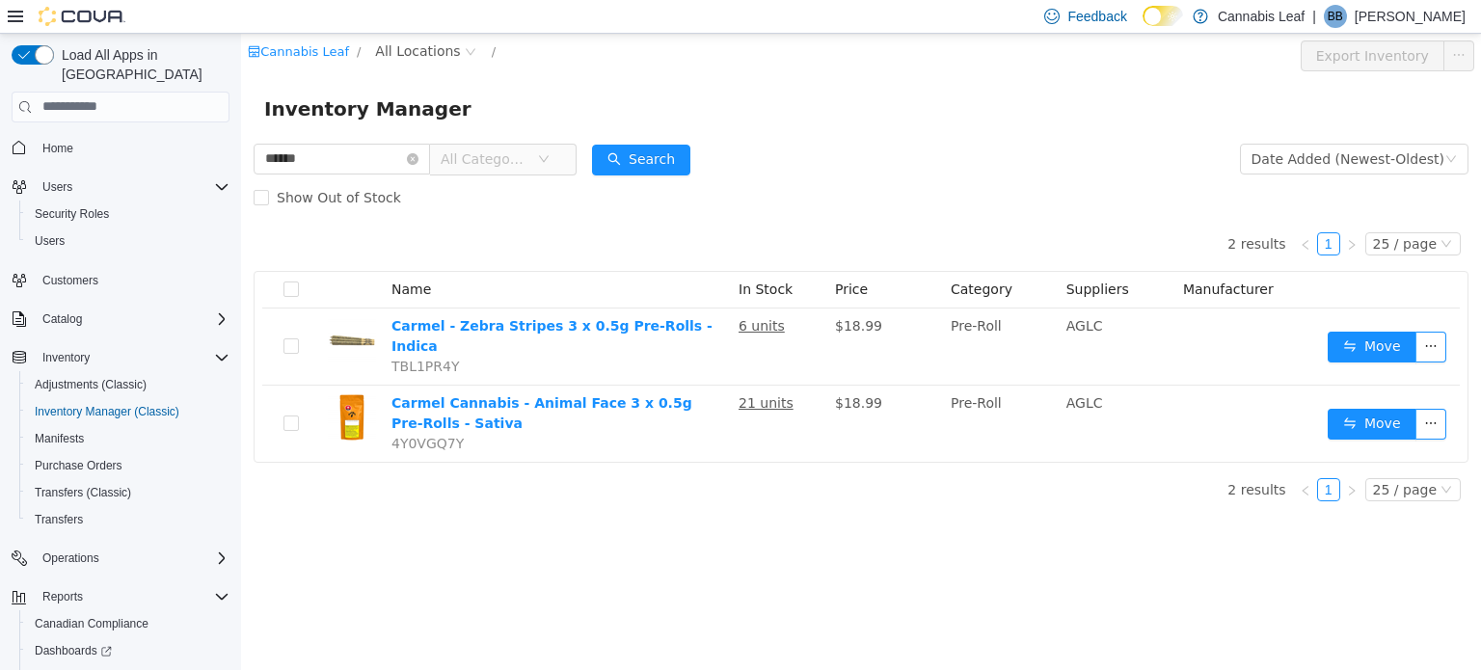
drag, startPoint x: 356, startPoint y: 141, endPoint x: 212, endPoint y: 146, distance: 143.7
click at [241, 146] on html "Cannabis Leaf / All Locations / Export Inventory Inventory Manager ****** All C…" at bounding box center [861, 351] width 1240 height 636
drag, startPoint x: 321, startPoint y: 149, endPoint x: 170, endPoint y: 126, distance: 153.1
click at [241, 126] on html "Cannabis Leaf / All Locations / Export Inventory Inventory Manager ****** All C…" at bounding box center [861, 351] width 1240 height 636
type input "*****"
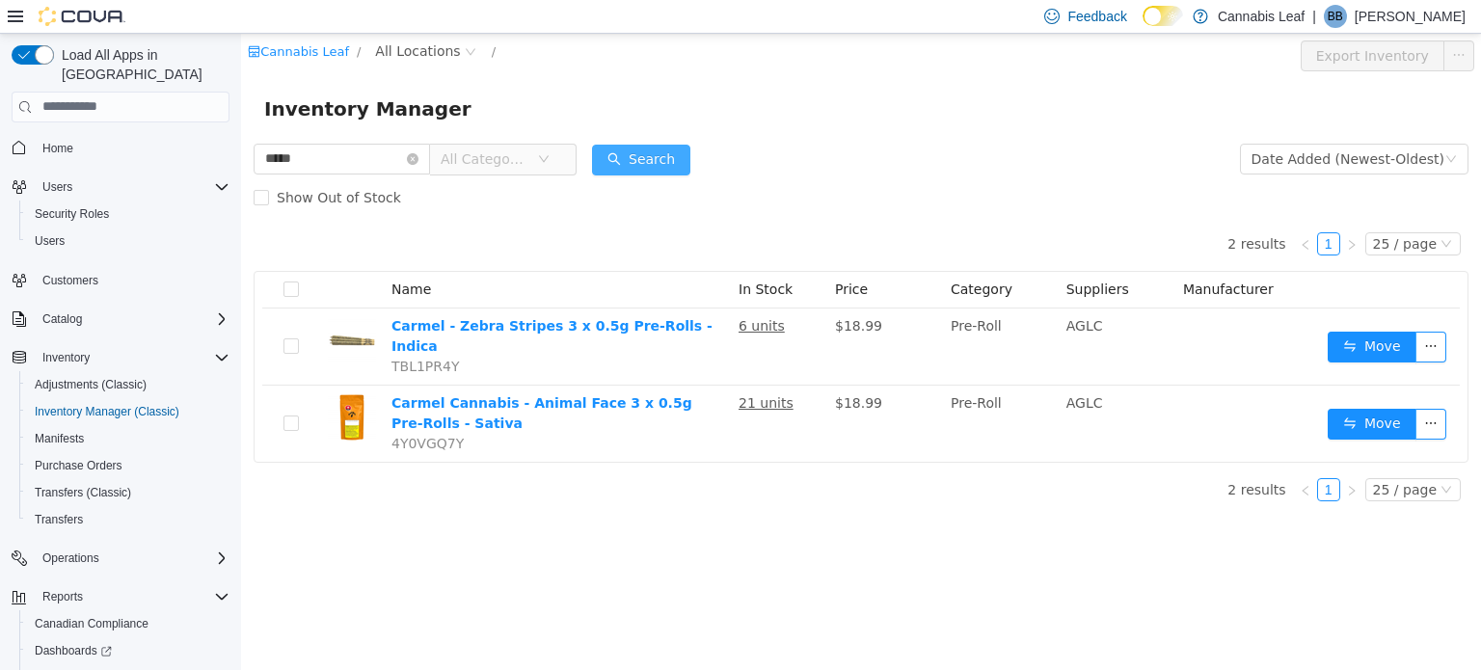
click at [687, 165] on button "Search" at bounding box center [641, 159] width 98 height 31
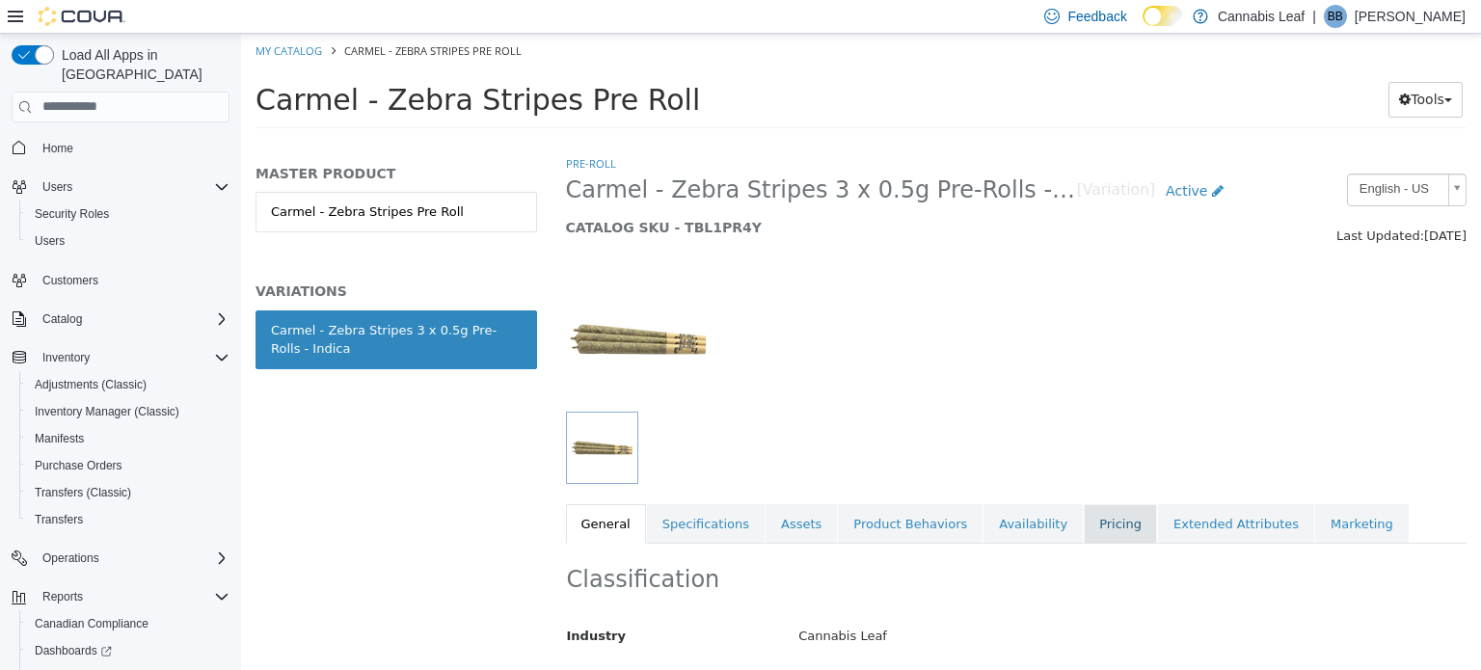
click at [1084, 527] on link "Pricing" at bounding box center [1120, 523] width 73 height 40
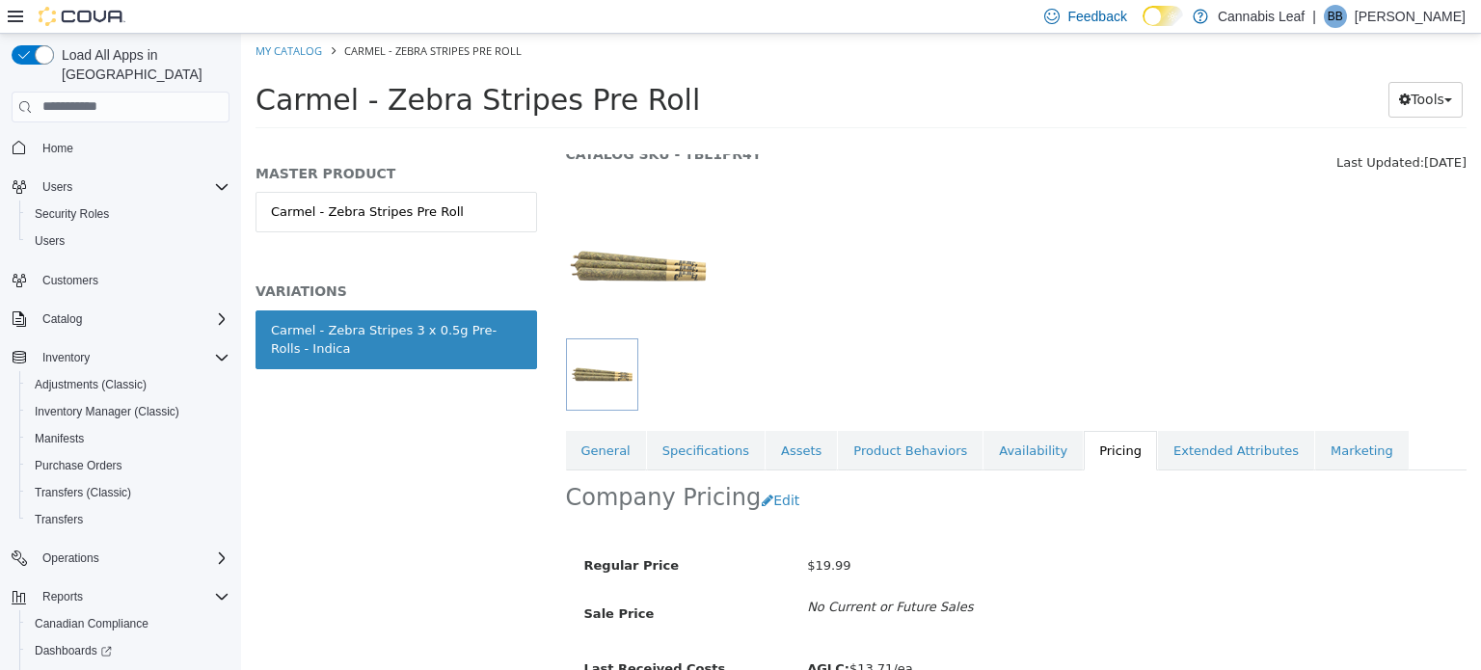
scroll to position [173, 0]
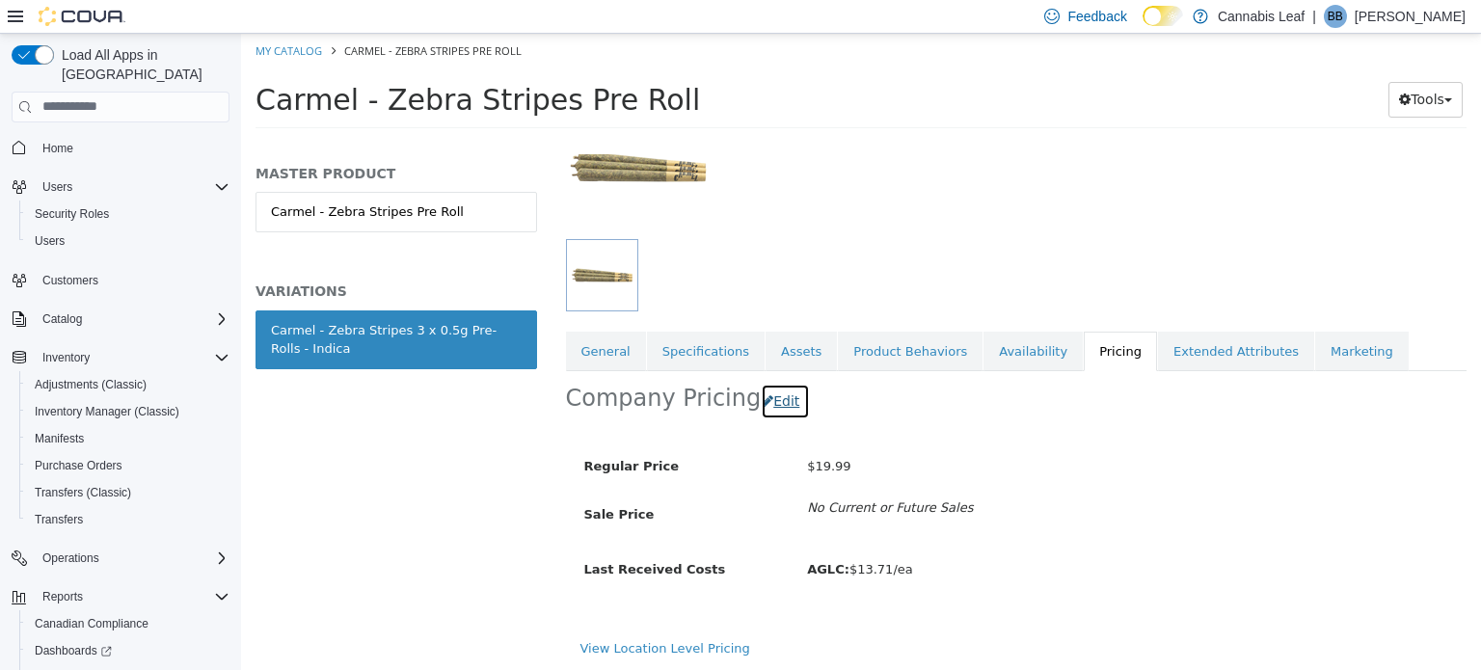
click at [761, 397] on button "Edit" at bounding box center [785, 401] width 49 height 36
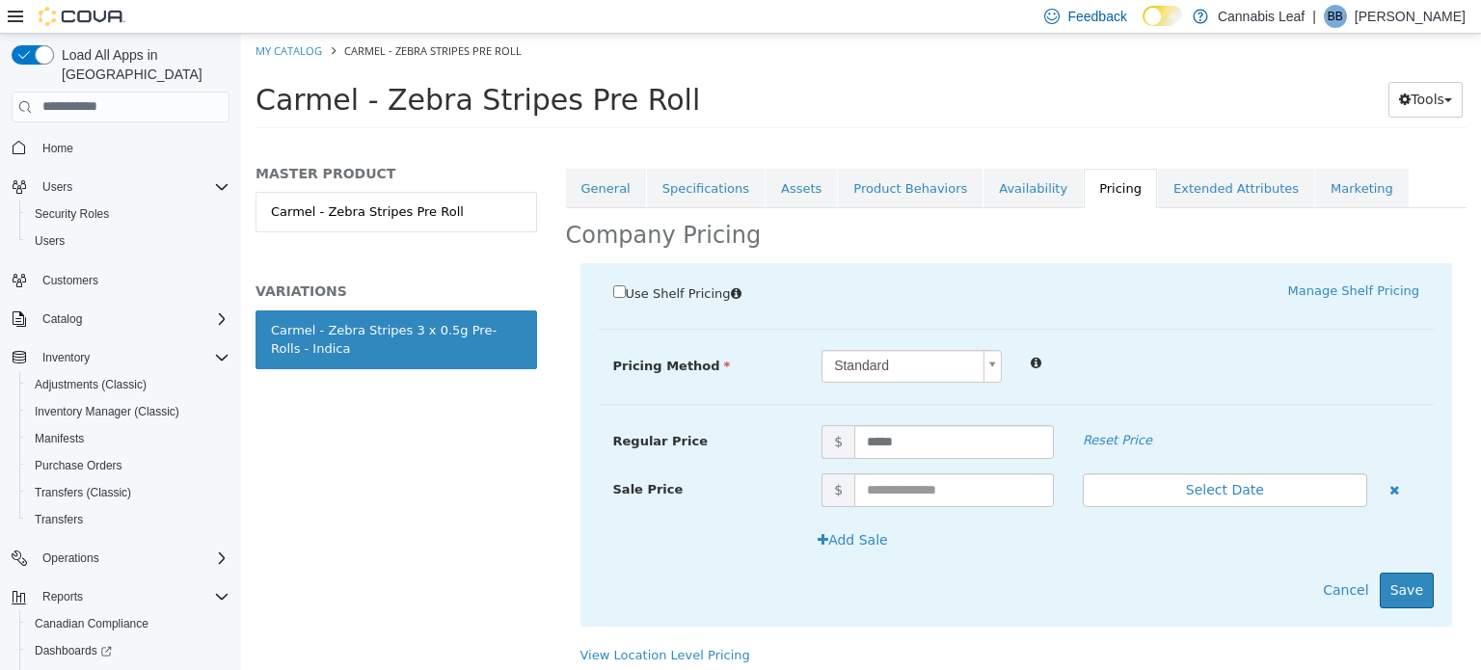
scroll to position [340, 0]
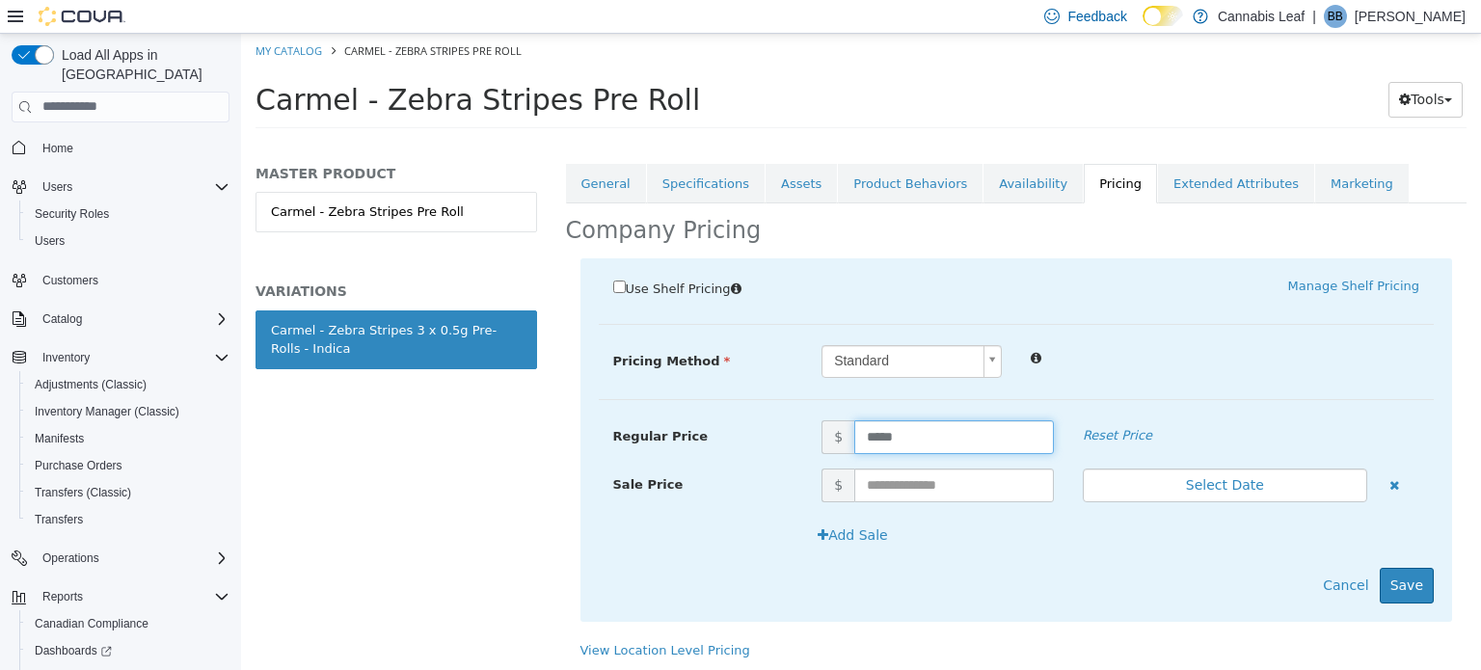
click at [872, 434] on input "*****" at bounding box center [954, 436] width 200 height 34
type input "*****"
click at [1396, 580] on button "Save" at bounding box center [1407, 585] width 54 height 36
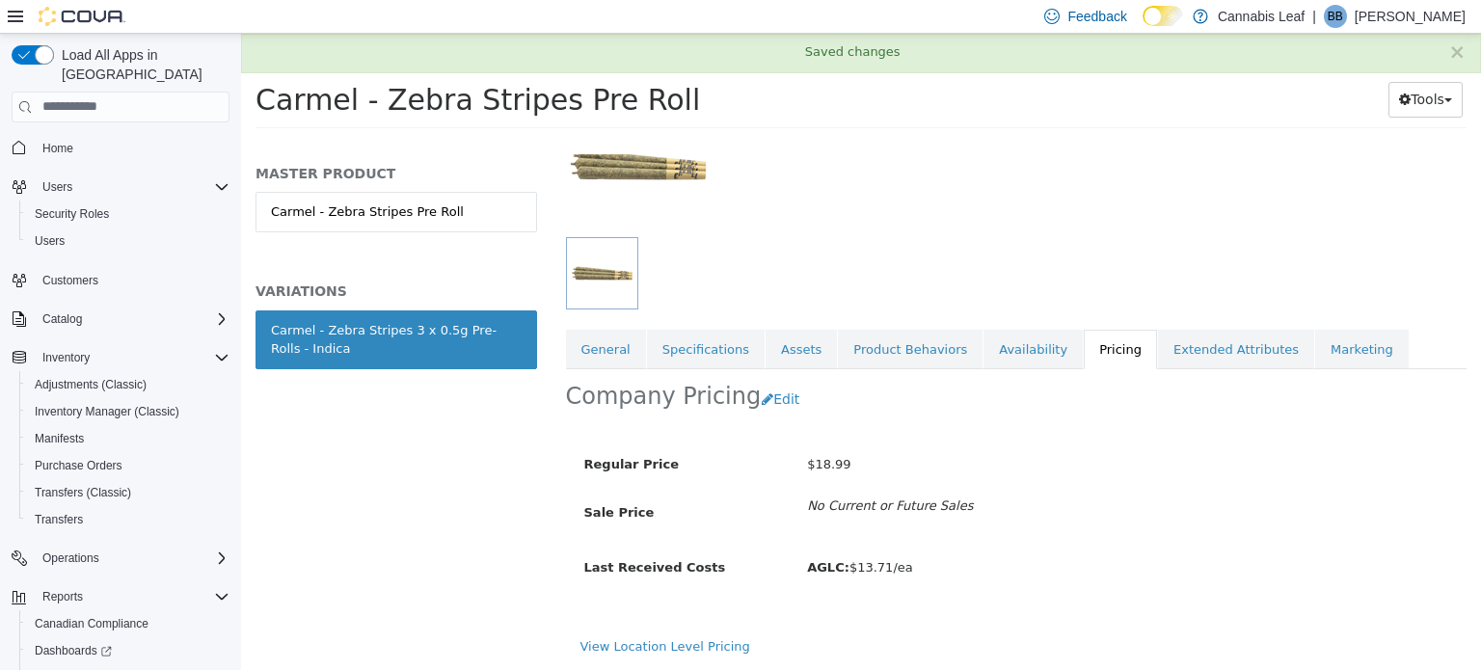
scroll to position [173, 0]
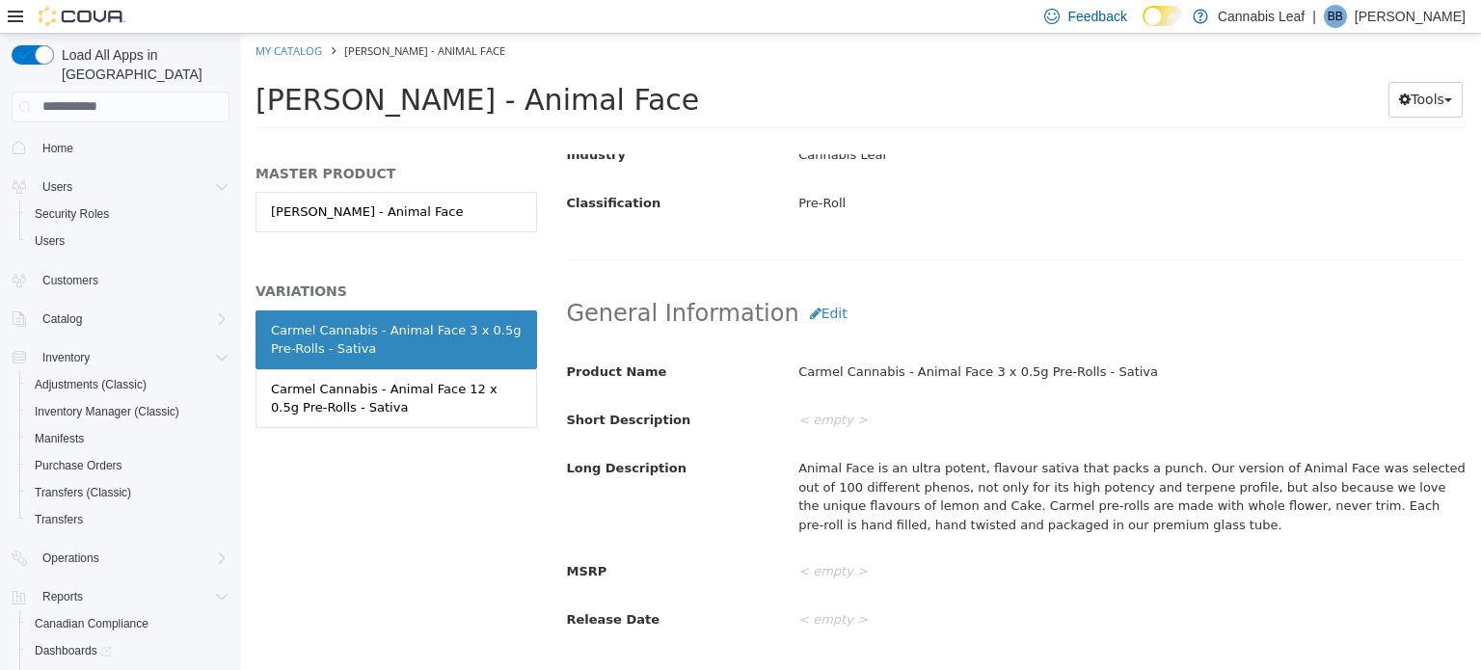
scroll to position [482, 0]
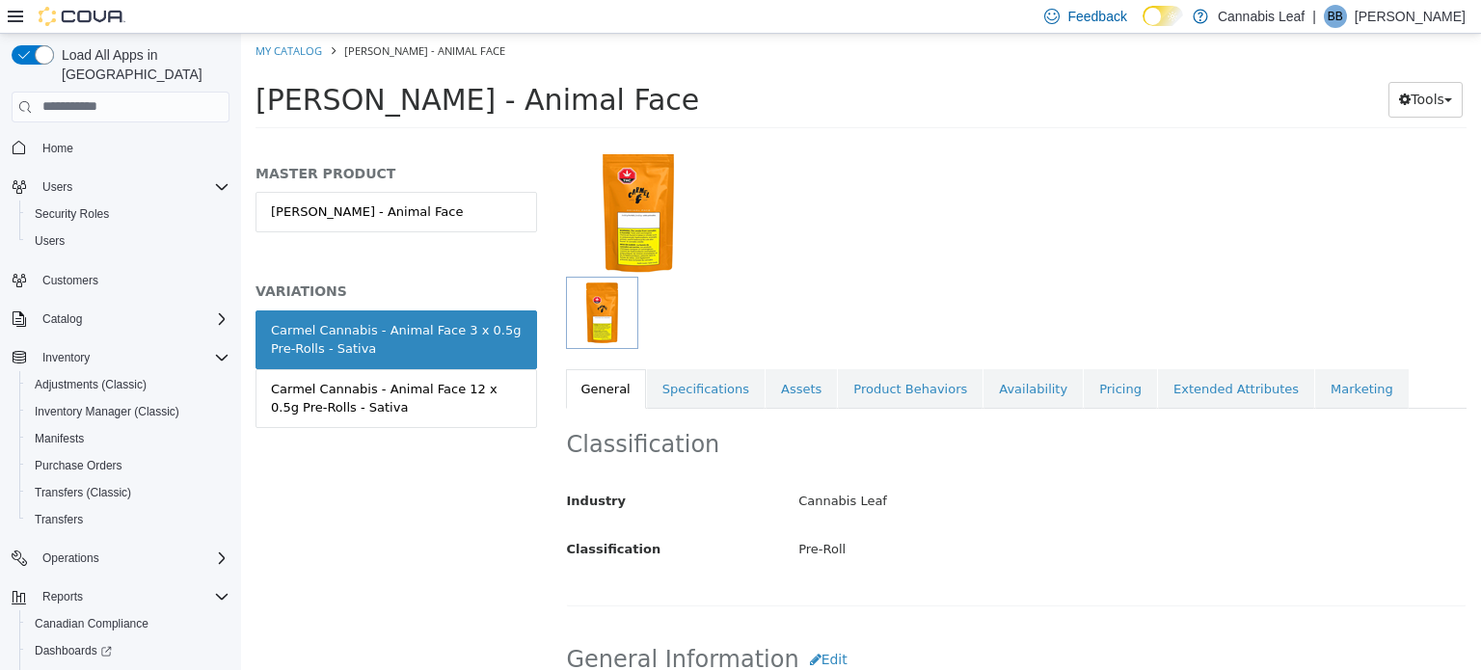
scroll to position [193, 0]
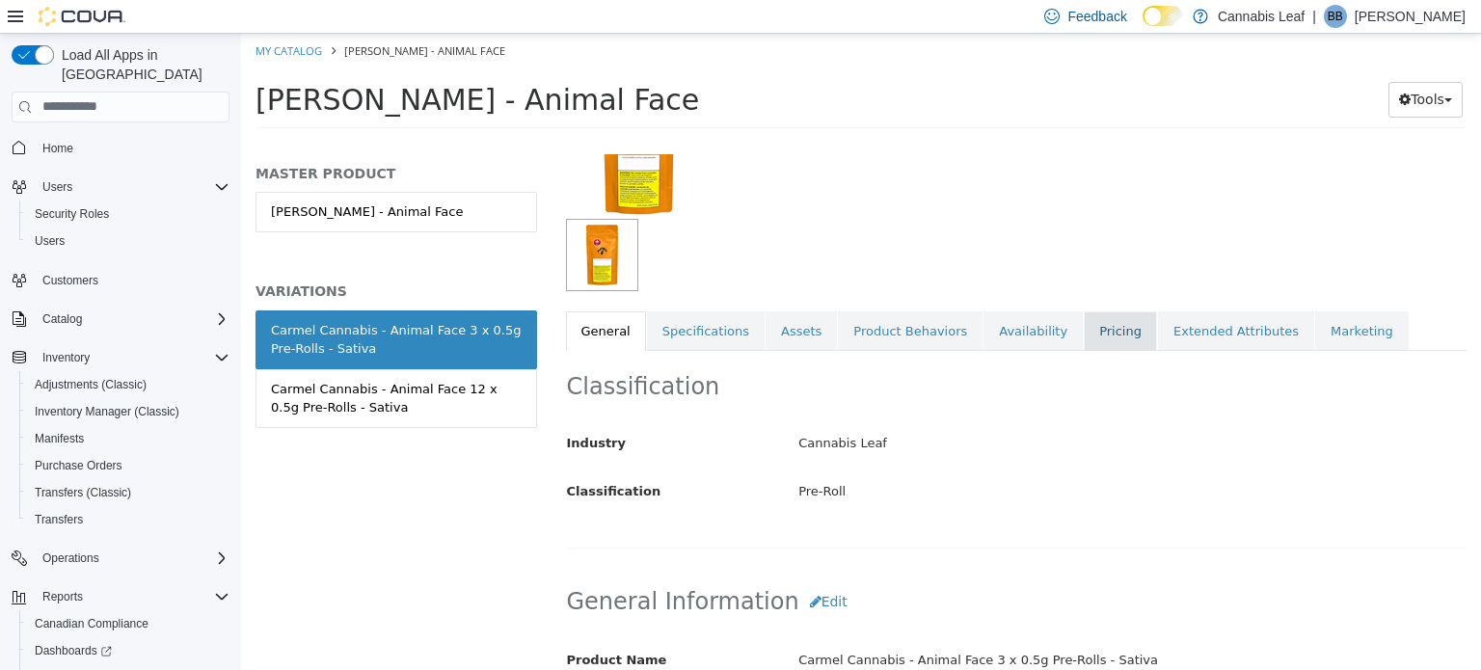
click at [1084, 335] on link "Pricing" at bounding box center [1120, 330] width 73 height 40
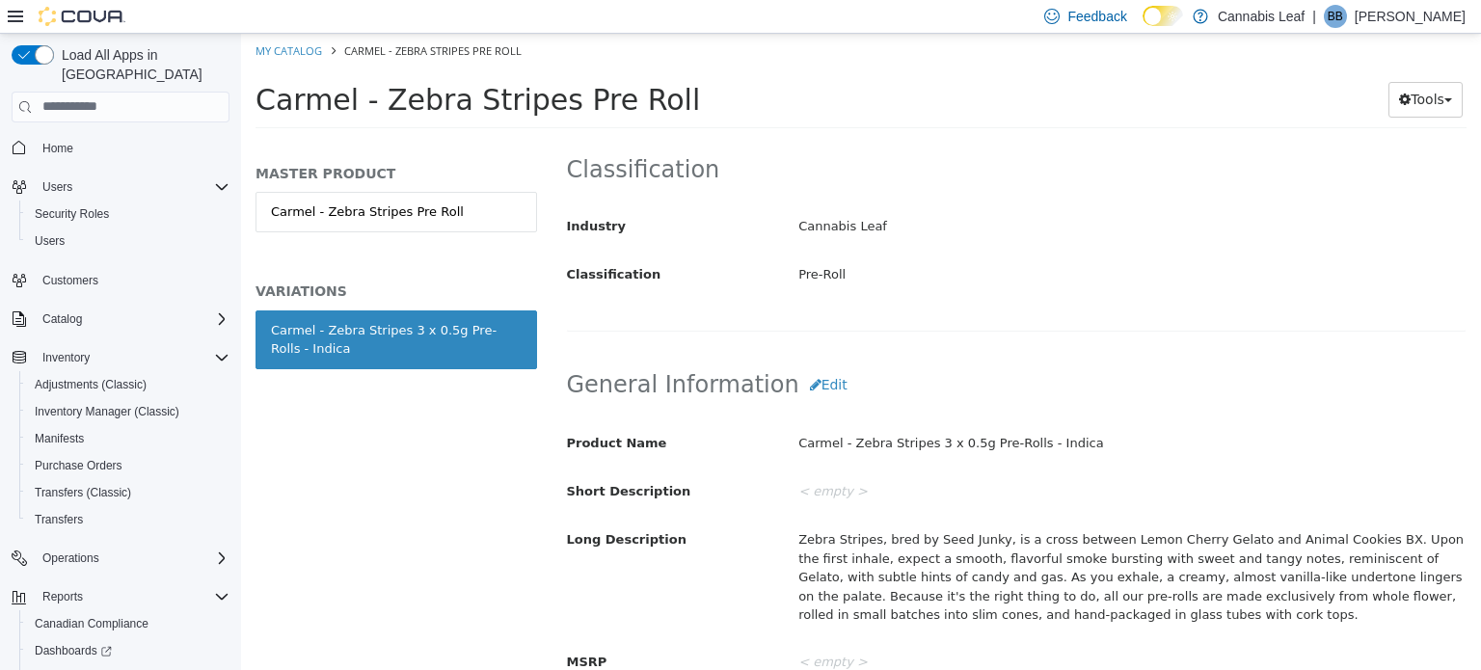
scroll to position [482, 0]
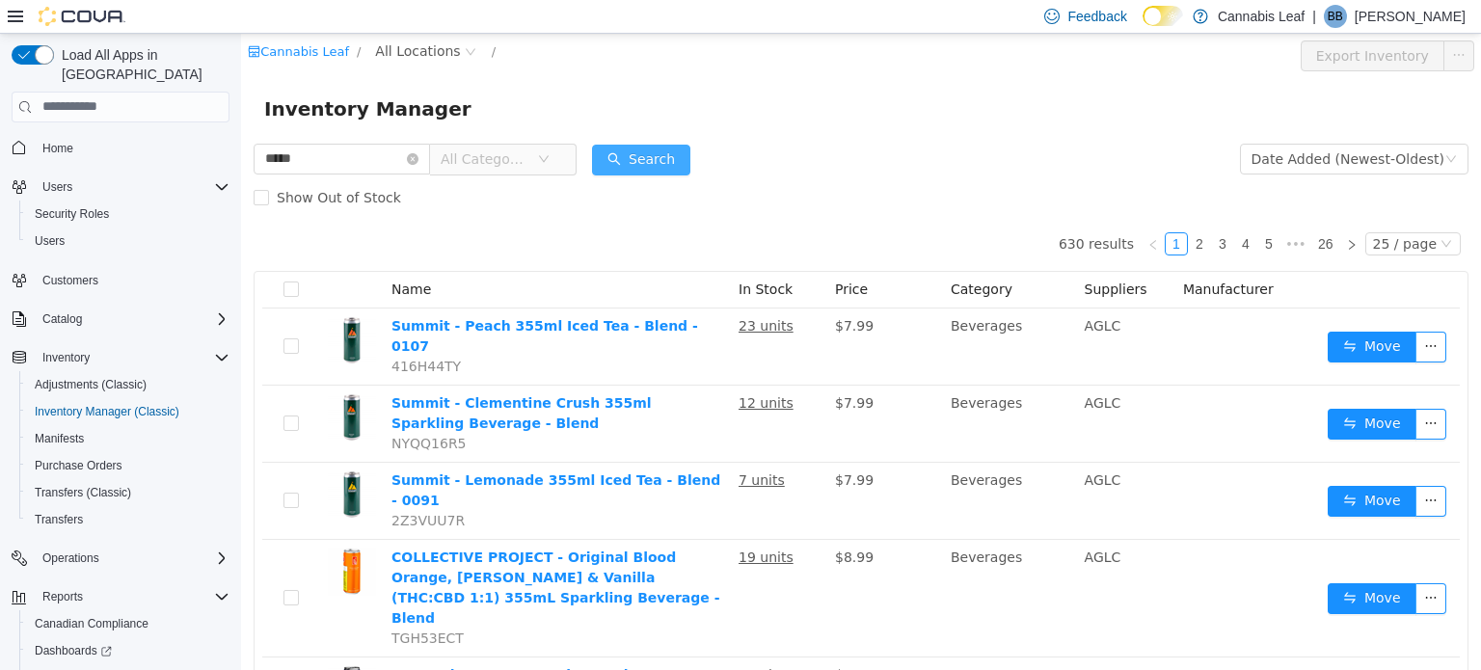
click at [621, 149] on button "Search" at bounding box center [641, 159] width 98 height 31
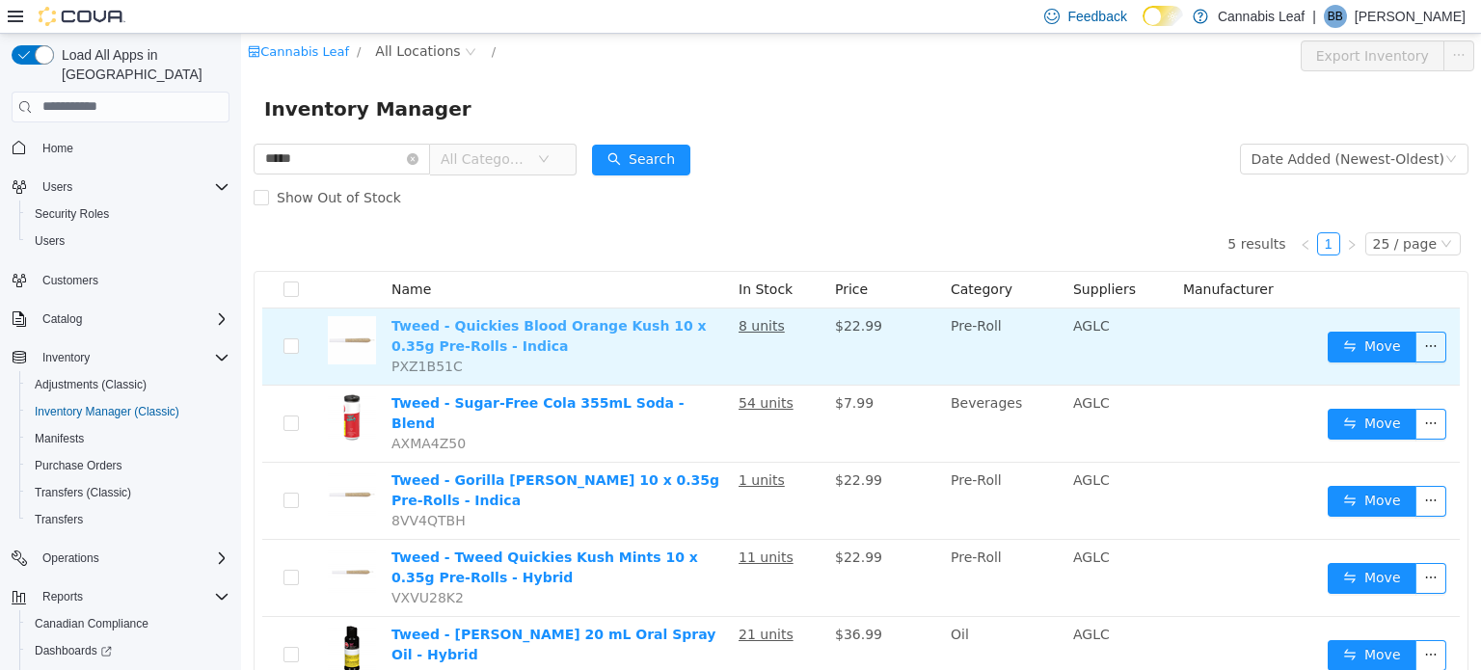
drag, startPoint x: 427, startPoint y: 156, endPoint x: 528, endPoint y: 317, distance: 190.2
click at [479, 261] on div "***** All Categories Date Added (Newest-Oldest) Search Show Out of Stock 5 resu…" at bounding box center [861, 443] width 1240 height 608
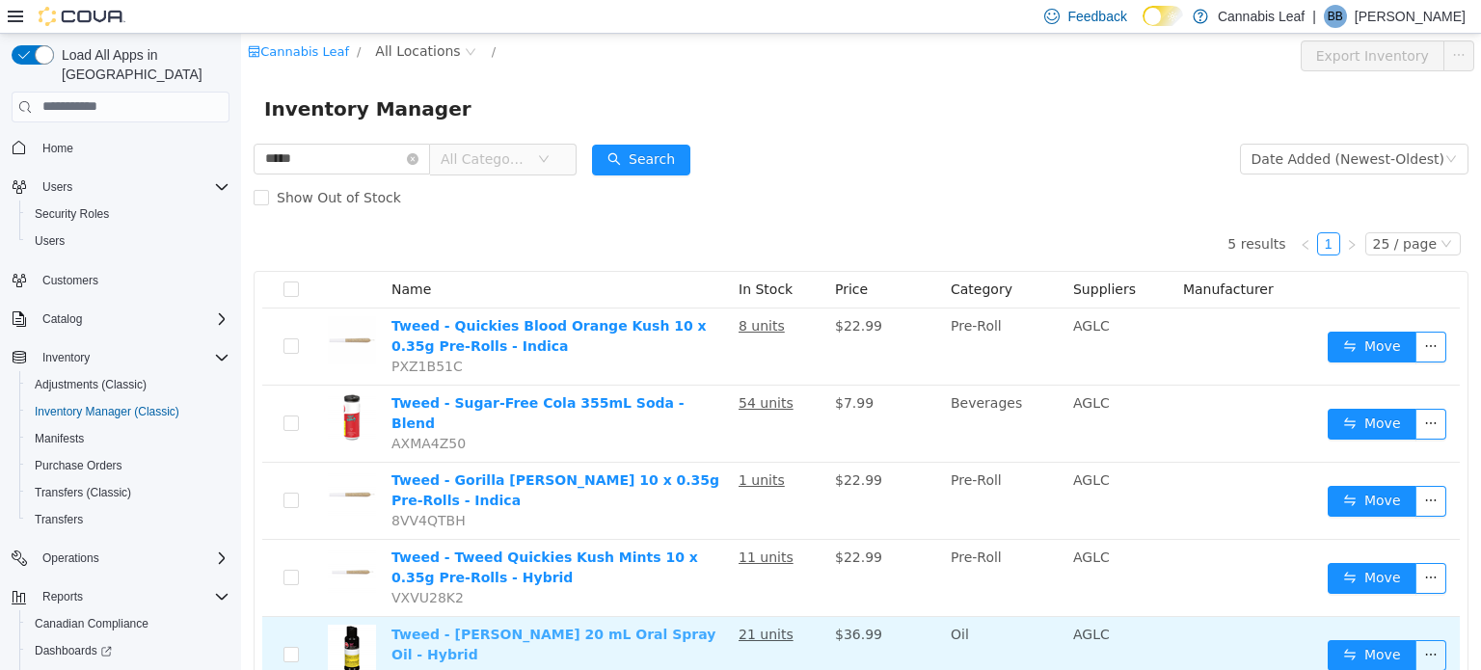
click at [637, 626] on link "Tweed - [PERSON_NAME] 20 mL Oral Spray Oil - Hybrid" at bounding box center [553, 644] width 324 height 36
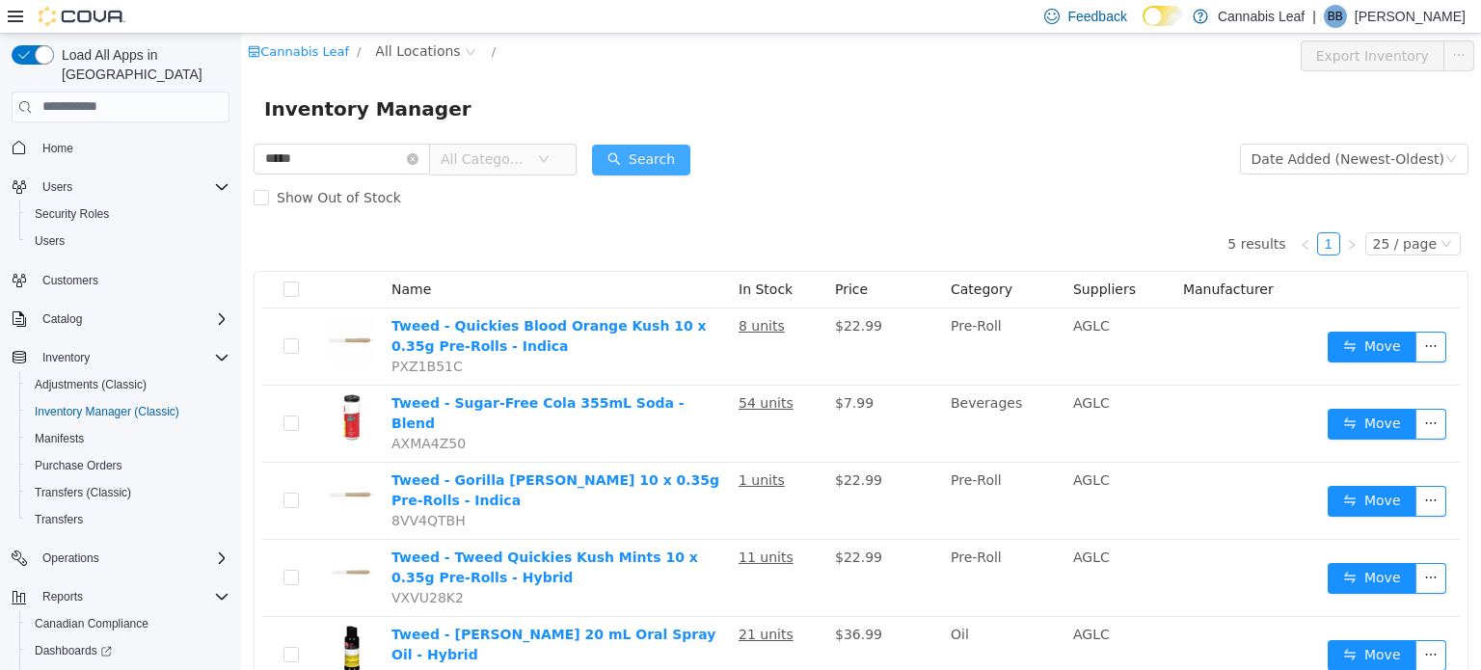
click at [656, 148] on button "Search" at bounding box center [641, 159] width 98 height 31
click at [363, 165] on input "*****" at bounding box center [342, 158] width 176 height 31
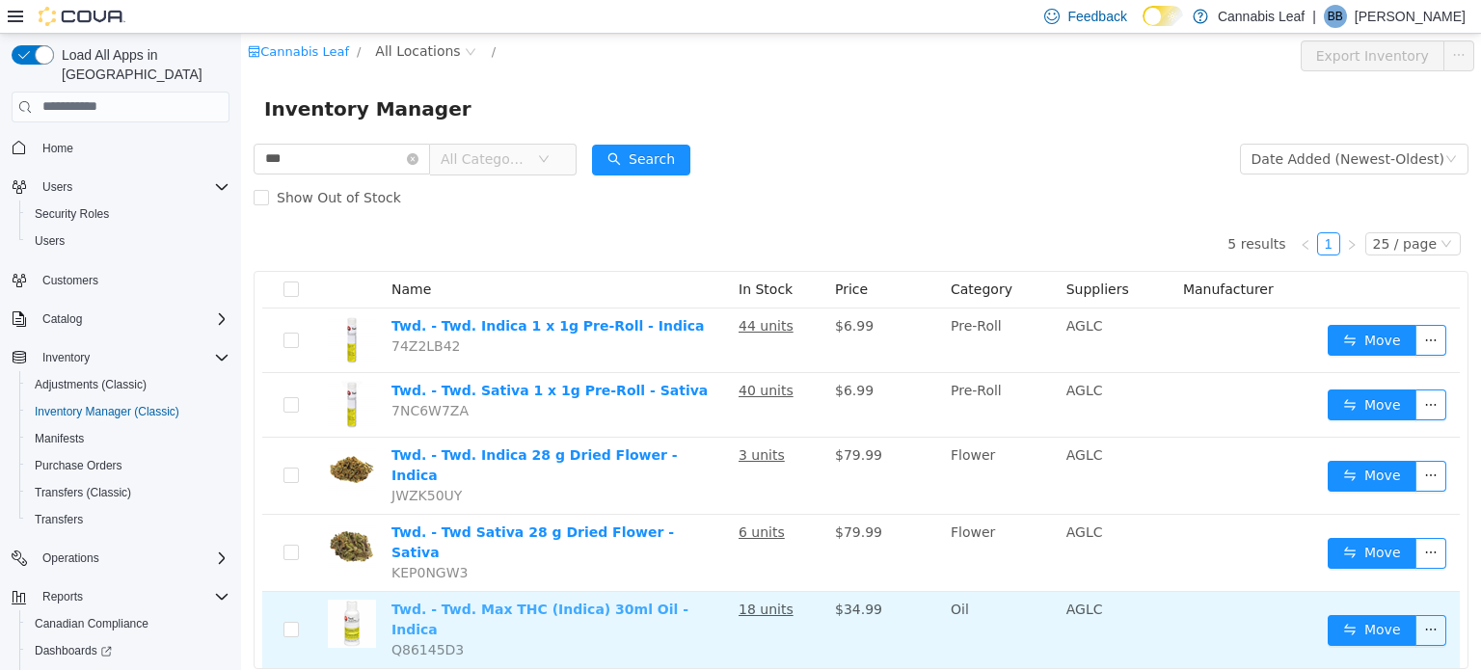
click at [606, 601] on link "Twd. - Twd. Max THC (Indica) 30ml Oil - Indica" at bounding box center [539, 619] width 297 height 36
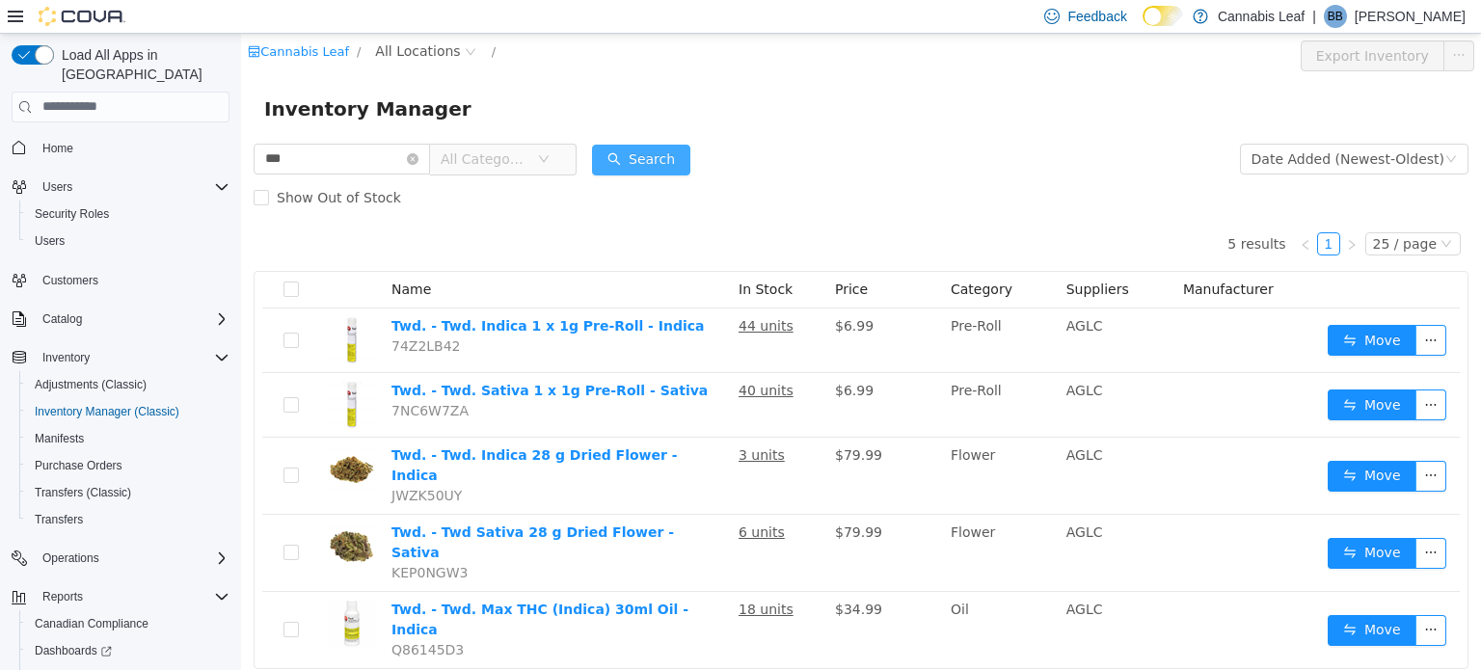
click at [648, 151] on button "Search" at bounding box center [641, 159] width 98 height 31
click at [690, 159] on button "Search" at bounding box center [641, 159] width 98 height 31
click at [640, 151] on button "Search" at bounding box center [641, 159] width 98 height 31
click at [347, 165] on input "***" at bounding box center [342, 158] width 176 height 31
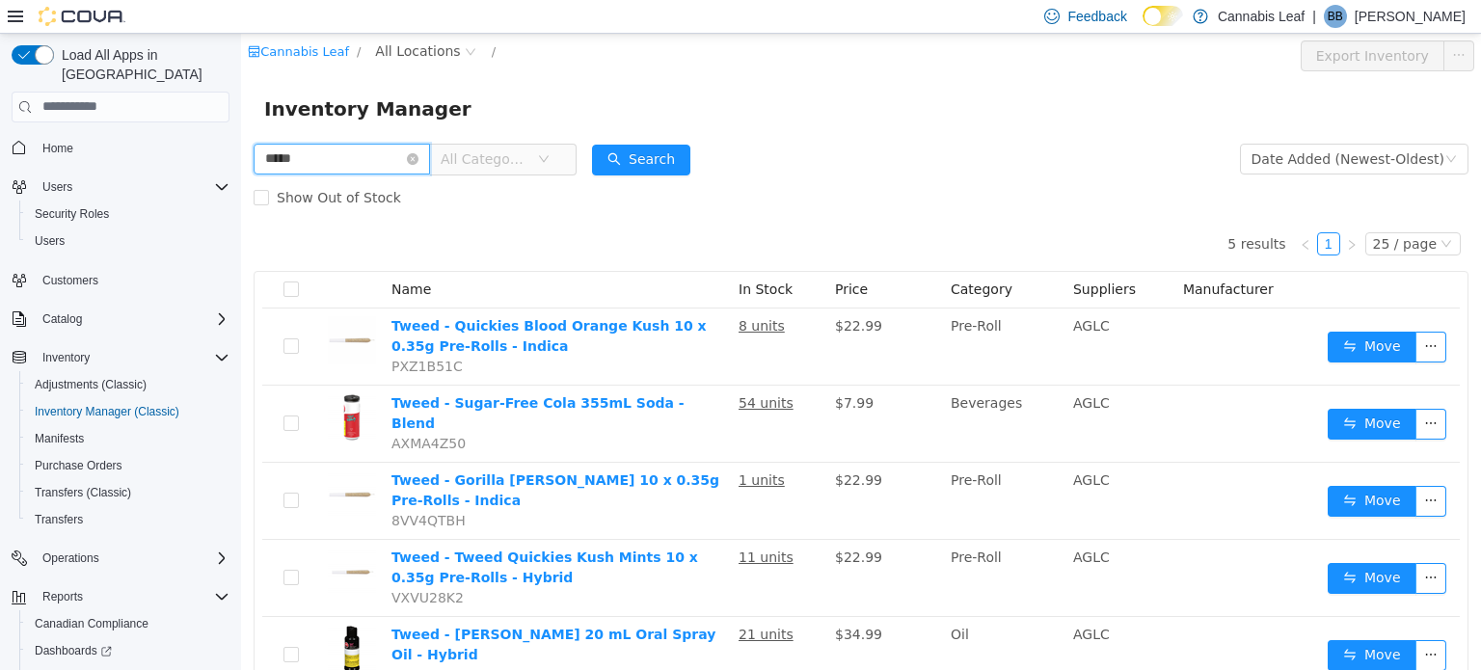
drag, startPoint x: 250, startPoint y: 154, endPoint x: 235, endPoint y: 153, distance: 14.5
click at [241, 153] on html "Cannabis Leaf / All Locations / Export Inventory Inventory Manager ***** All Ca…" at bounding box center [861, 351] width 1240 height 636
type input "*****"
click at [652, 153] on button "Search" at bounding box center [641, 159] width 98 height 31
click at [430, 163] on input "*****" at bounding box center [342, 158] width 176 height 31
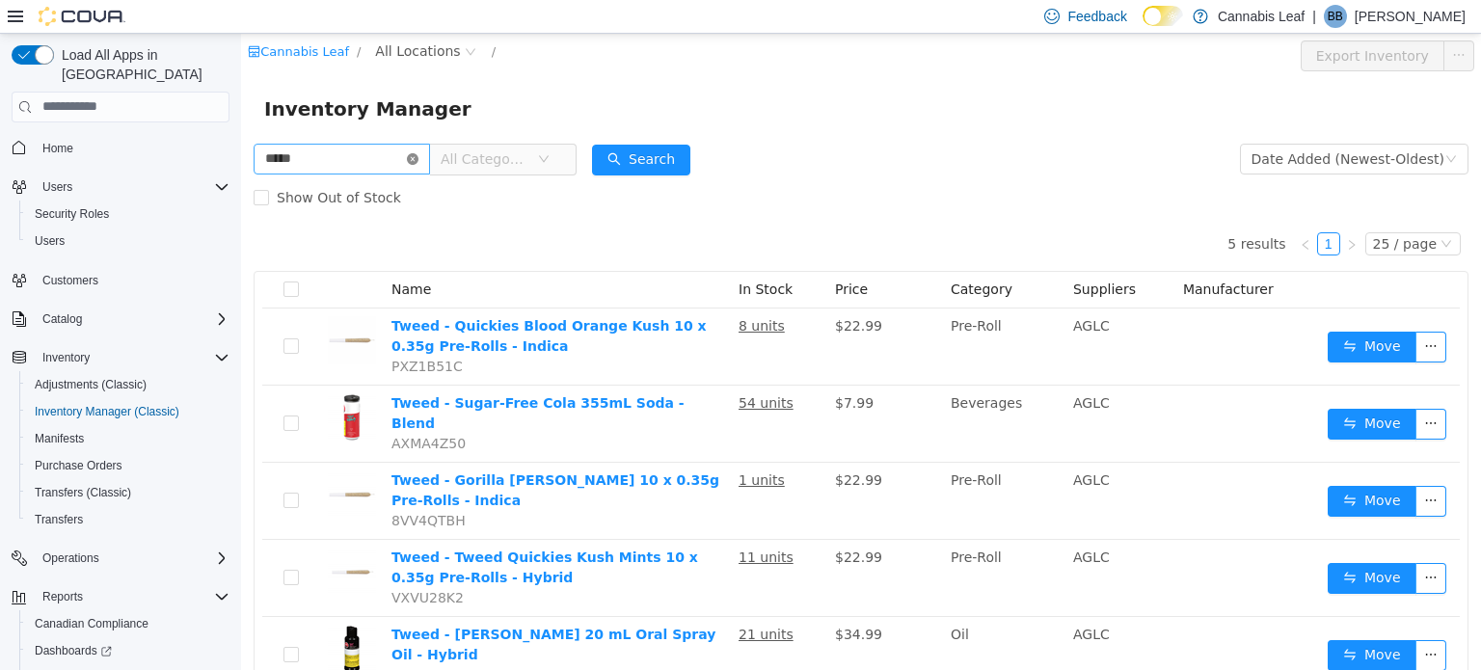
click at [418, 163] on icon "icon: close-circle" at bounding box center [413, 158] width 12 height 12
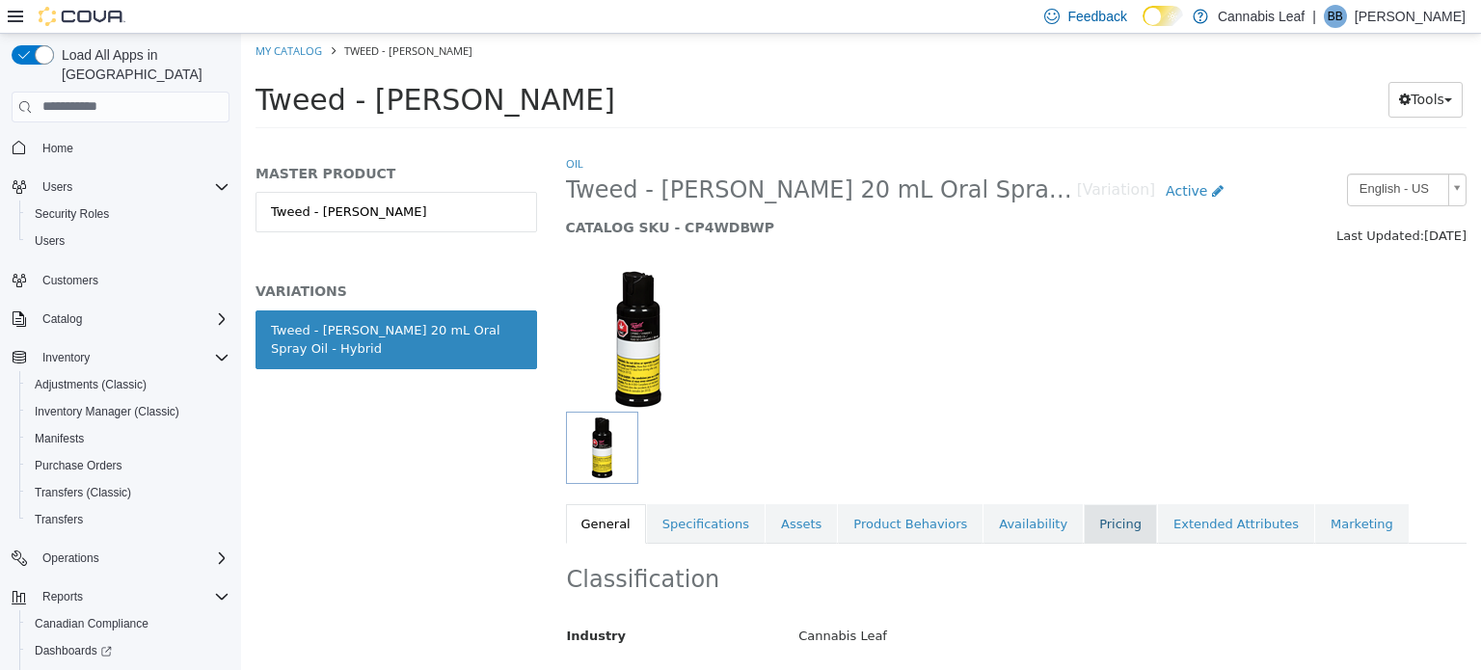
click at [1084, 520] on link "Pricing" at bounding box center [1120, 523] width 73 height 40
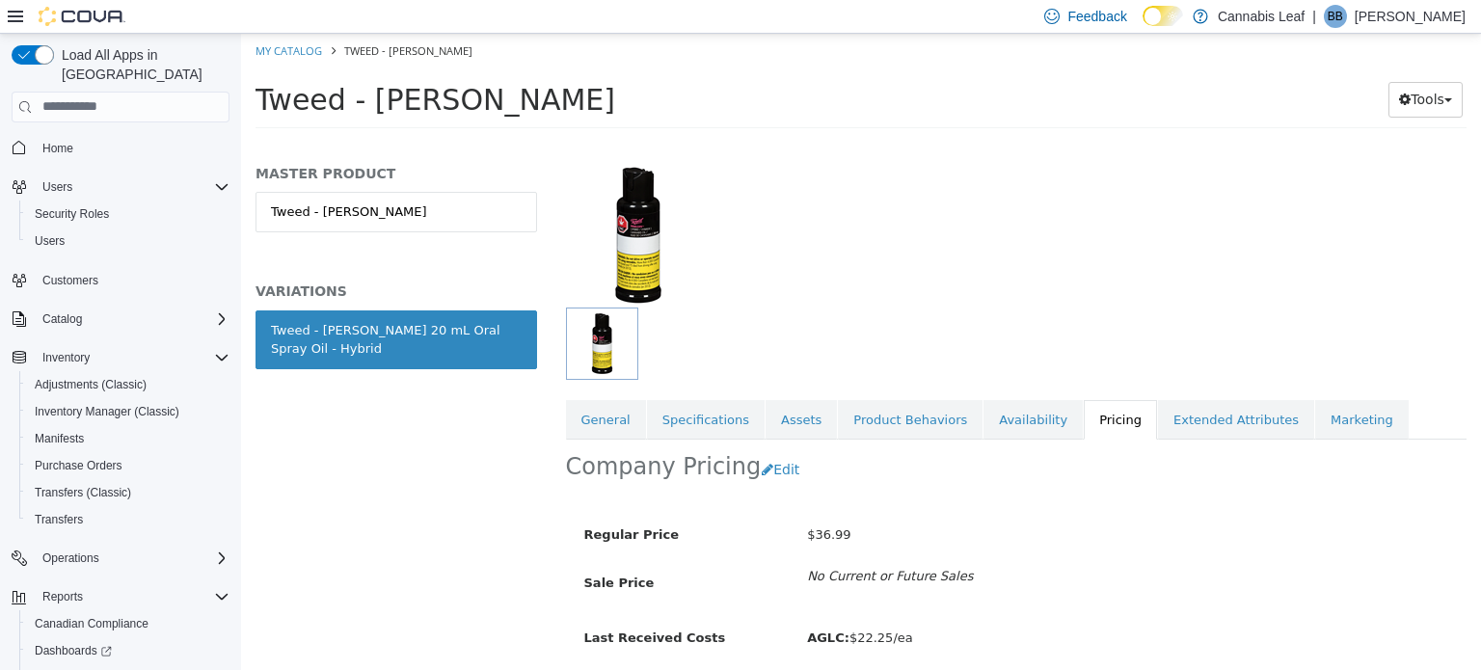
scroll to position [173, 0]
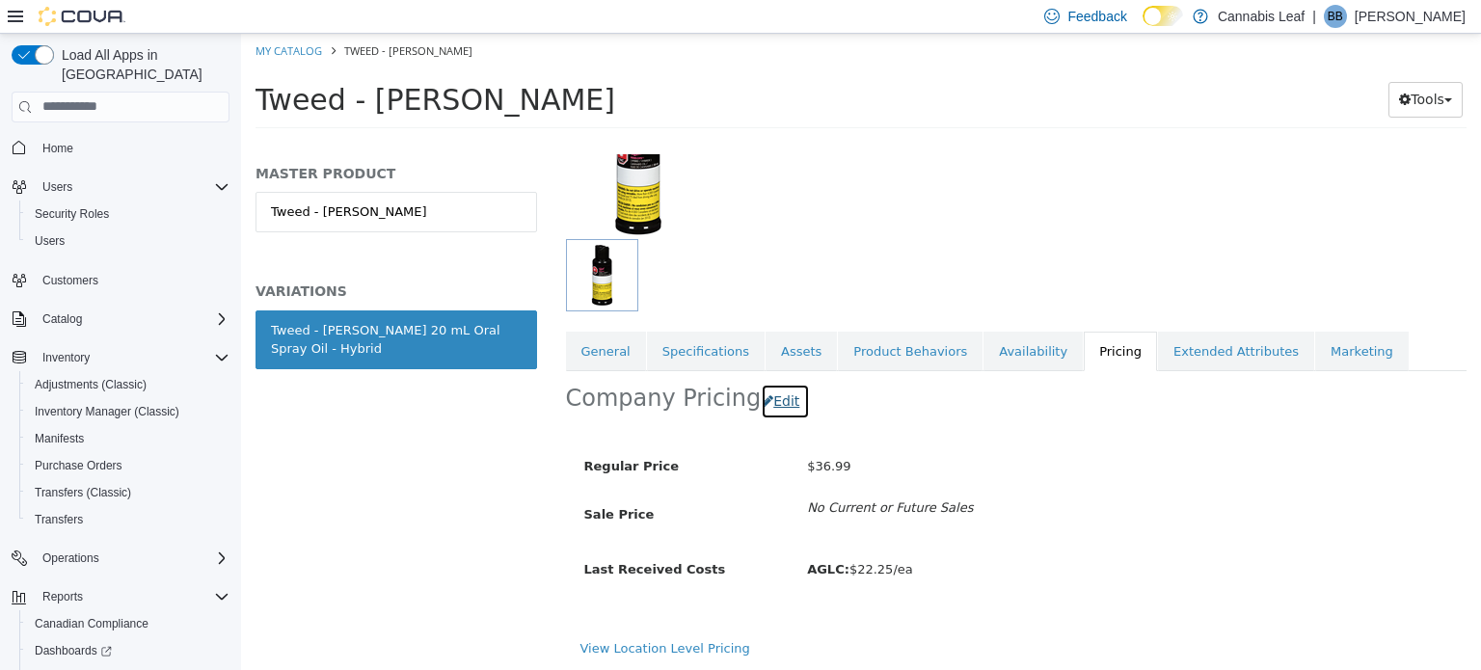
click at [765, 395] on button "Edit" at bounding box center [785, 401] width 49 height 36
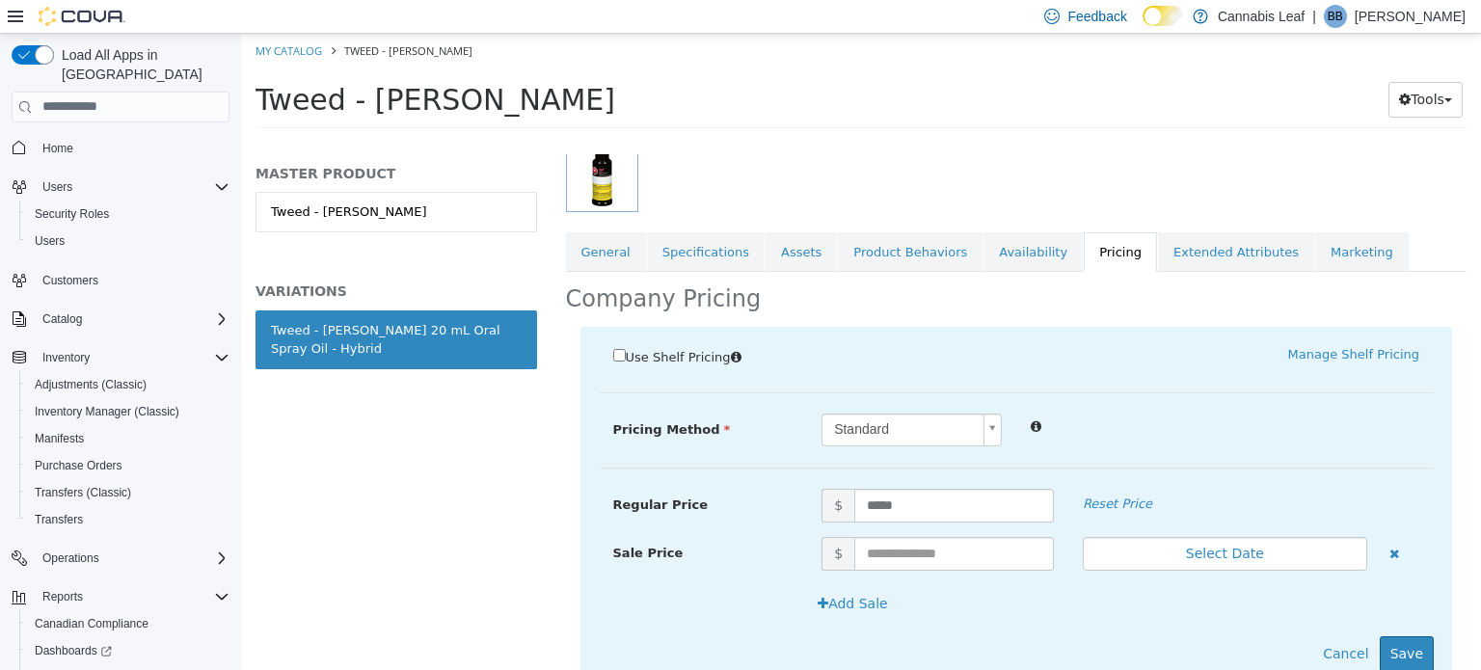
scroll to position [340, 0]
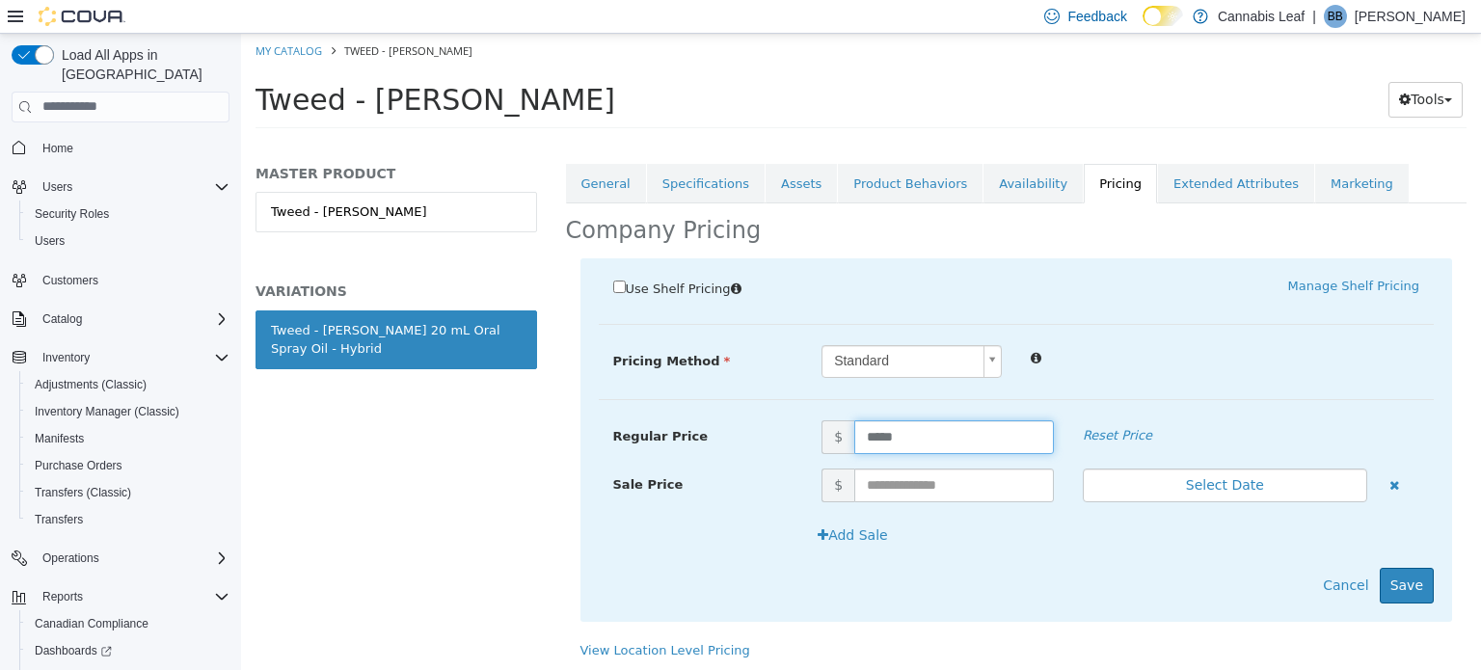
click at [872, 435] on input "*****" at bounding box center [954, 436] width 200 height 34
type input "*****"
click at [1409, 588] on button "Save" at bounding box center [1407, 585] width 54 height 36
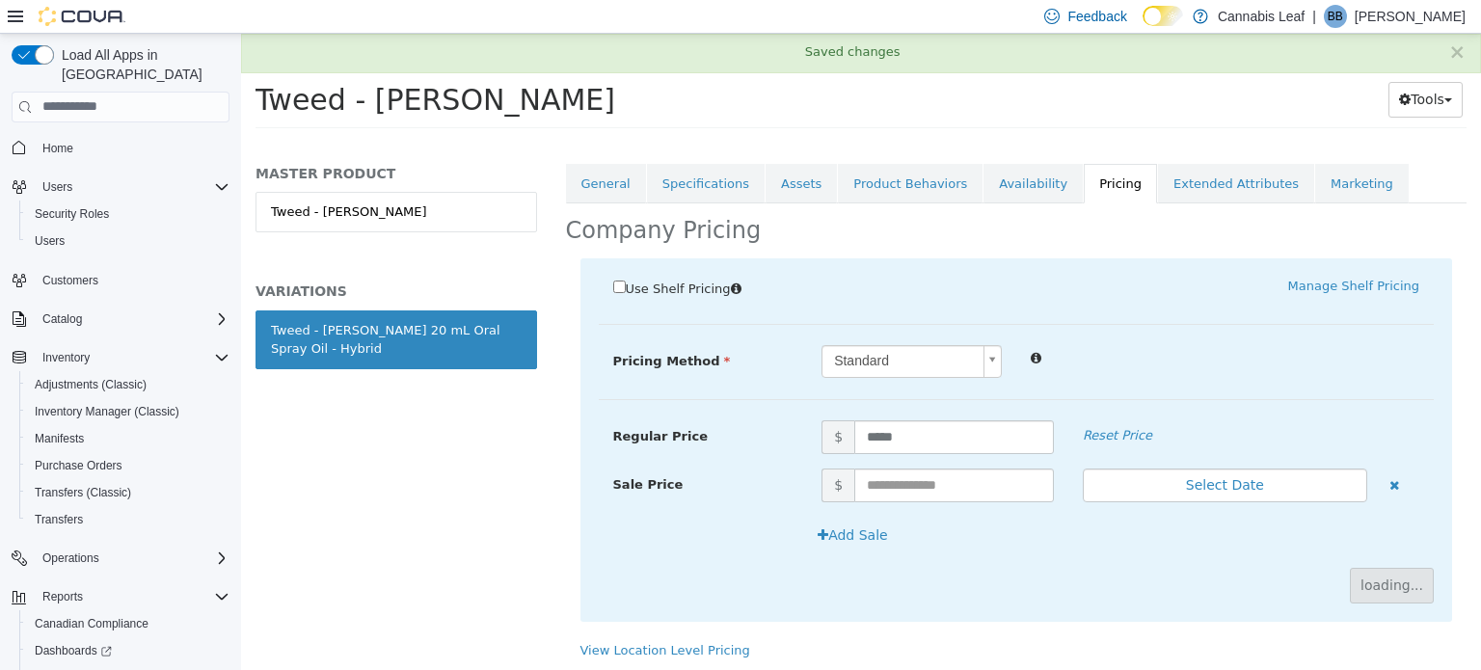
scroll to position [173, 0]
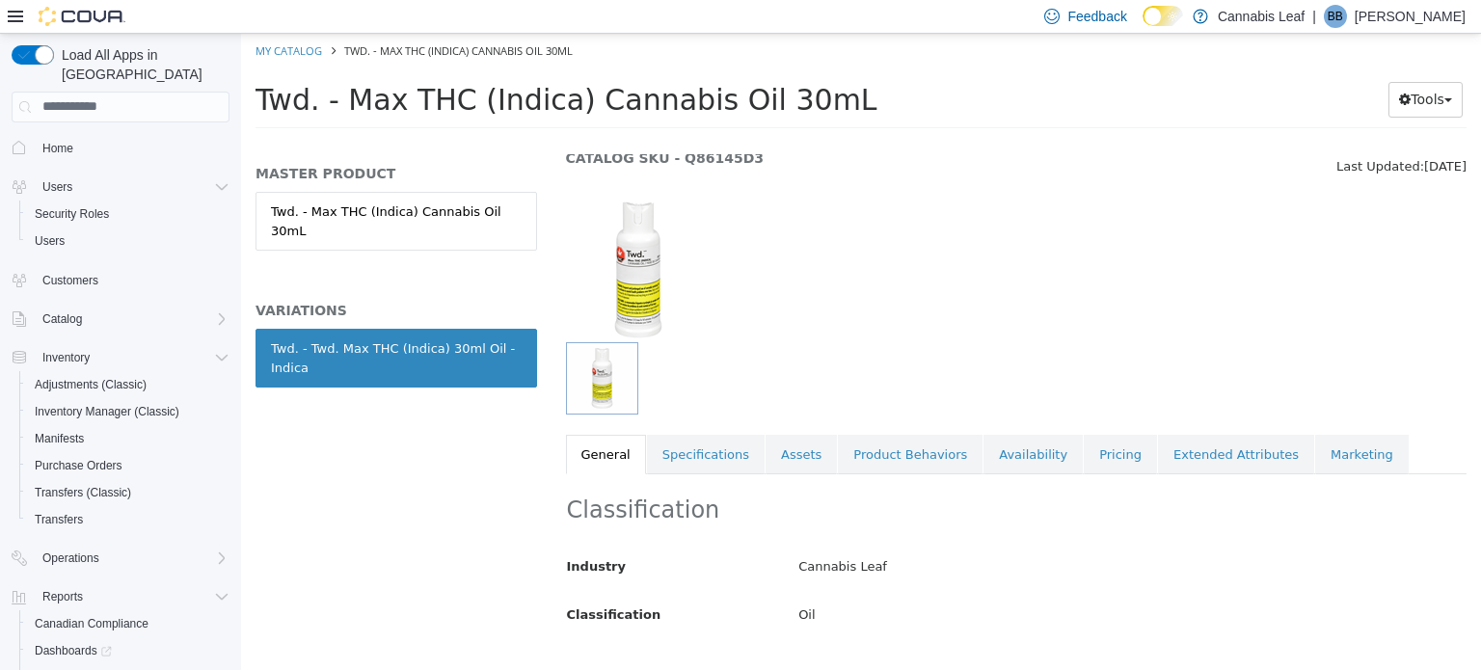
scroll to position [193, 0]
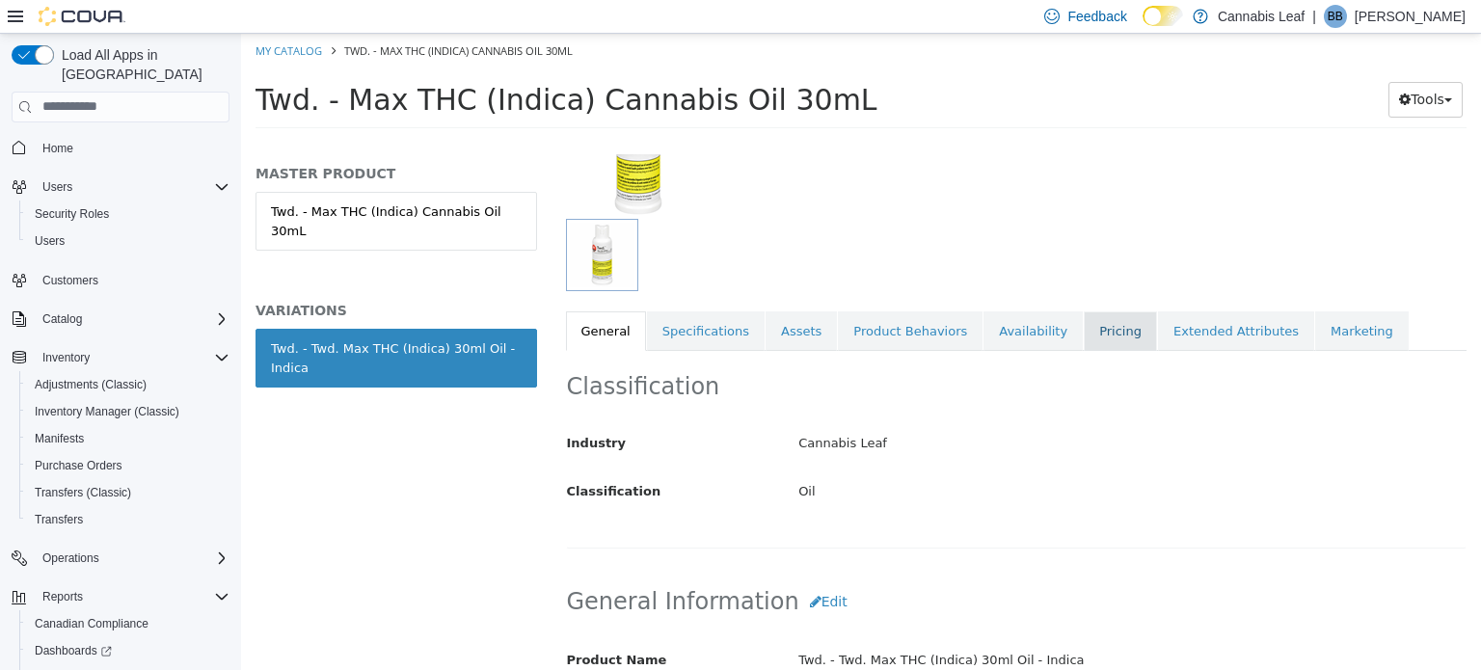
click at [1084, 331] on link "Pricing" at bounding box center [1120, 330] width 73 height 40
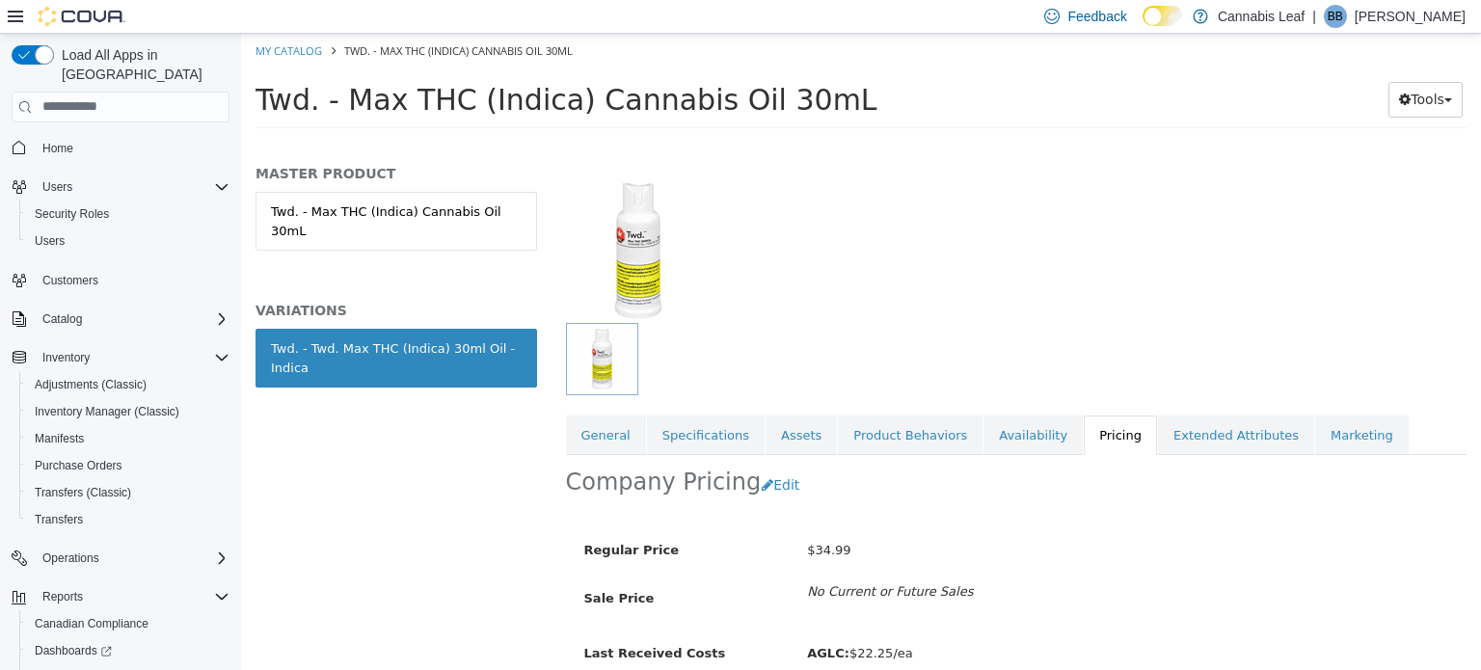
scroll to position [173, 0]
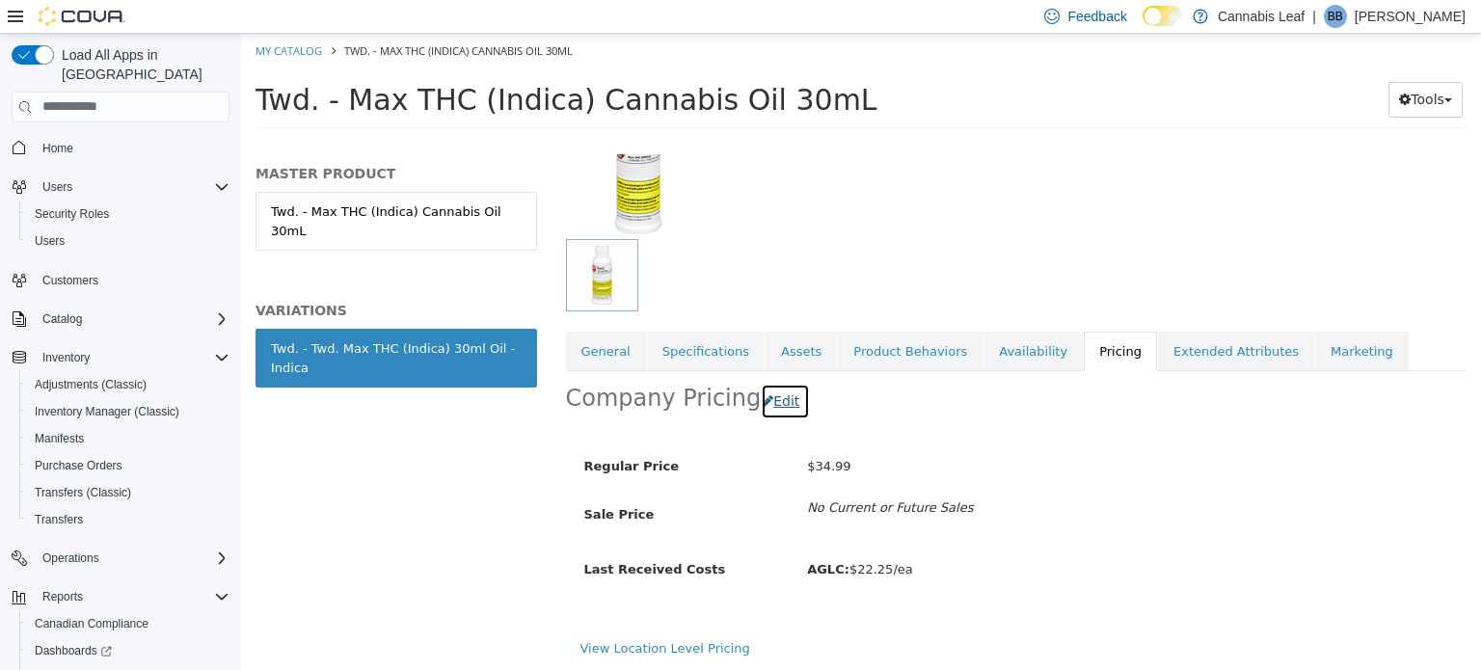
click at [776, 398] on button "Edit" at bounding box center [785, 401] width 49 height 36
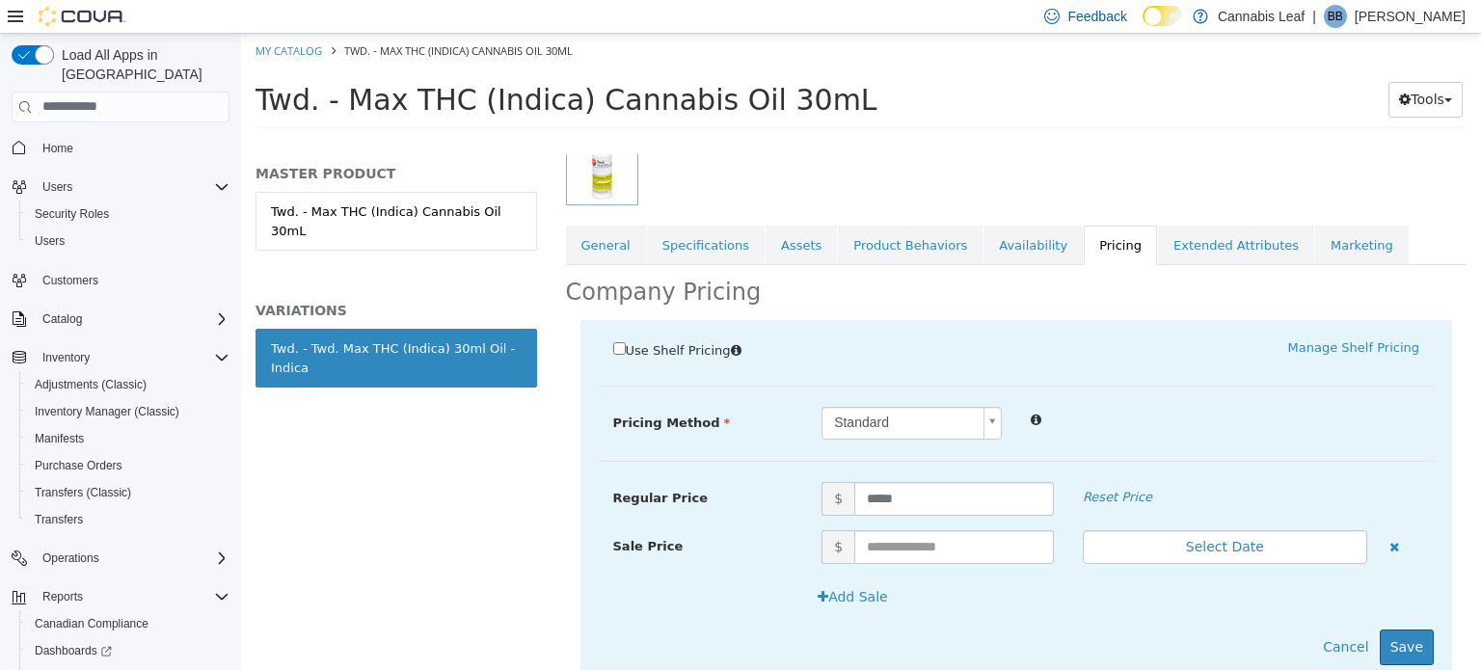
scroll to position [340, 0]
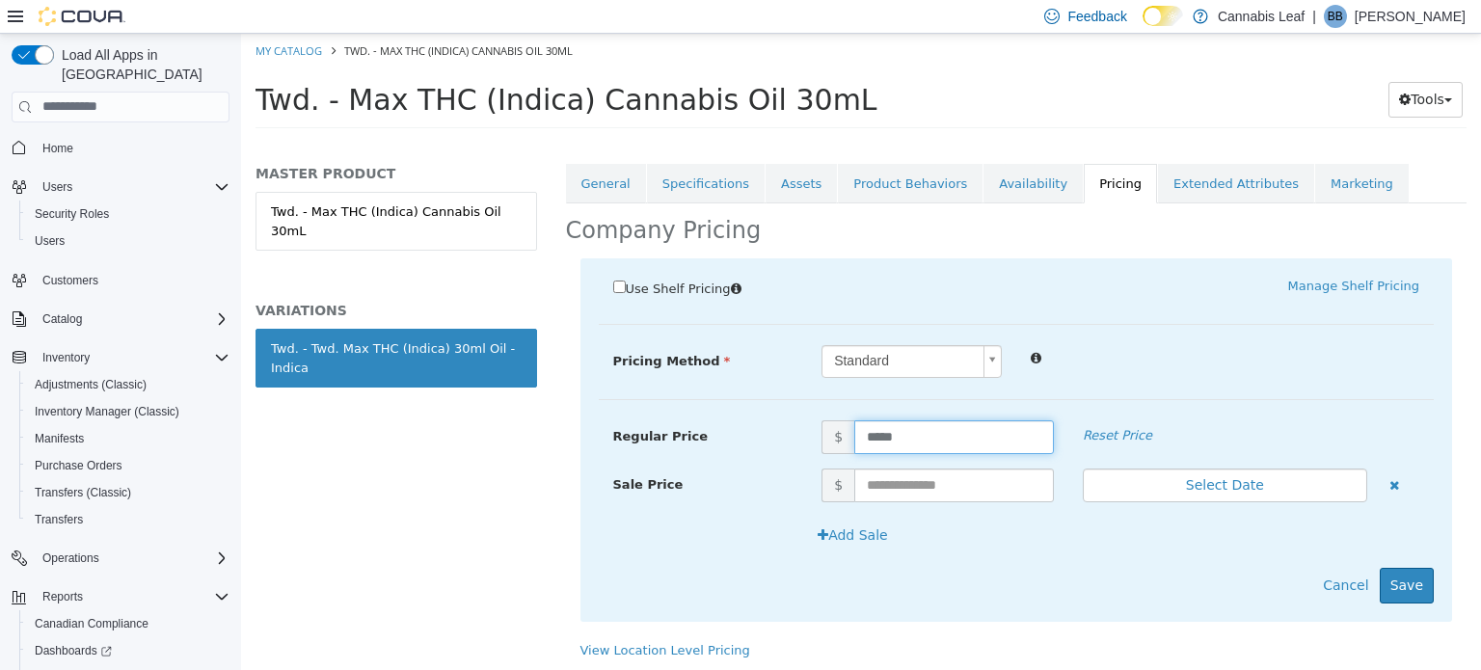
click at [872, 432] on input "*****" at bounding box center [954, 436] width 200 height 34
type input "*****"
click at [1400, 581] on button "Save" at bounding box center [1407, 585] width 54 height 36
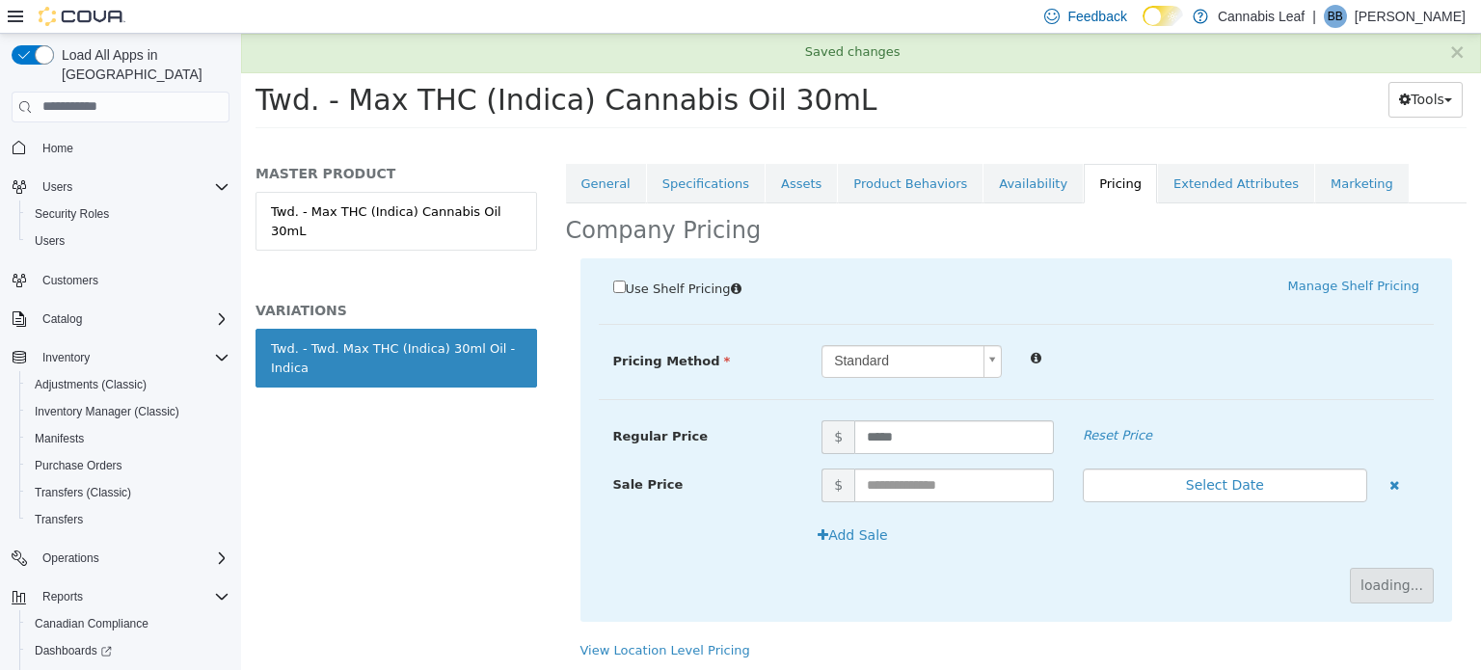
scroll to position [173, 0]
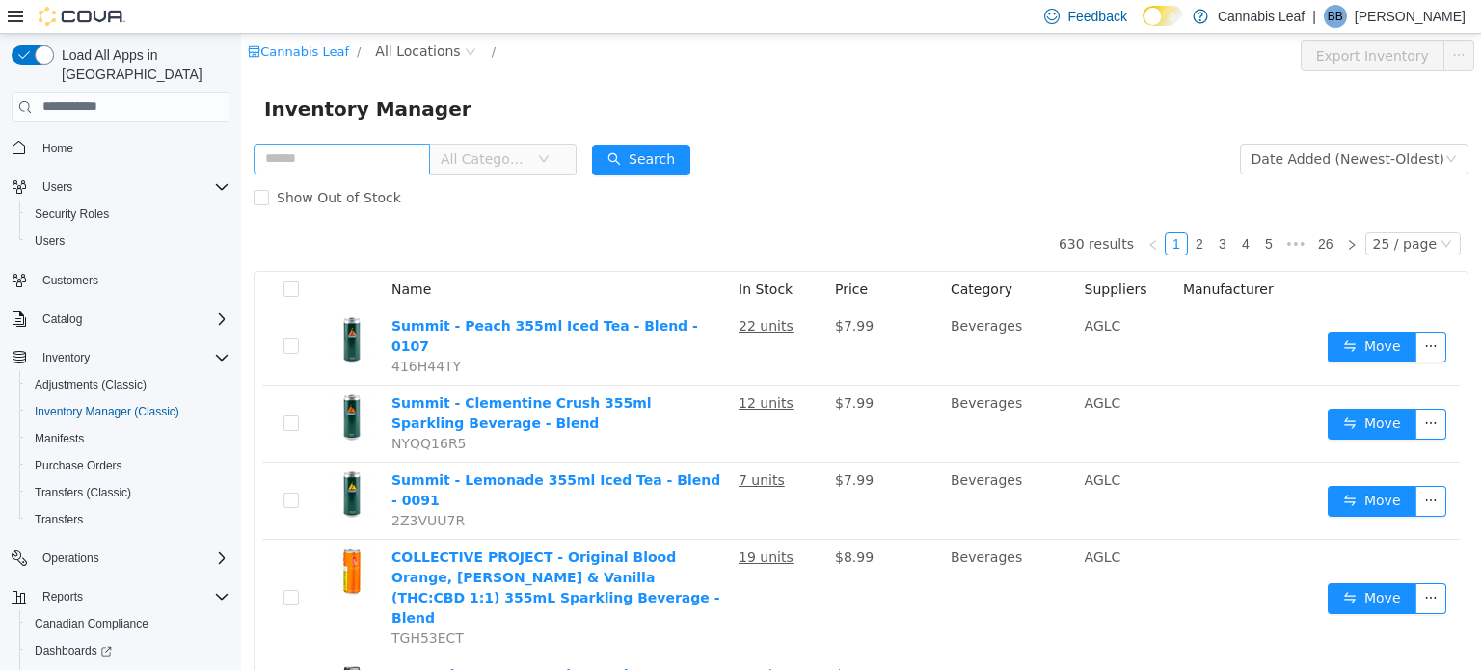
click at [388, 169] on input "text" at bounding box center [342, 158] width 176 height 31
click at [352, 165] on input "text" at bounding box center [342, 158] width 176 height 31
type input "*********"
click at [644, 161] on button "Search" at bounding box center [641, 159] width 98 height 31
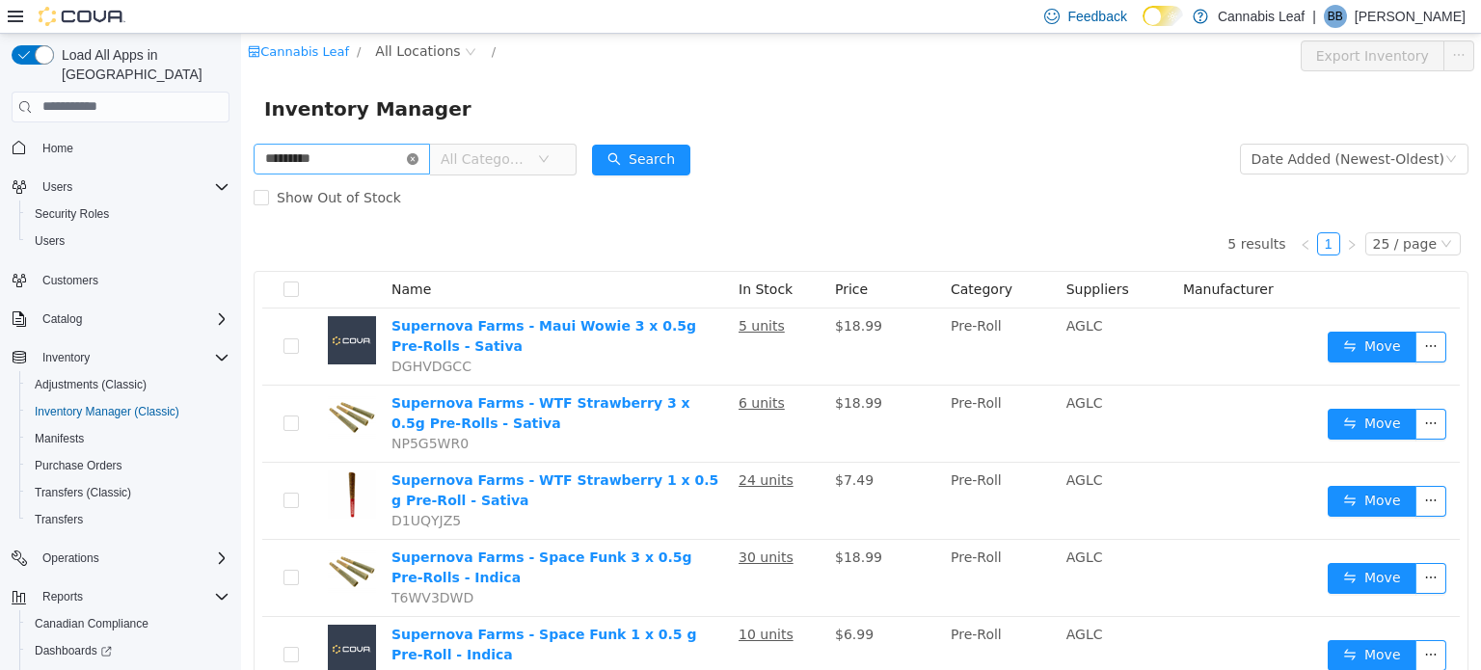
click at [418, 158] on icon "icon: close-circle" at bounding box center [413, 158] width 12 height 12
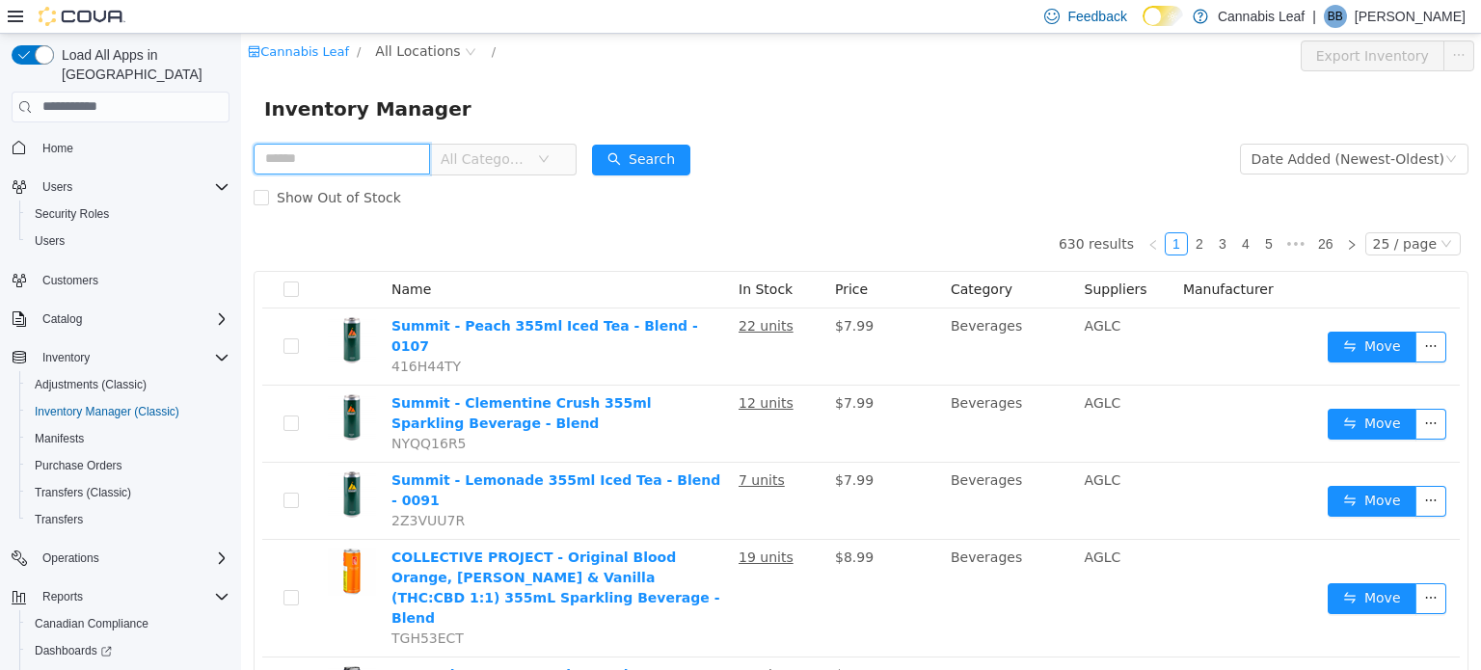
click at [322, 155] on input "text" at bounding box center [342, 158] width 176 height 31
type input "*****"
click at [604, 162] on form "***** All Categories Date Added (Newest-Oldest) Search Show Out of Stock" at bounding box center [861, 177] width 1215 height 77
click at [625, 157] on button "Search" at bounding box center [641, 159] width 98 height 31
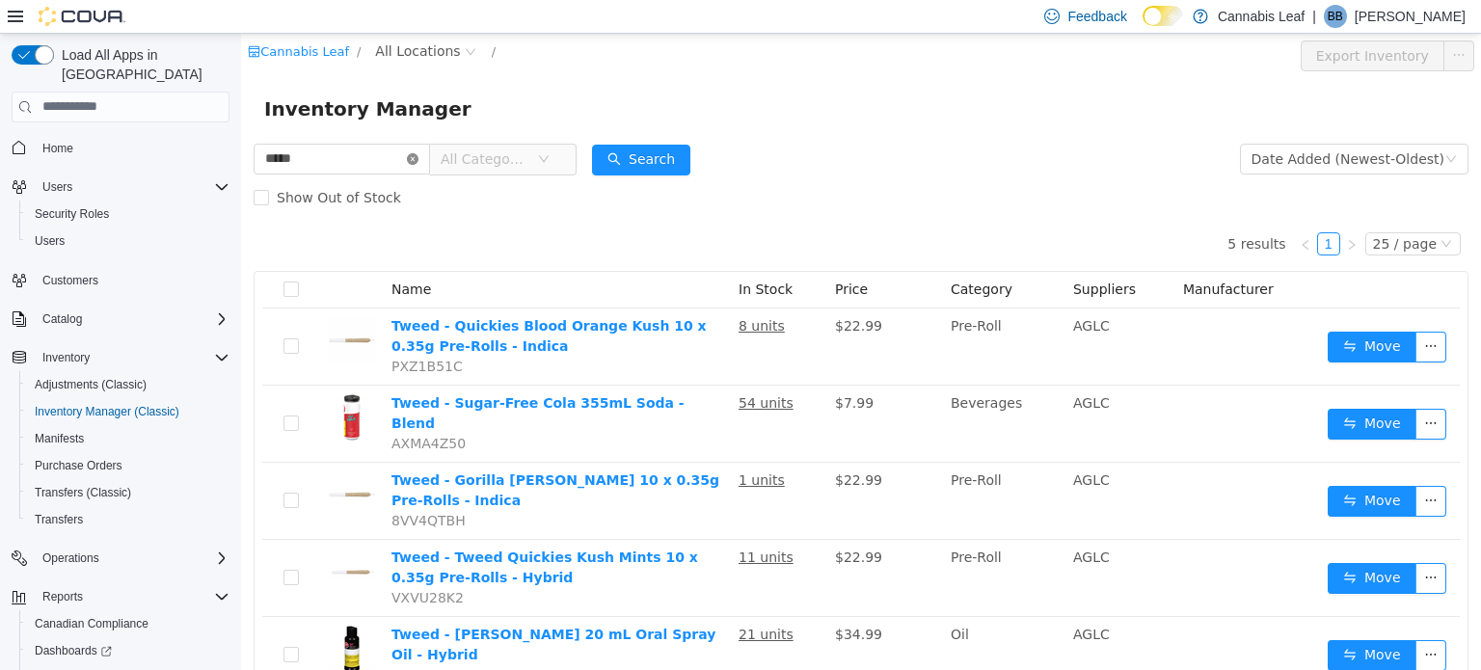
click at [418, 164] on icon "icon: close-circle" at bounding box center [413, 158] width 12 height 12
